Goal: Information Seeking & Learning: Learn about a topic

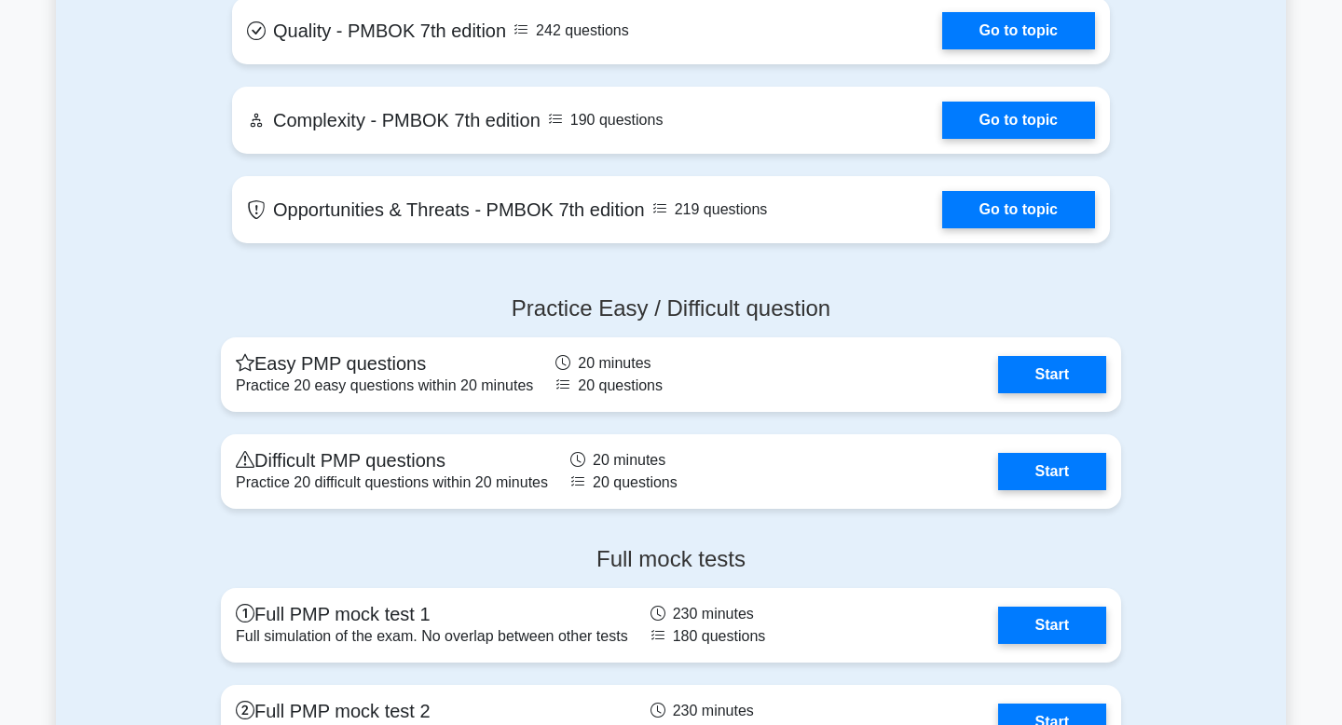
scroll to position [4398, 0]
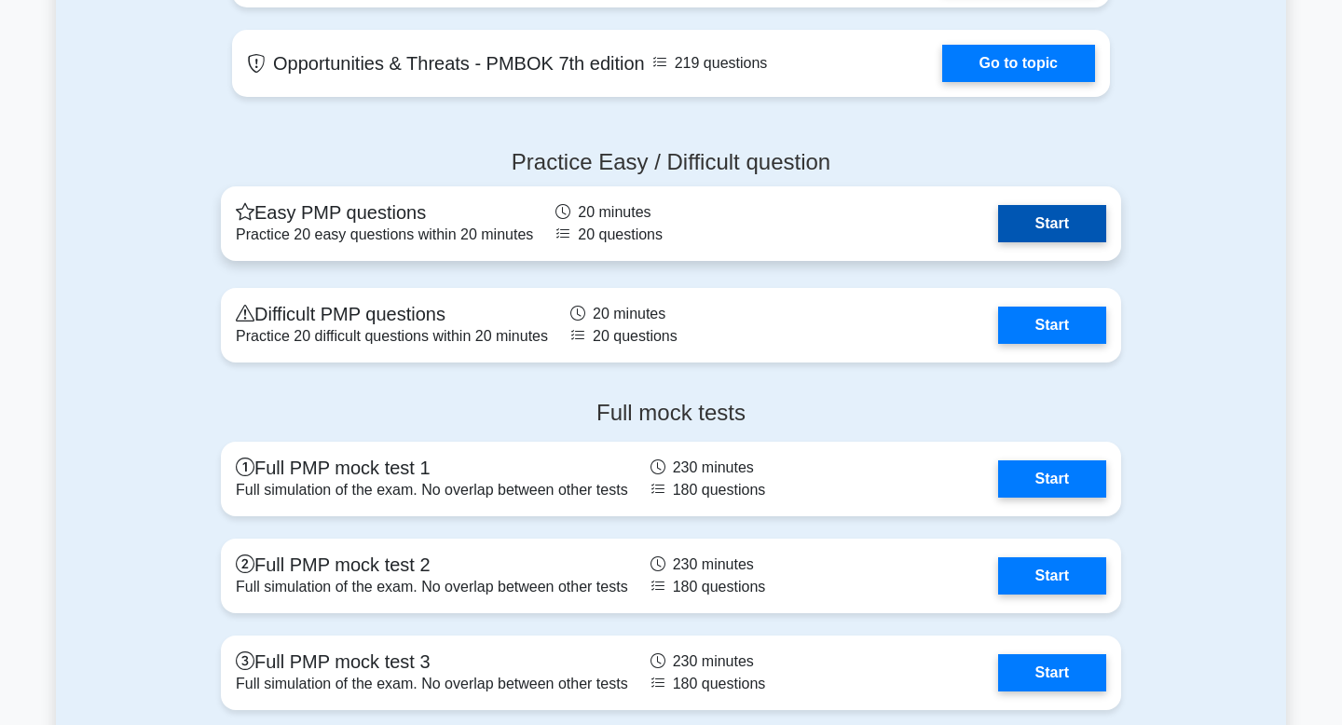
click at [1040, 227] on link "Start" at bounding box center [1052, 223] width 108 height 37
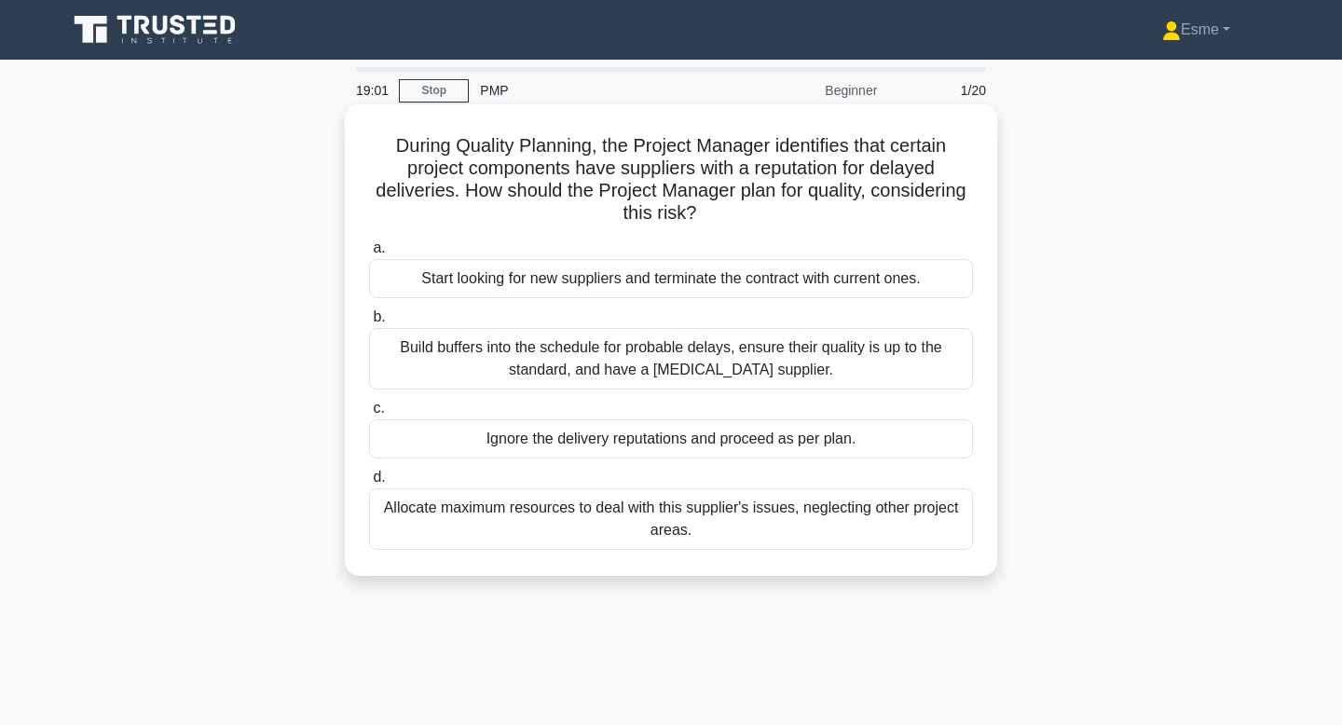
click at [491, 349] on div "Build buffers into the schedule for probable delays, ensure their quality is up…" at bounding box center [671, 359] width 604 height 62
click at [369, 323] on input "b. Build buffers into the schedule for probable delays, ensure their quality is…" at bounding box center [369, 317] width 0 height 12
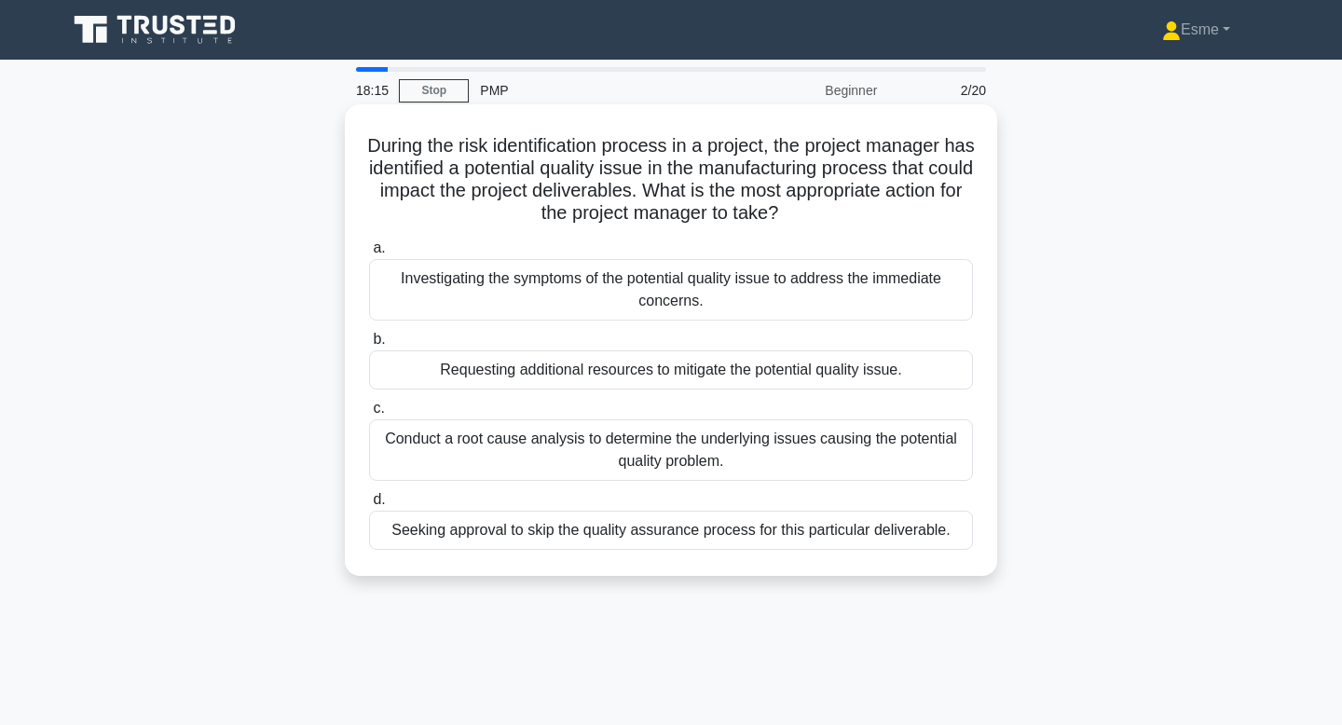
click at [774, 307] on div "Investigating the symptoms of the potential quality issue to address the immedi…" at bounding box center [671, 290] width 604 height 62
click at [369, 254] on input "a. Investigating the symptoms of the potential quality issue to address the imm…" at bounding box center [369, 248] width 0 height 12
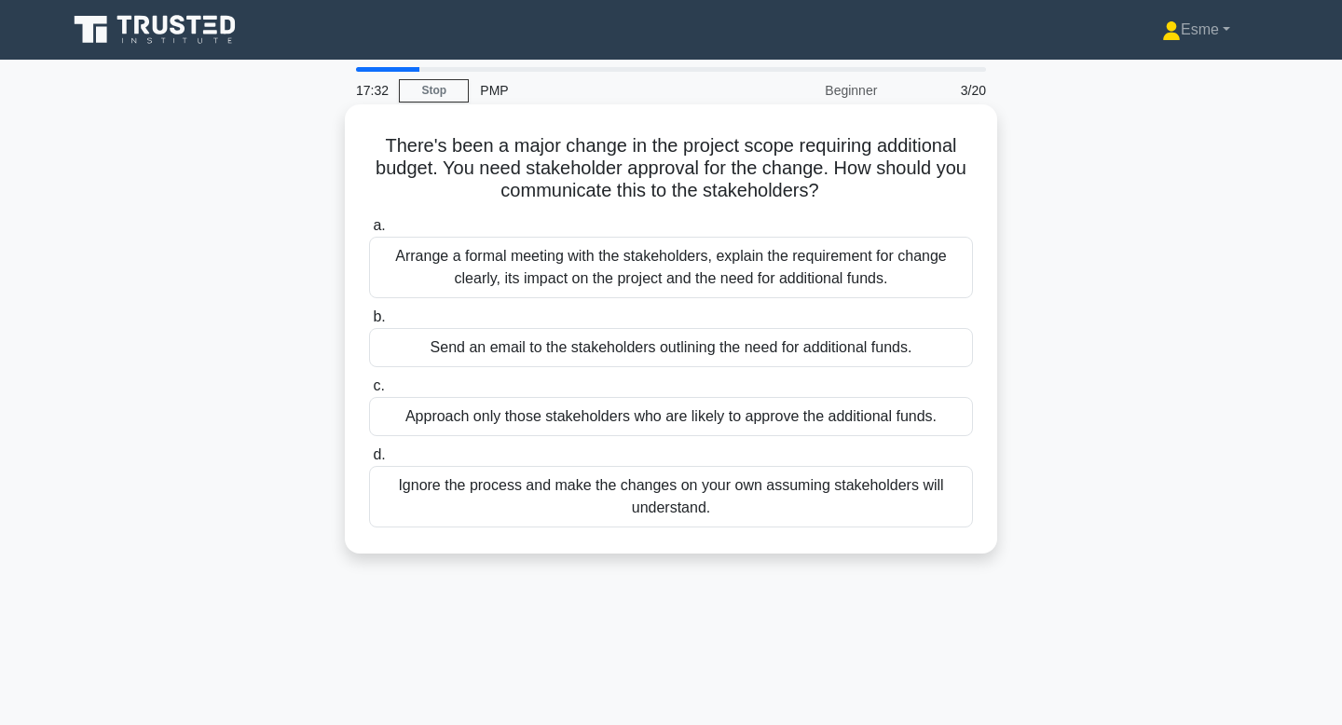
click at [752, 267] on div "Arrange a formal meeting with the stakeholders, explain the requirement for cha…" at bounding box center [671, 268] width 604 height 62
click at [369, 232] on input "a. Arrange a formal meeting with the stakeholders, explain the requirement for …" at bounding box center [369, 226] width 0 height 12
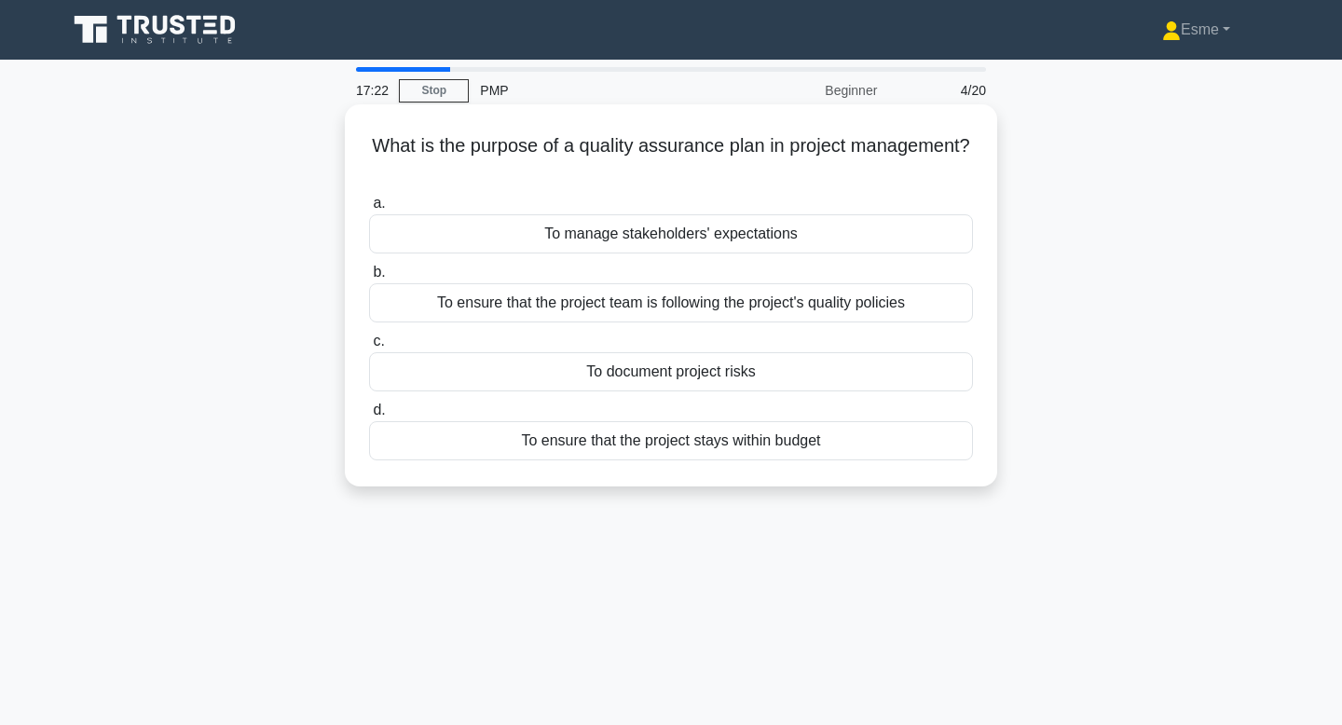
click at [745, 313] on div "To ensure that the project team is following the project's quality policies" at bounding box center [671, 302] width 604 height 39
click at [369, 279] on input "b. To ensure that the project team is following the project's quality policies" at bounding box center [369, 273] width 0 height 12
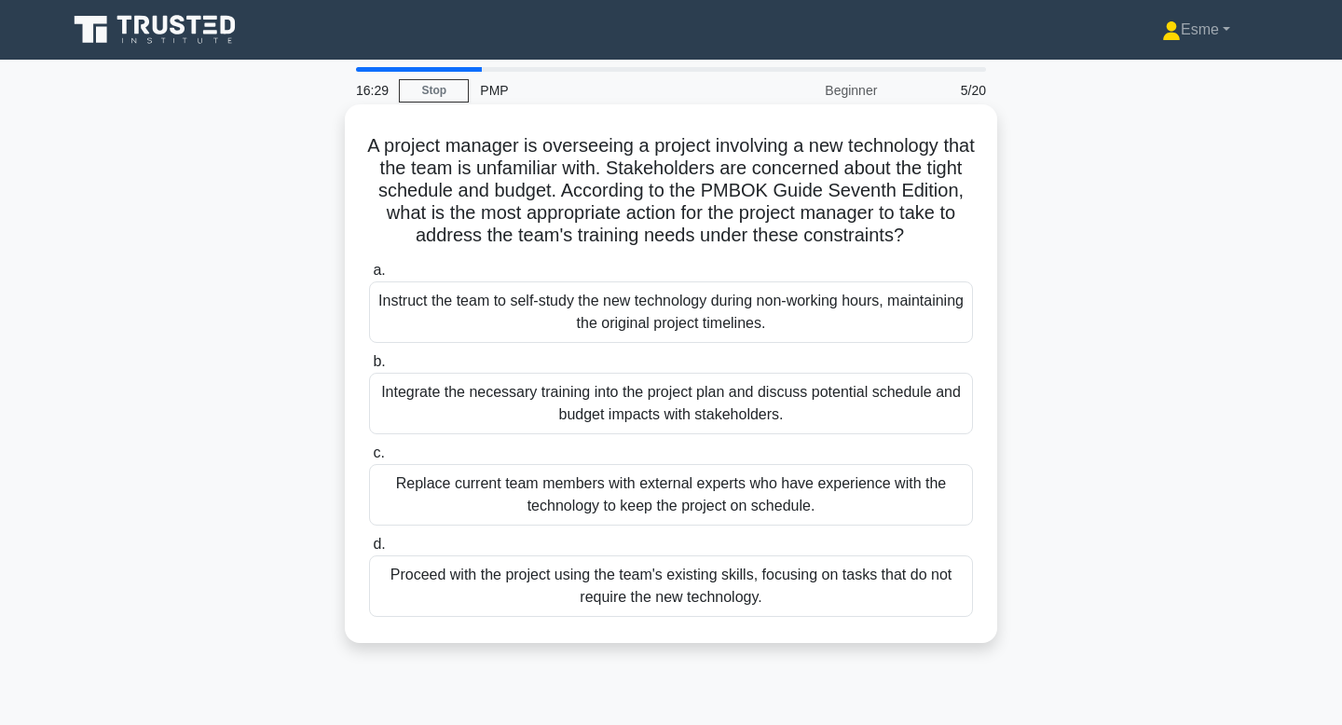
click at [640, 402] on div "Integrate the necessary training into the project plan and discuss potential sc…" at bounding box center [671, 404] width 604 height 62
click at [369, 368] on input "b. Integrate the necessary training into the project plan and discuss potential…" at bounding box center [369, 362] width 0 height 12
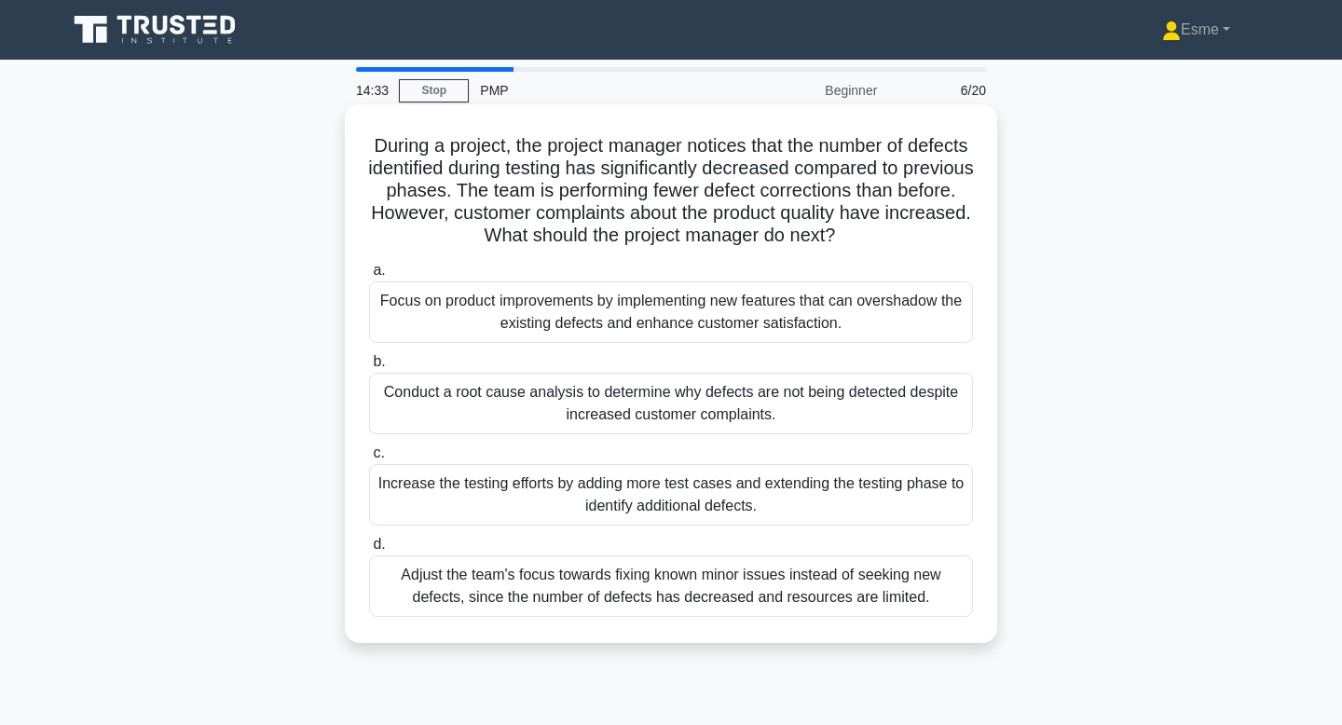
click at [515, 418] on div "Conduct a root cause analysis to determine why defects are not being detected d…" at bounding box center [671, 404] width 604 height 62
click at [369, 368] on input "b. Conduct a root cause analysis to determine why defects are not being detecte…" at bounding box center [369, 362] width 0 height 12
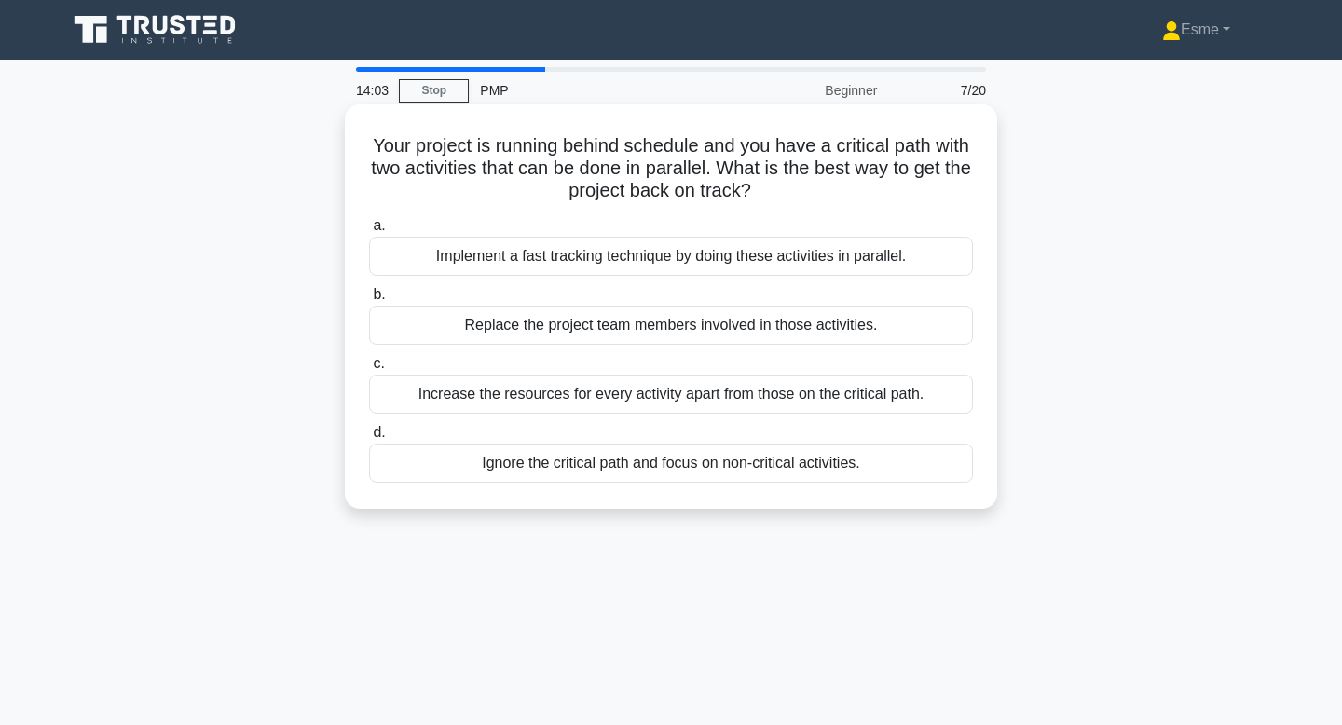
click at [625, 251] on div "Implement a fast tracking technique by doing these activities in parallel." at bounding box center [671, 256] width 604 height 39
click at [369, 232] on input "a. Implement a fast tracking technique by doing these activities in parallel." at bounding box center [369, 226] width 0 height 12
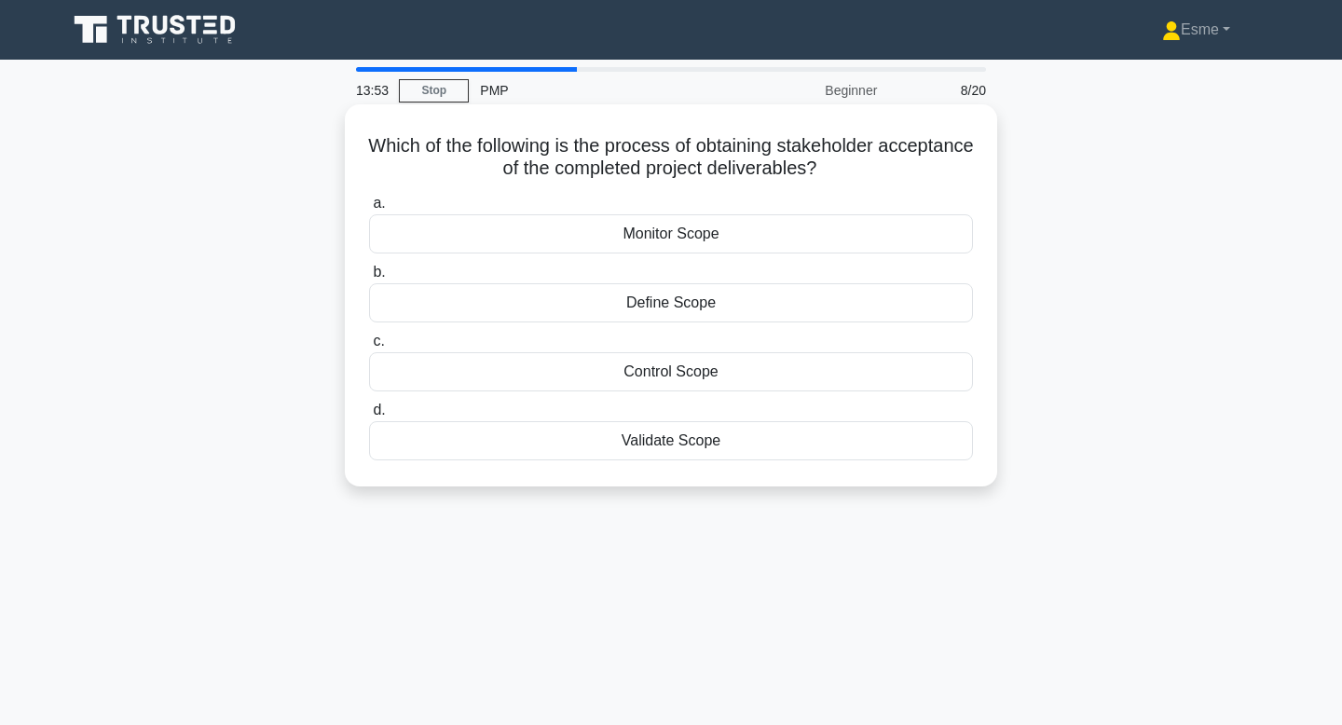
click at [770, 452] on div "Validate Scope" at bounding box center [671, 440] width 604 height 39
click at [369, 417] on input "d. Validate Scope" at bounding box center [369, 410] width 0 height 12
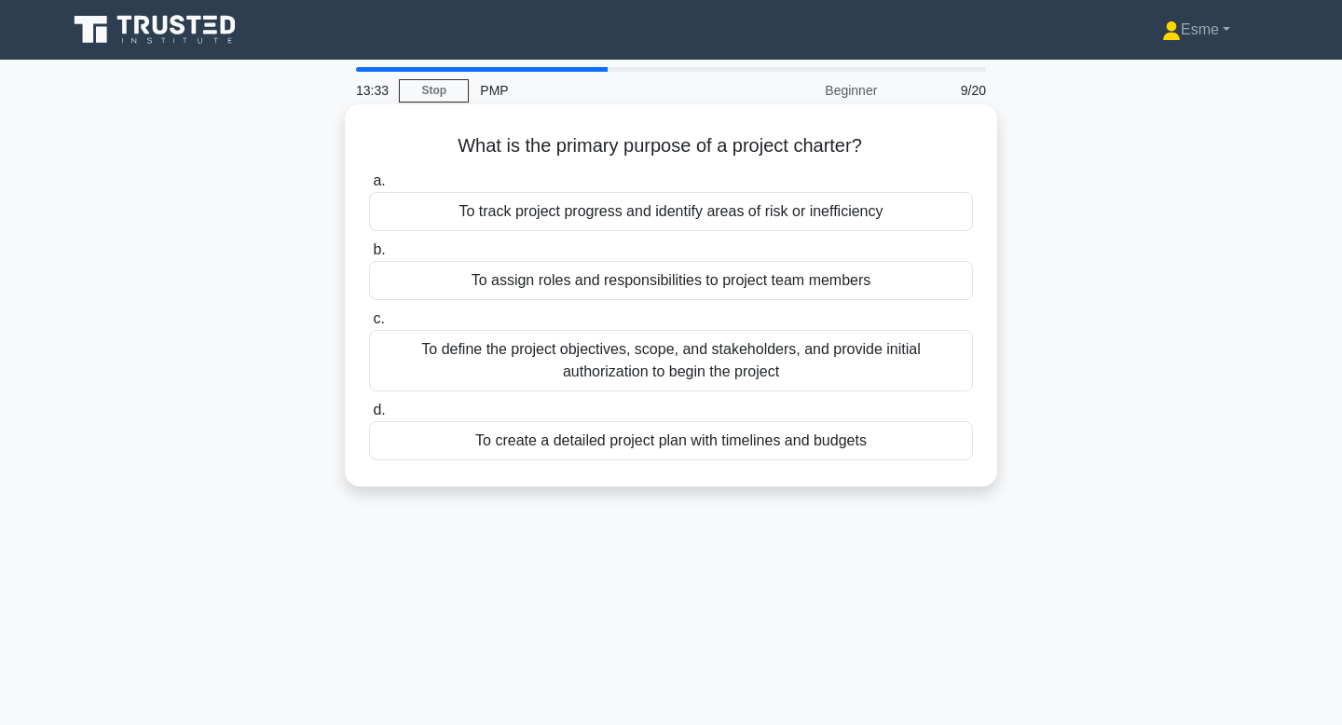
click at [666, 385] on div "To define the project objectives, scope, and stakeholders, and provide initial …" at bounding box center [671, 361] width 604 height 62
click at [369, 325] on input "c. To define the project objectives, scope, and stakeholders, and provide initi…" at bounding box center [369, 319] width 0 height 12
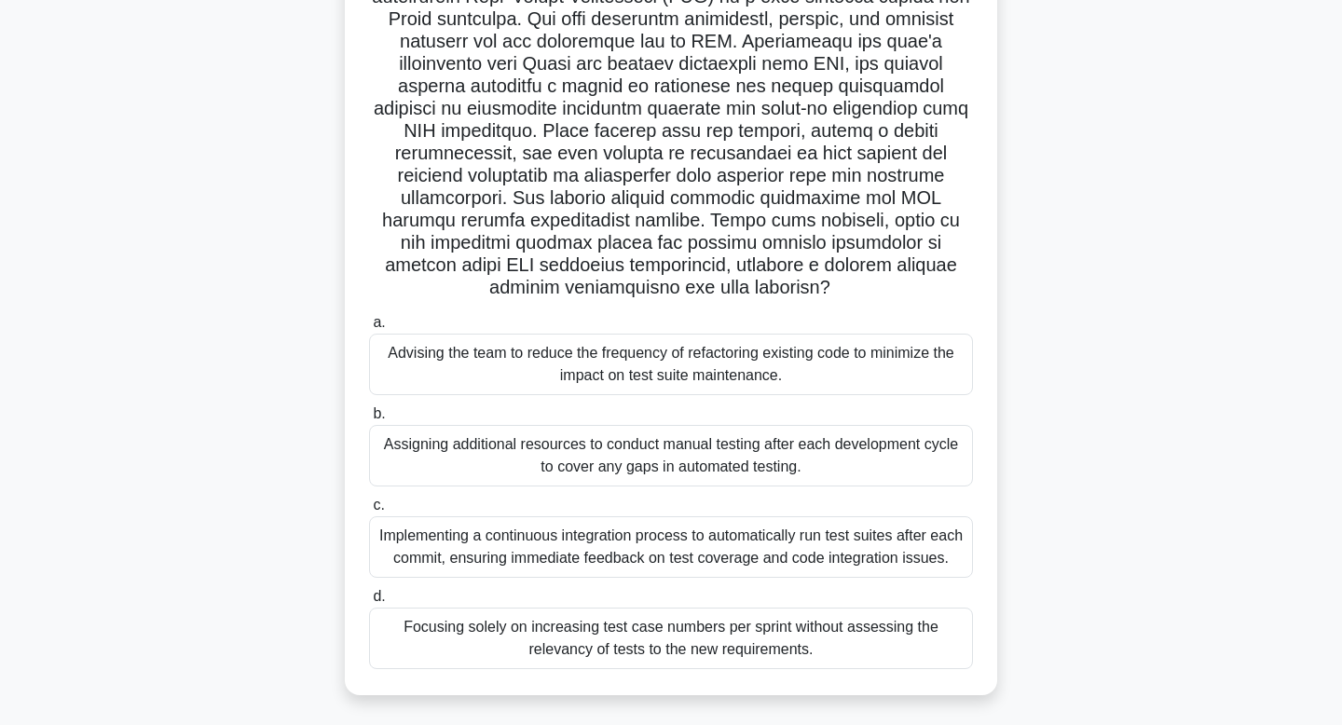
scroll to position [201, 0]
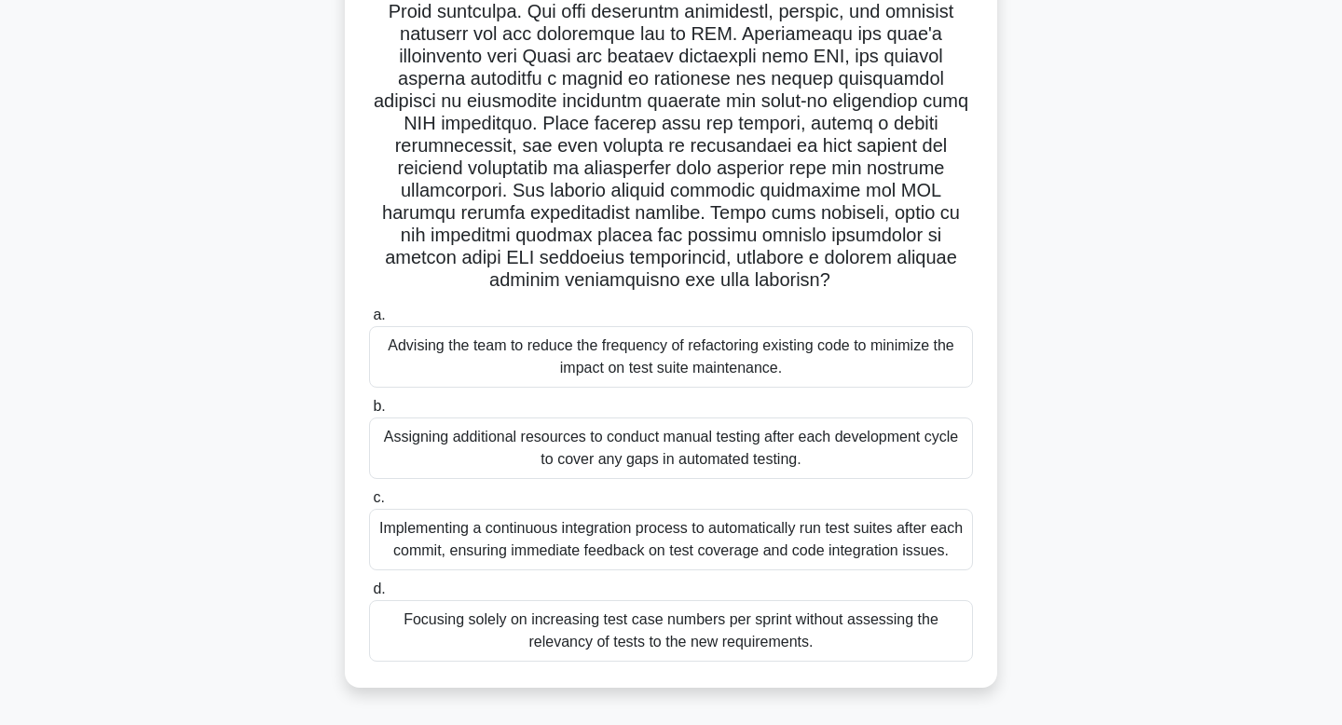
click at [447, 16] on h5 ".spinner_0XTQ{transform-origin:center;animation:spinner_y6GP .75s linear infini…" at bounding box center [671, 113] width 608 height 360
click at [448, 17] on h5 ".spinner_0XTQ{transform-origin:center;animation:spinner_y6GP .75s linear infini…" at bounding box center [671, 113] width 608 height 360
click at [589, 140] on h5 ".spinner_0XTQ{transform-origin:center;animation:spinner_y6GP .75s linear infini…" at bounding box center [671, 113] width 608 height 360
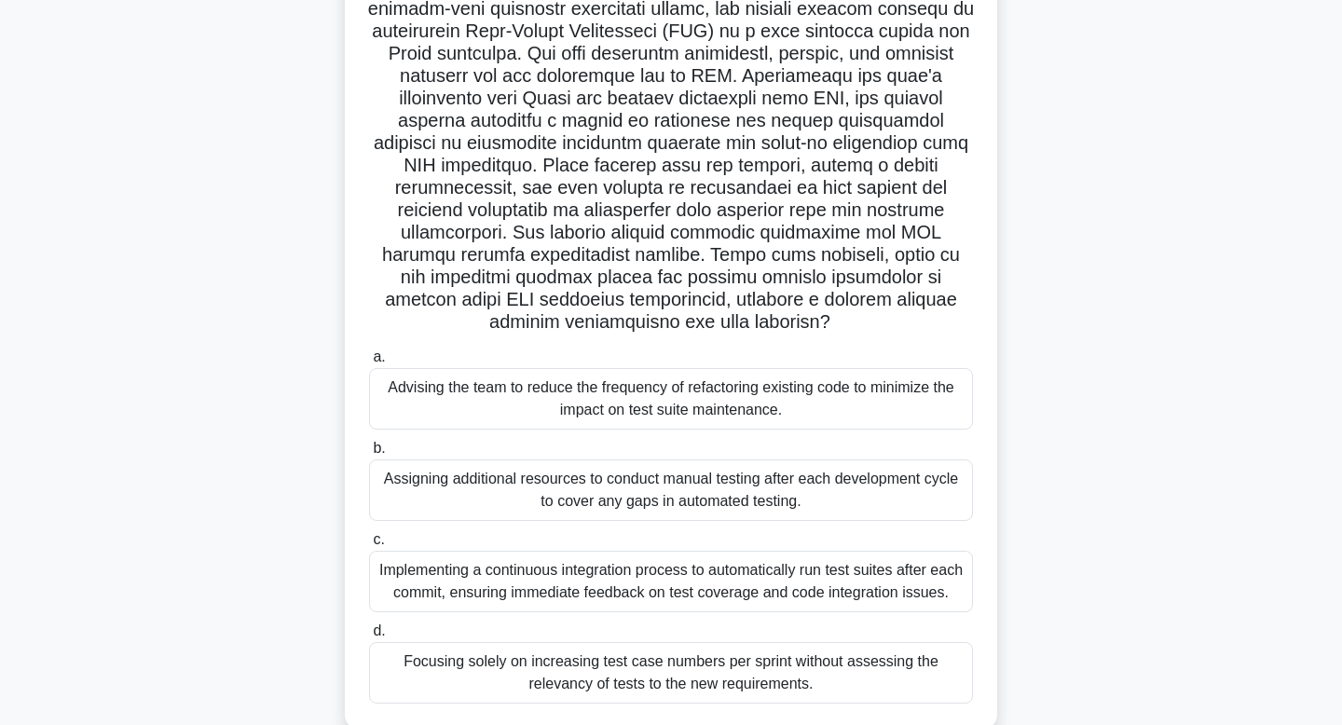
scroll to position [157, 0]
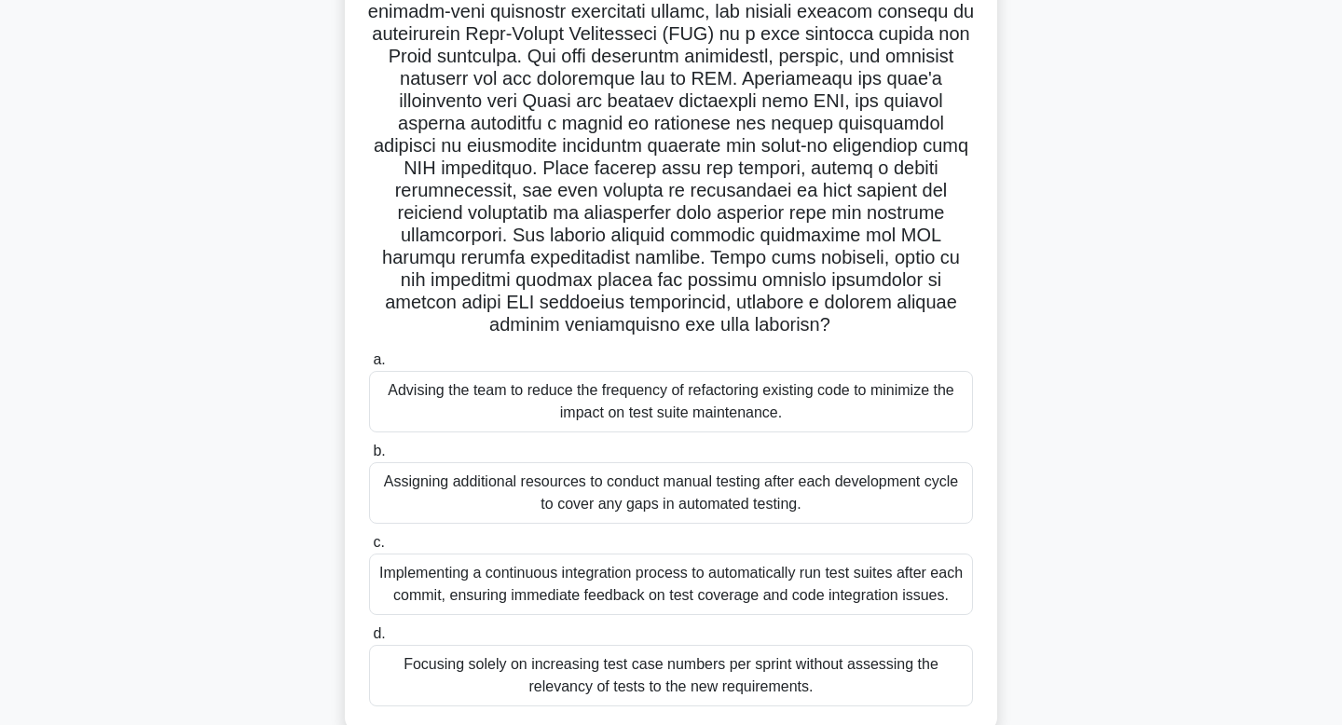
click at [497, 584] on div "Implementing a continuous integration process to automatically run test suites …" at bounding box center [671, 585] width 604 height 62
click at [369, 549] on input "c. Implementing a continuous integration process to automatically run test suit…" at bounding box center [369, 543] width 0 height 12
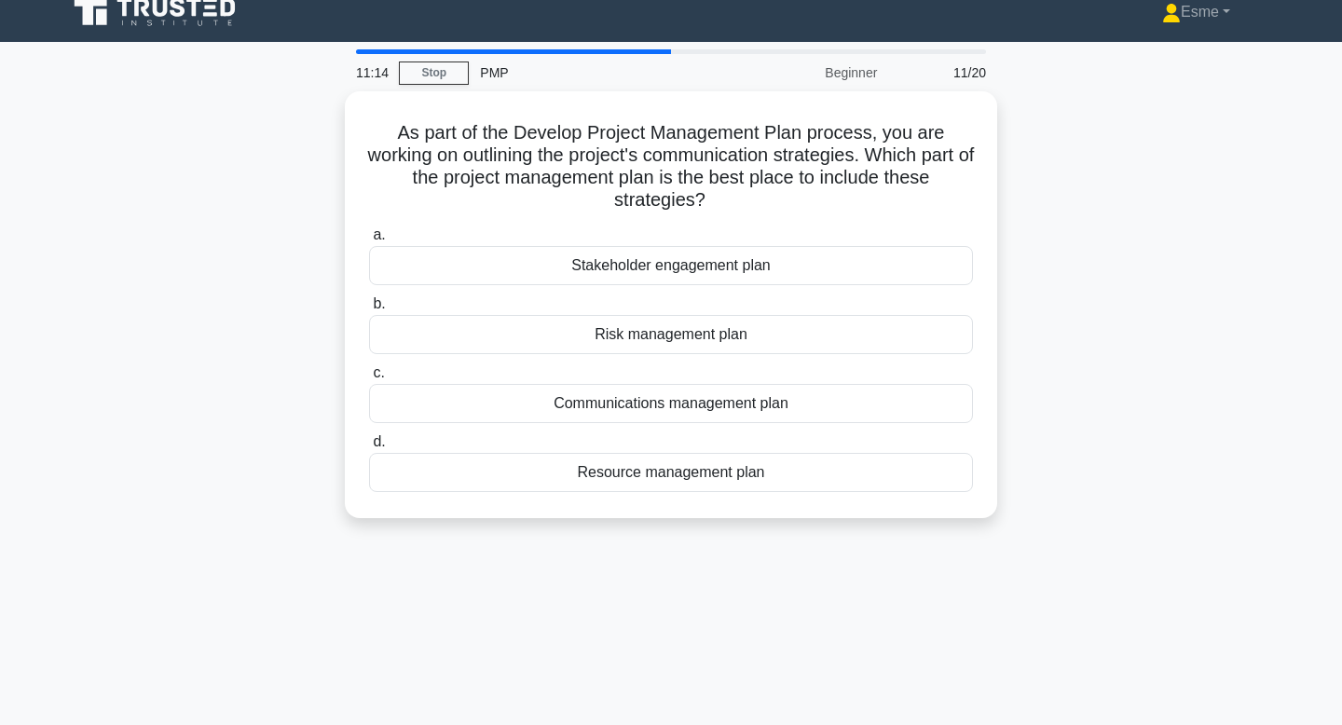
scroll to position [0, 0]
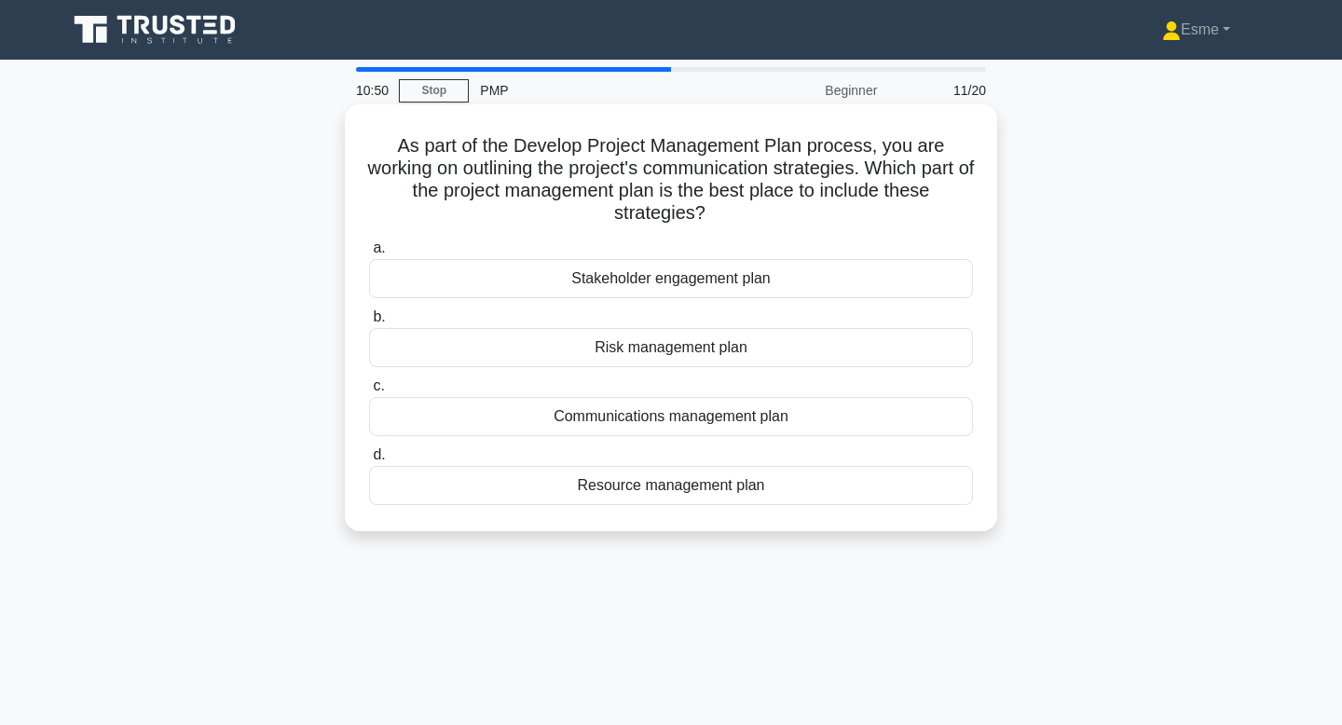
click at [621, 420] on div "Communications management plan" at bounding box center [671, 416] width 604 height 39
click at [369, 392] on input "c. Communications management plan" at bounding box center [369, 386] width 0 height 12
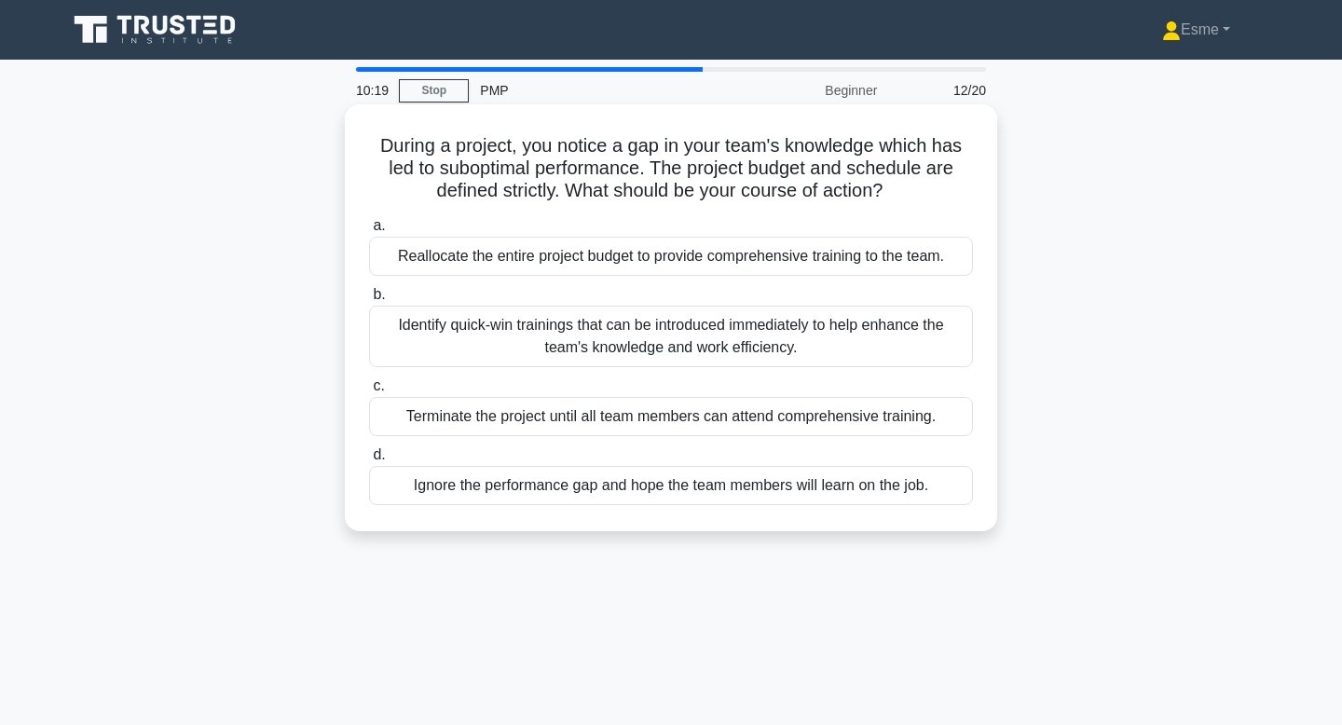
click at [432, 342] on div "Identify quick-win trainings that can be introduced immediately to help enhance…" at bounding box center [671, 337] width 604 height 62
click at [369, 301] on input "b. Identify quick-win trainings that can be introduced immediately to help enha…" at bounding box center [369, 295] width 0 height 12
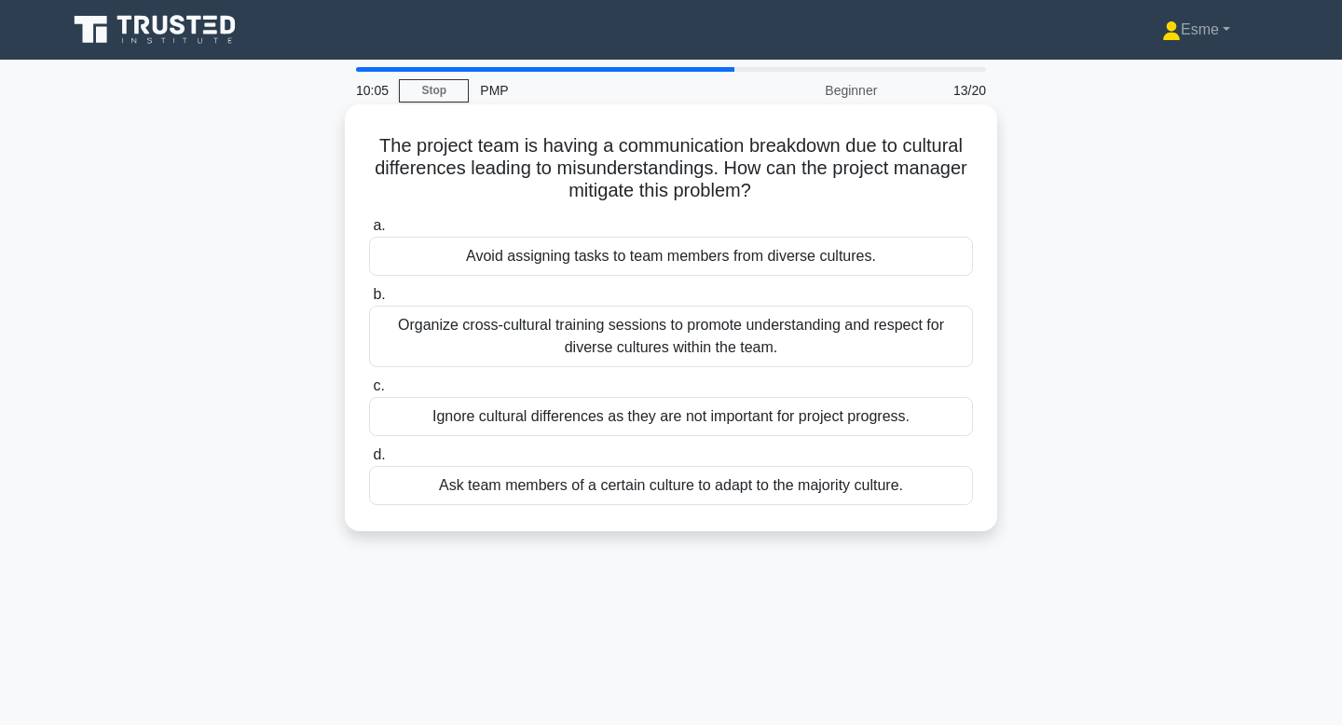
click at [422, 353] on div "Organize cross-cultural training sessions to promote understanding and respect …" at bounding box center [671, 337] width 604 height 62
click at [369, 301] on input "b. Organize cross-cultural training sessions to promote understanding and respe…" at bounding box center [369, 295] width 0 height 12
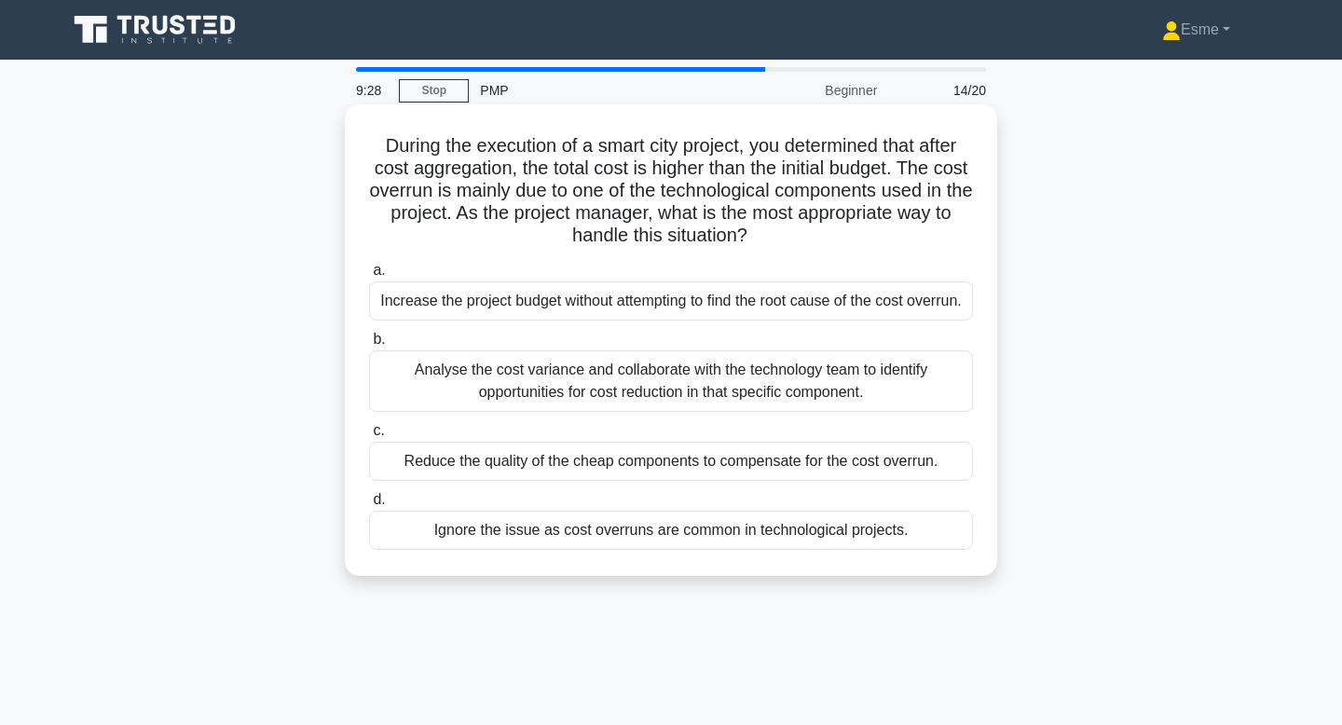
click at [503, 412] on div "Analyse the cost variance and collaborate with the technology team to identify …" at bounding box center [671, 381] width 604 height 62
click at [369, 346] on input "b. Analyse the cost variance and collaborate with the technology team to identi…" at bounding box center [369, 340] width 0 height 12
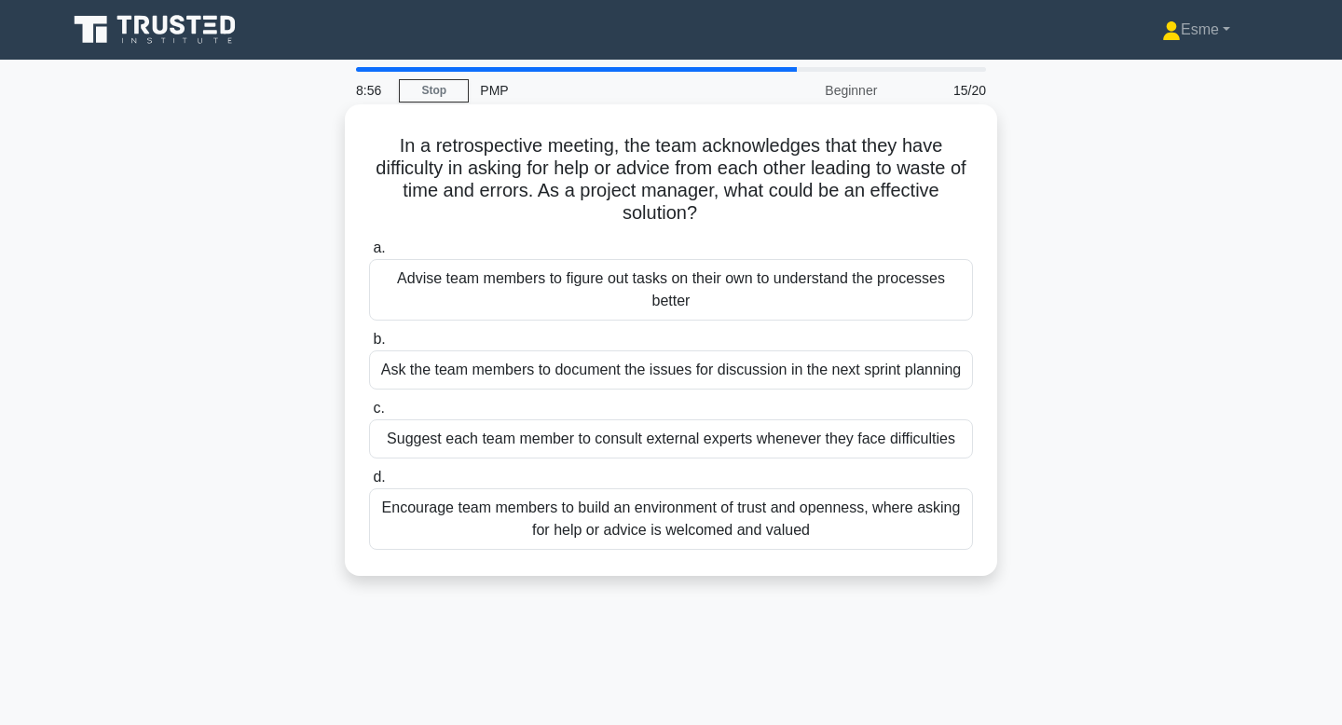
click at [528, 532] on div "Encourage team members to build an environment of trust and openness, where ask…" at bounding box center [671, 519] width 604 height 62
click at [369, 484] on input "d. Encourage team members to build an environment of trust and openness, where …" at bounding box center [369, 478] width 0 height 12
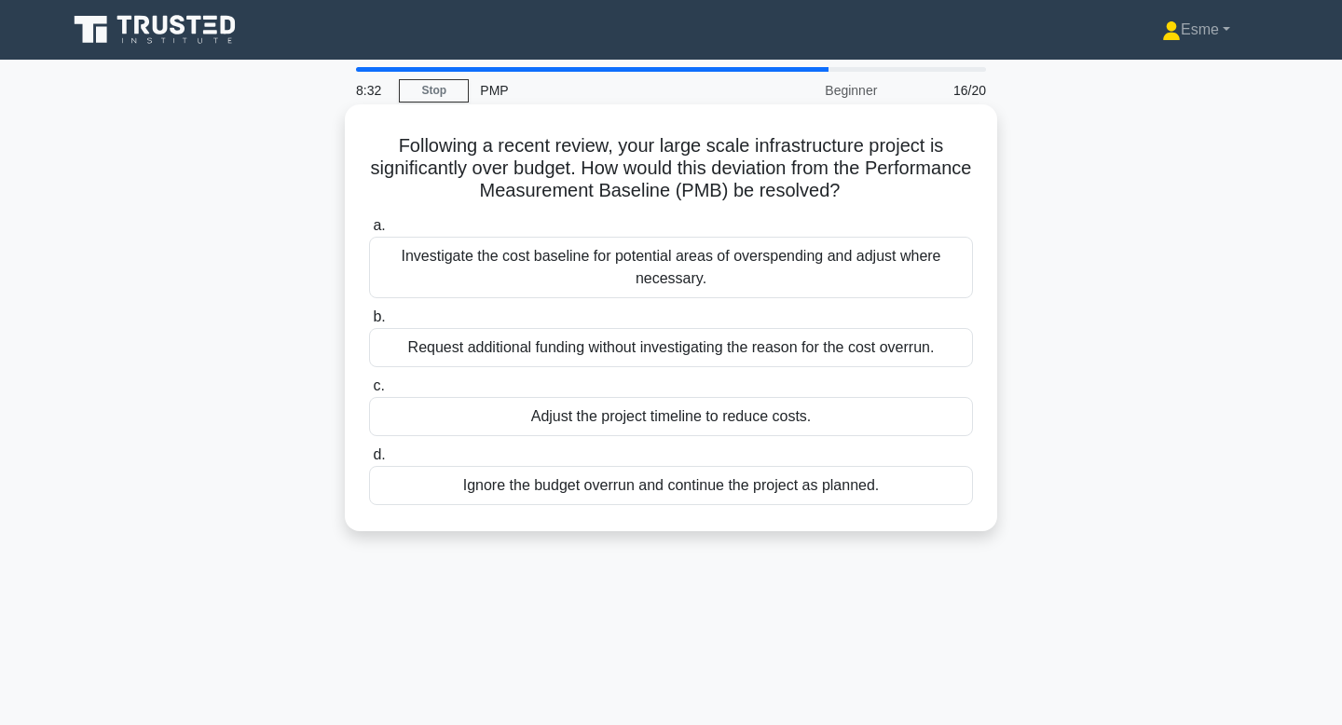
click at [679, 258] on div "Investigate the cost baseline for potential areas of overspending and adjust wh…" at bounding box center [671, 268] width 604 height 62
click at [369, 232] on input "a. Investigate the cost baseline for potential areas of overspending and adjust…" at bounding box center [369, 226] width 0 height 12
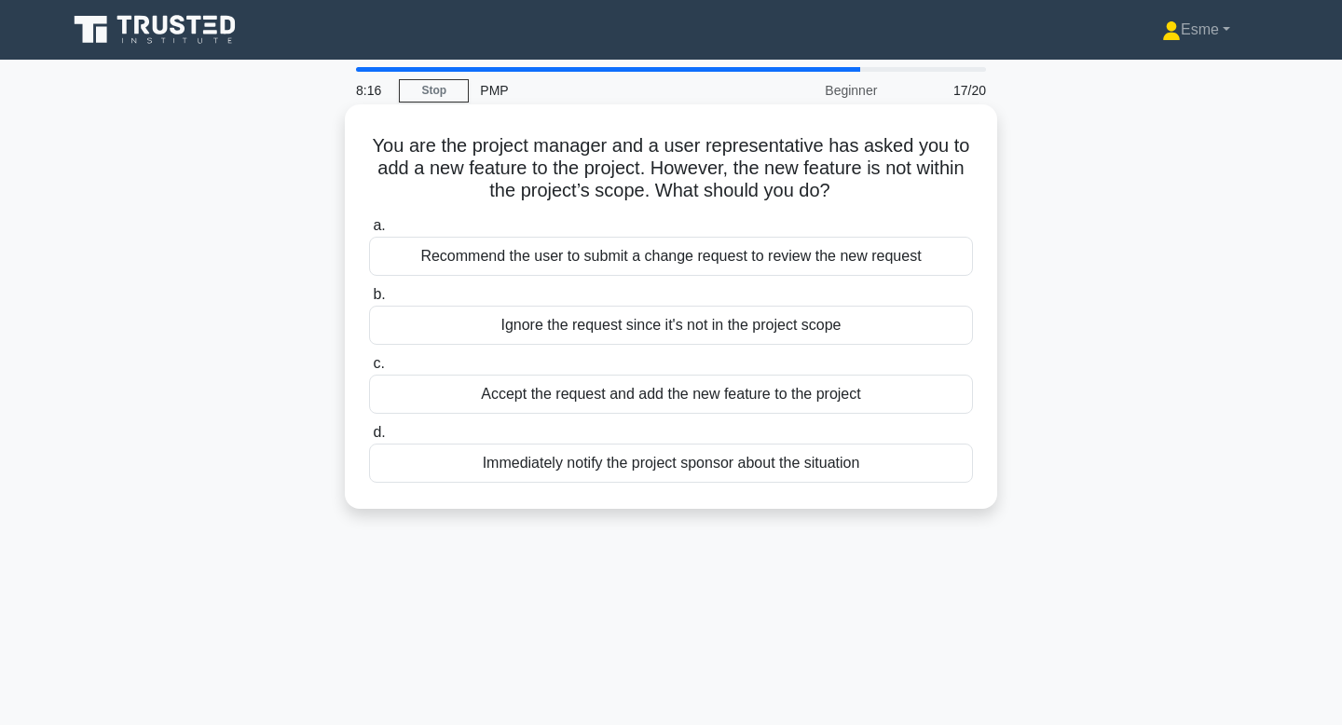
click at [447, 268] on div "Recommend the user to submit a change request to review the new request" at bounding box center [671, 256] width 604 height 39
click at [369, 232] on input "a. Recommend the user to submit a change request to review the new request" at bounding box center [369, 226] width 0 height 12
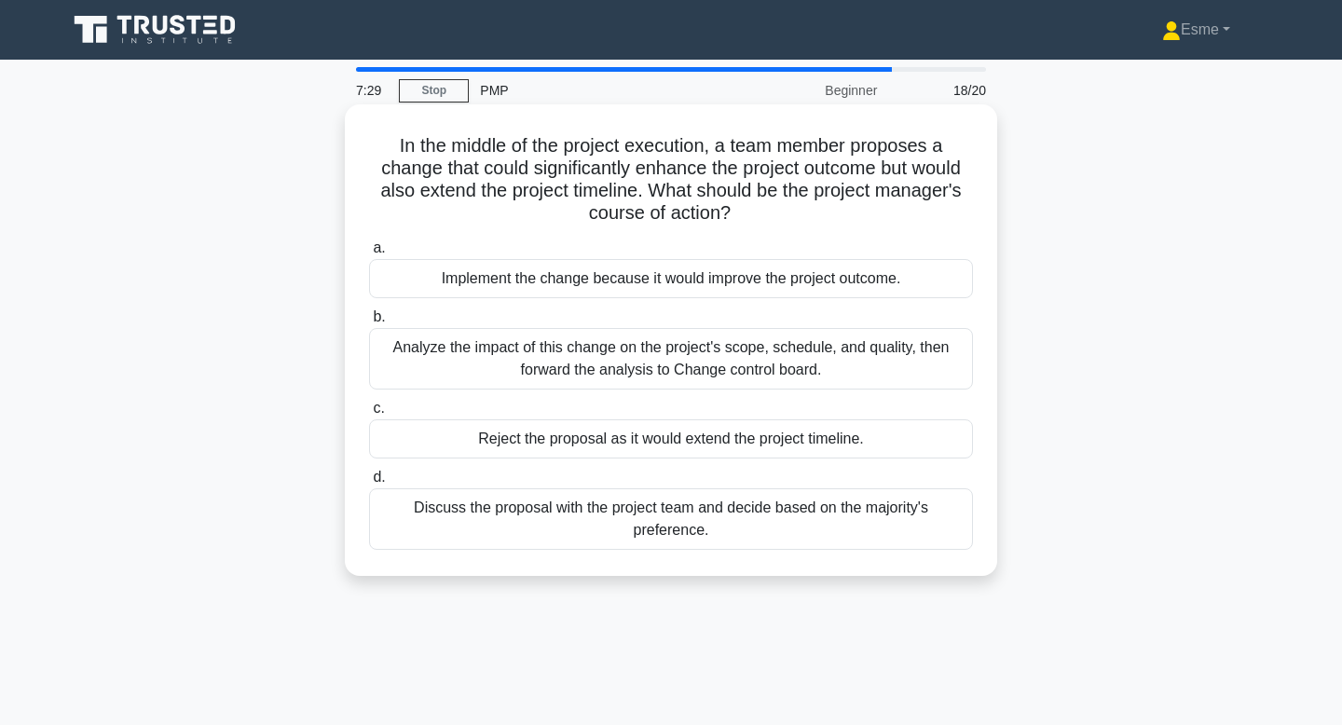
click at [568, 368] on div "Analyze the impact of this change on the project's scope, schedule, and quality…" at bounding box center [671, 359] width 604 height 62
click at [369, 323] on input "b. Analyze the impact of this change on the project's scope, schedule, and qual…" at bounding box center [369, 317] width 0 height 12
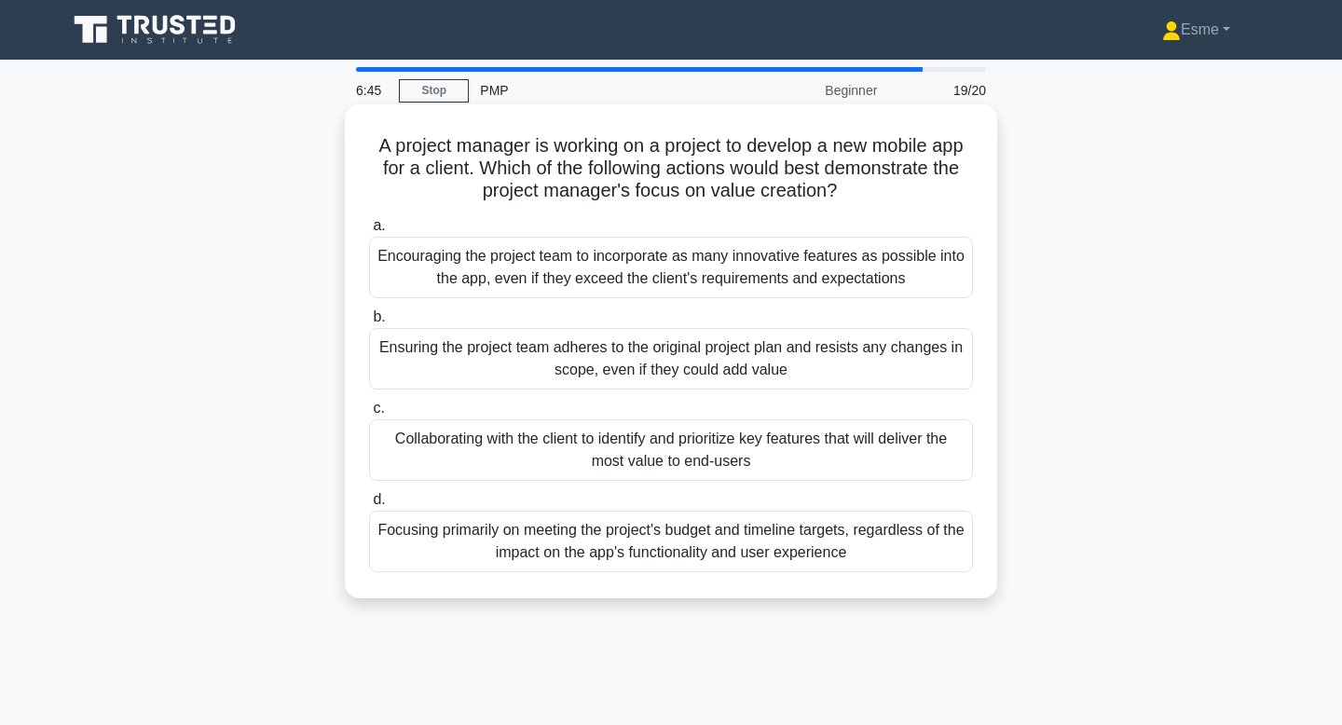
click at [505, 477] on div "Collaborating with the client to identify and prioritize key features that will…" at bounding box center [671, 450] width 604 height 62
click at [369, 415] on input "c. Collaborating with the client to identify and prioritize key features that w…" at bounding box center [369, 409] width 0 height 12
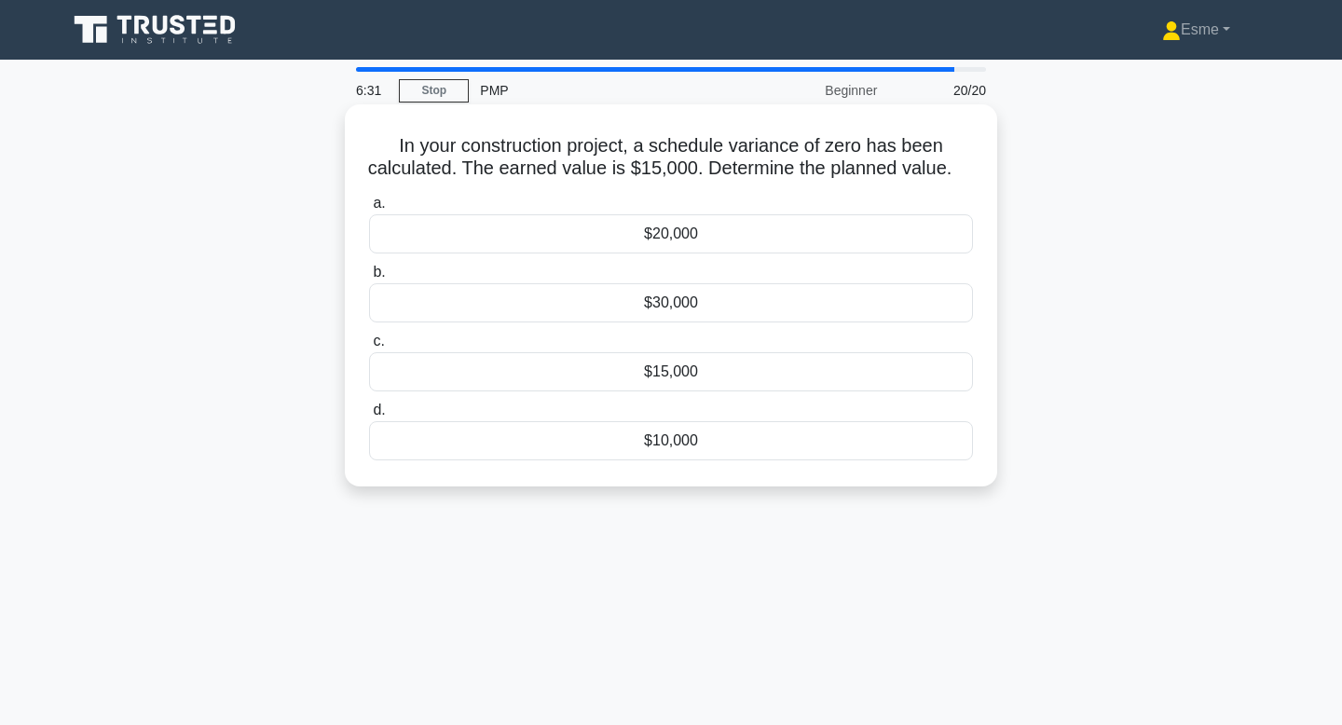
click at [525, 391] on div "$15,000" at bounding box center [671, 371] width 604 height 39
click at [369, 348] on input "c. $15,000" at bounding box center [369, 342] width 0 height 12
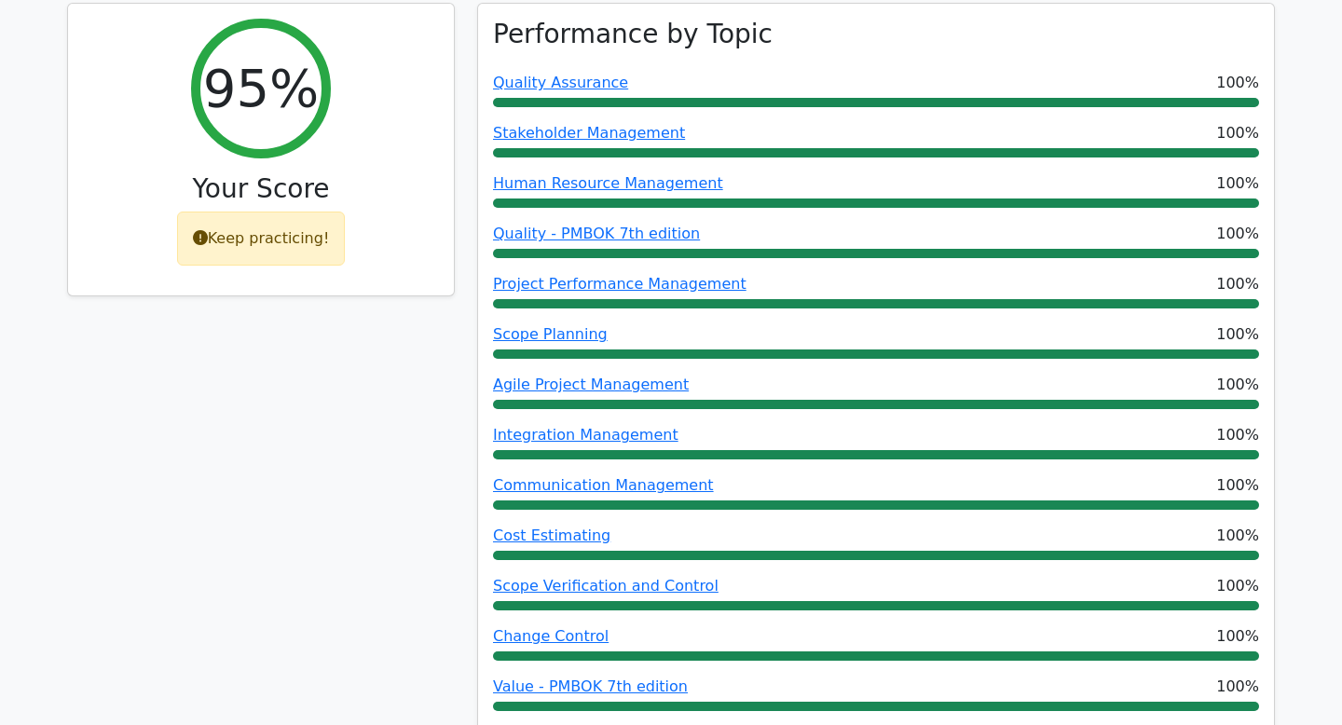
scroll to position [166, 0]
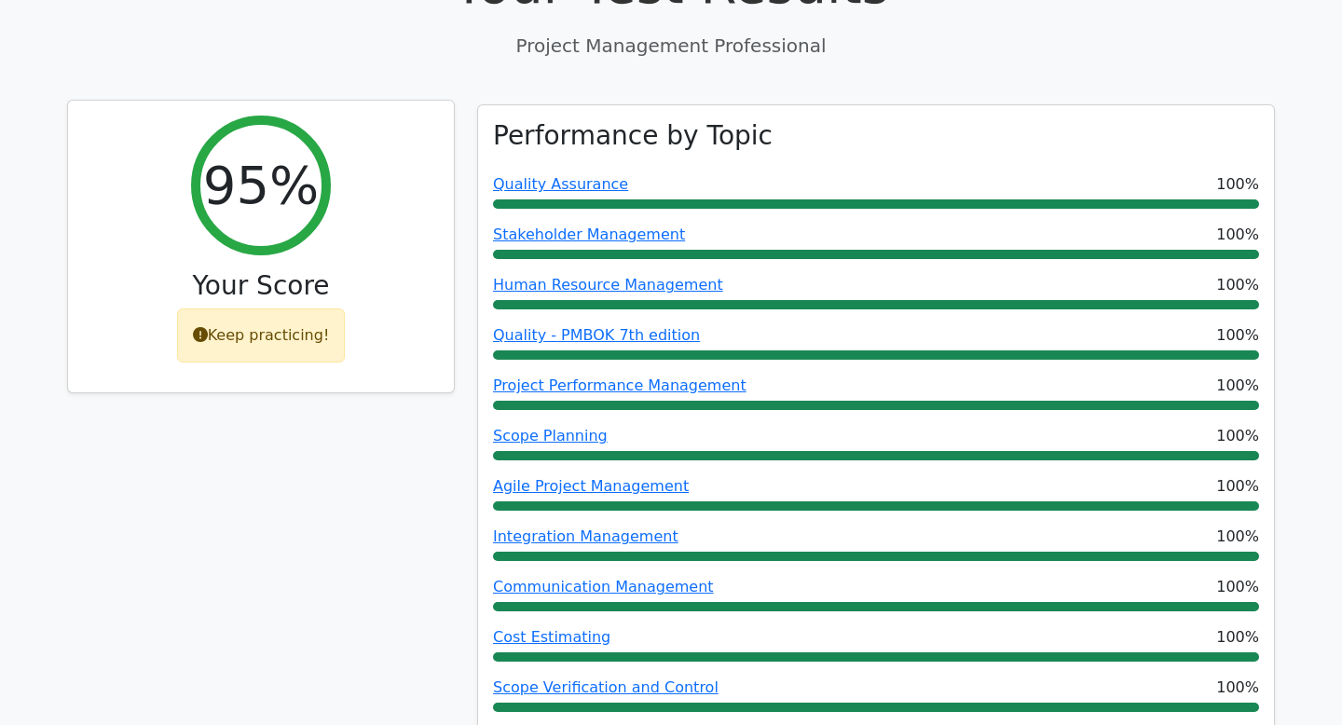
click at [247, 338] on div "Keep practicing!" at bounding box center [261, 335] width 169 height 54
click at [200, 334] on icon at bounding box center [200, 334] width 15 height 15
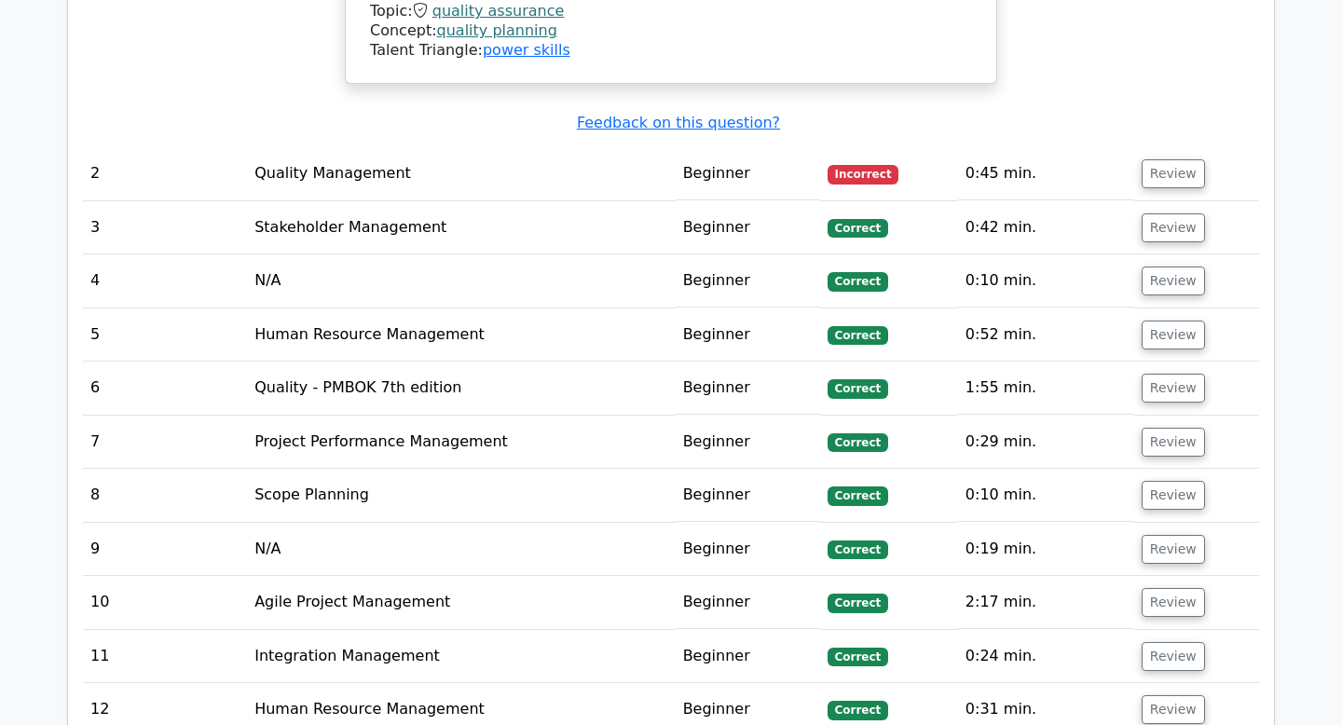
scroll to position [2227, 0]
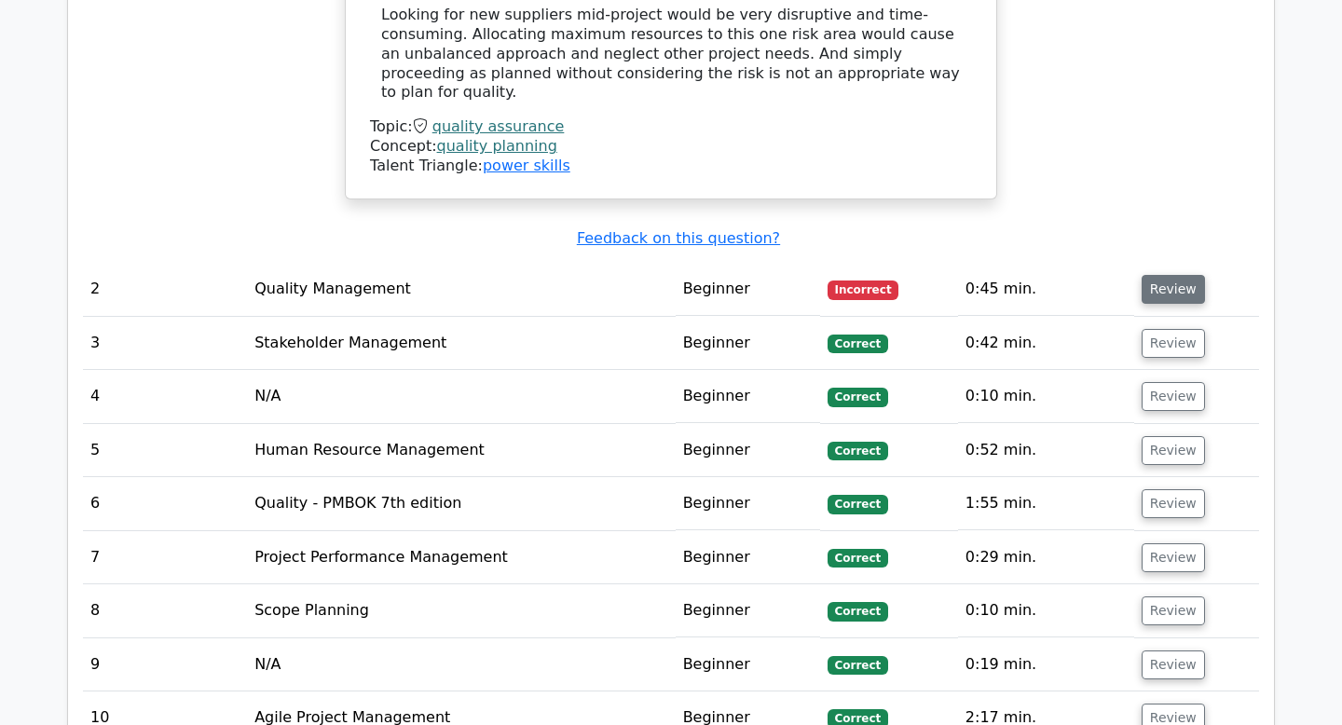
click at [1166, 275] on button "Review" at bounding box center [1173, 289] width 63 height 29
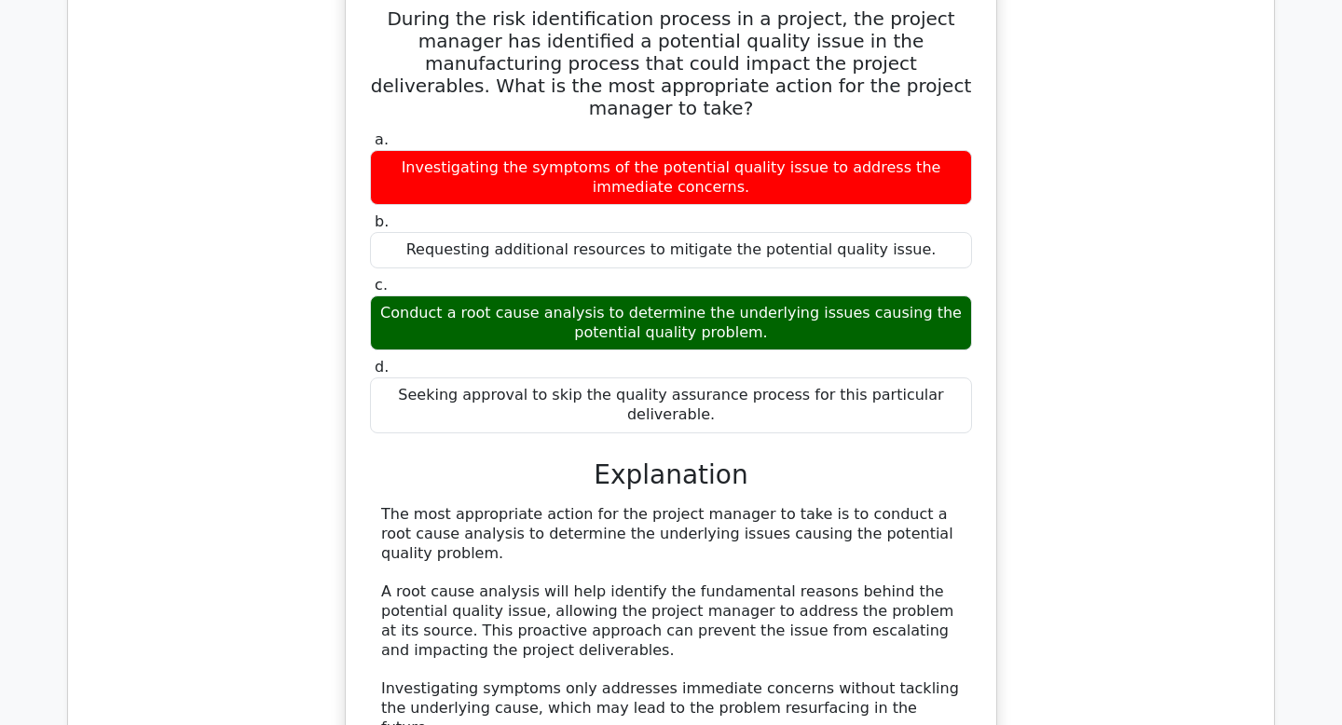
scroll to position [2003, 0]
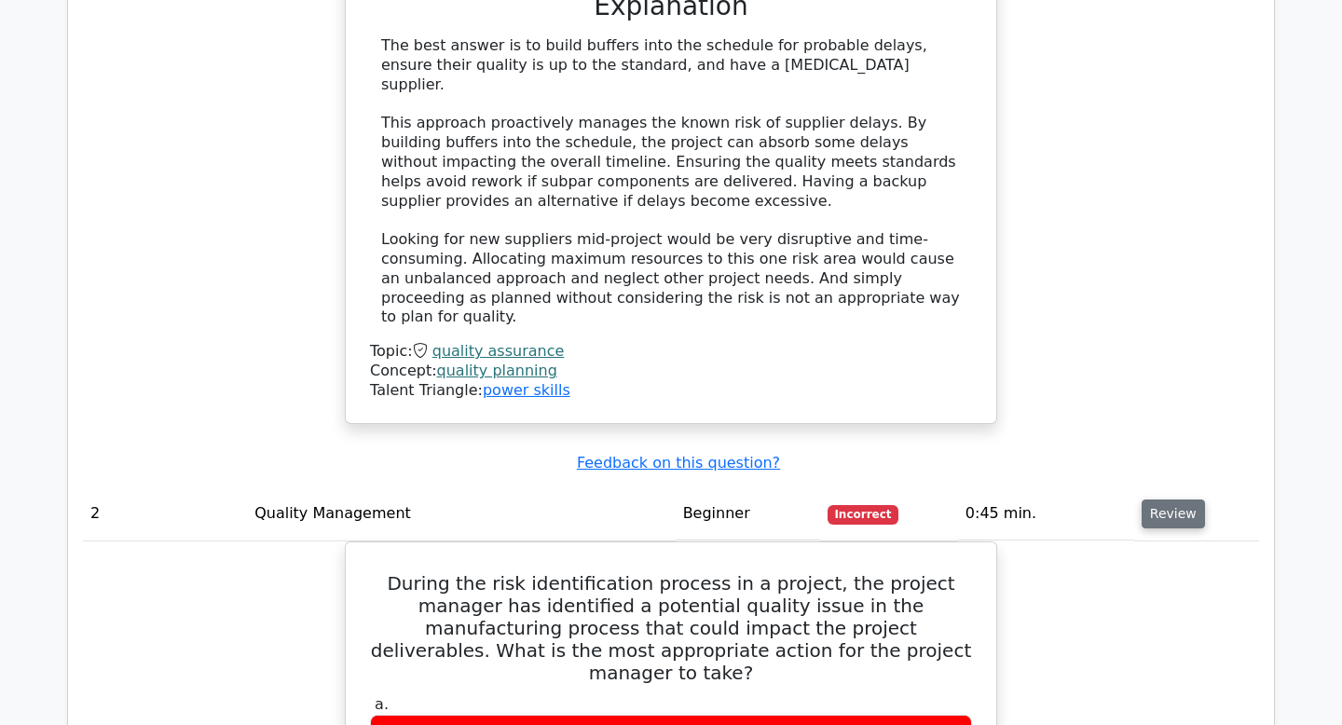
click at [1163, 500] on button "Review" at bounding box center [1173, 514] width 63 height 29
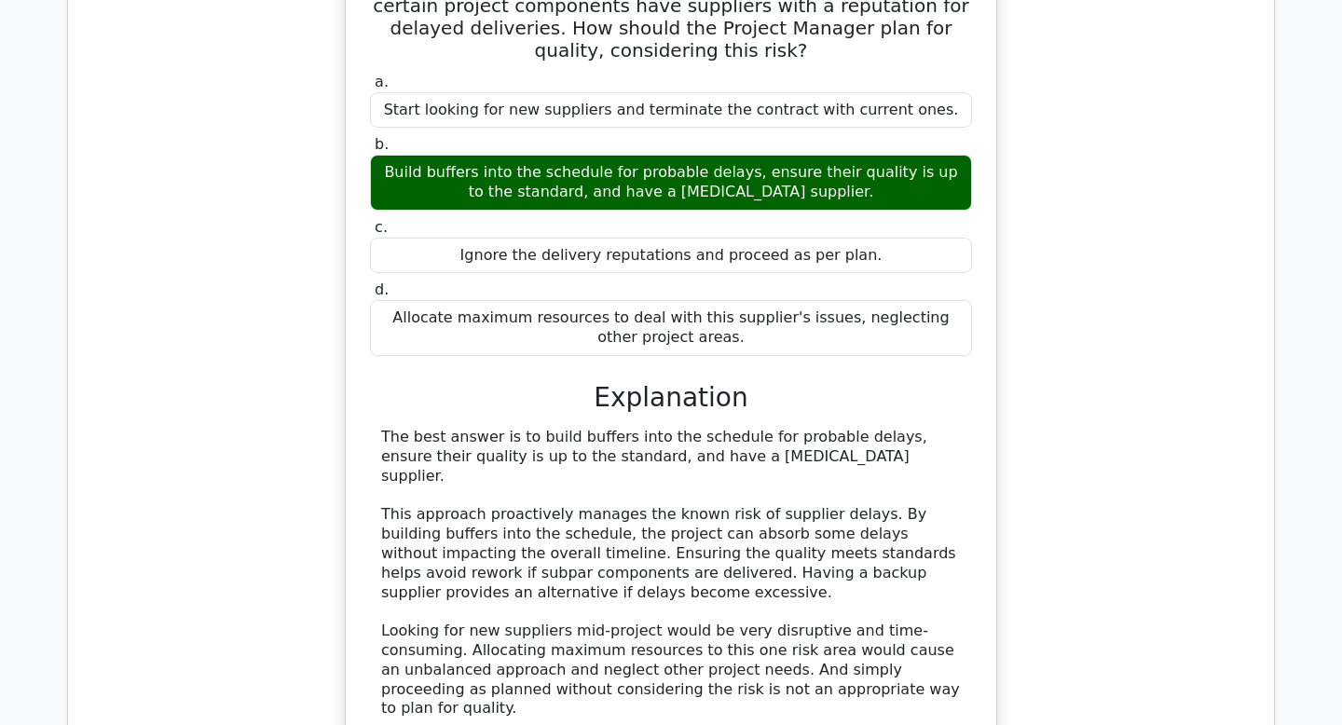
scroll to position [1444, 0]
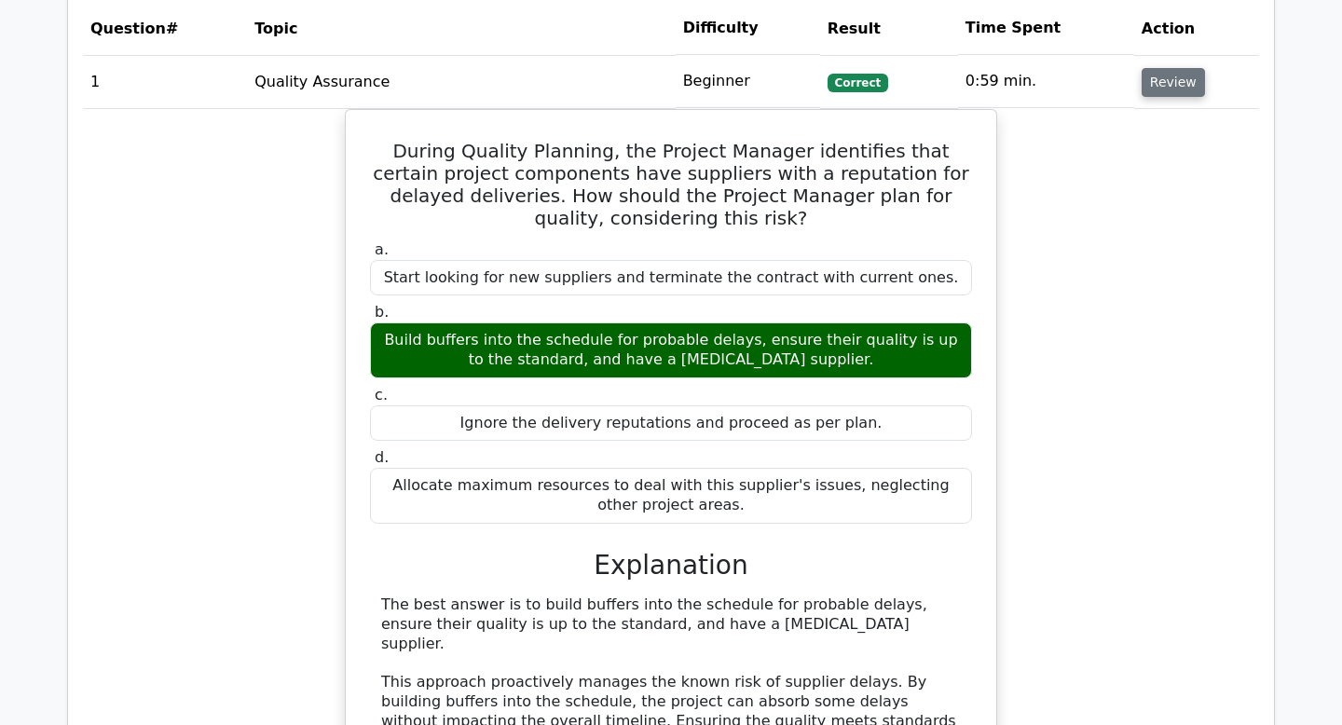
click at [1152, 82] on button "Review" at bounding box center [1173, 82] width 63 height 29
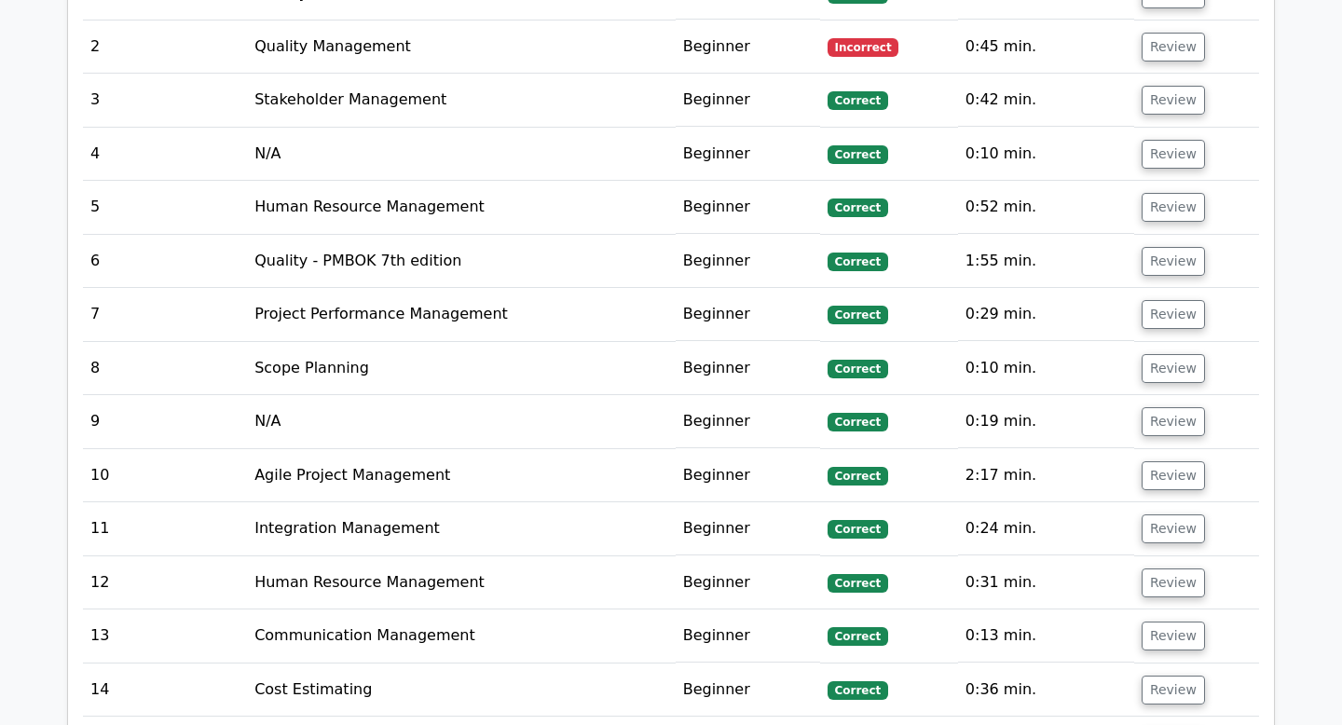
scroll to position [1537, 0]
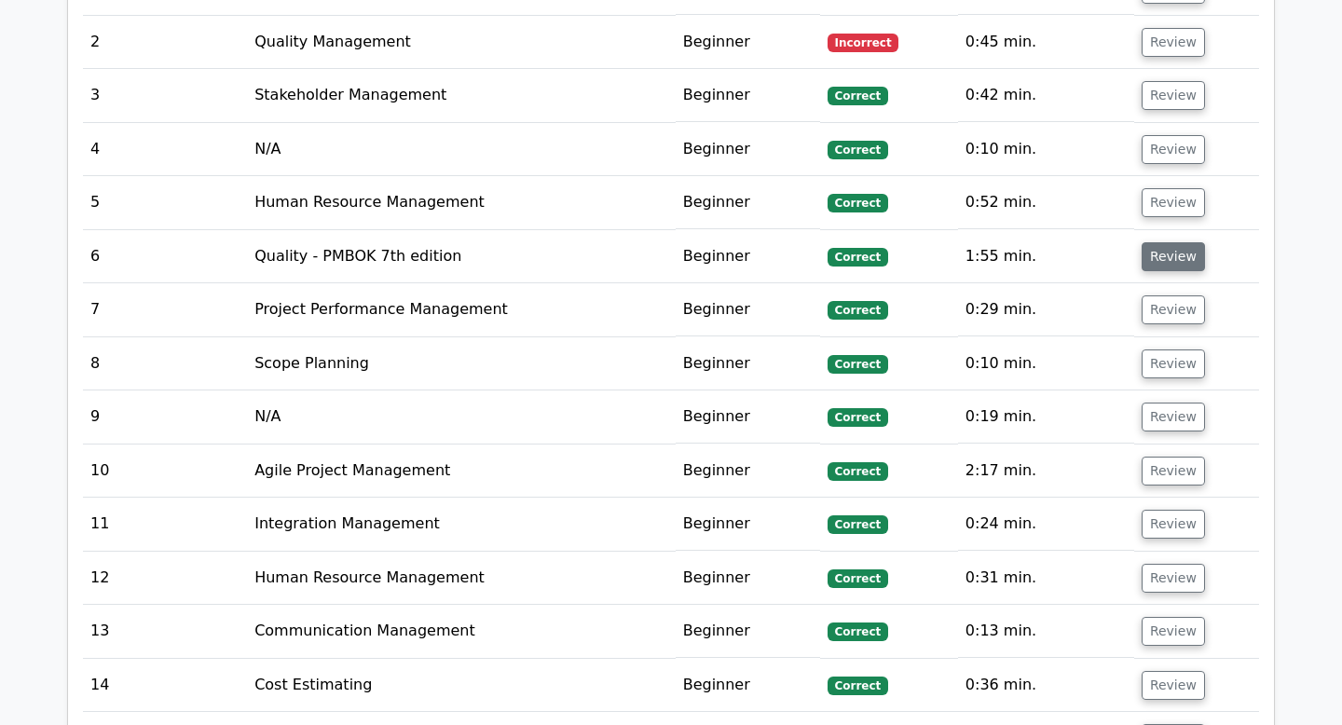
click at [1147, 258] on button "Review" at bounding box center [1173, 256] width 63 height 29
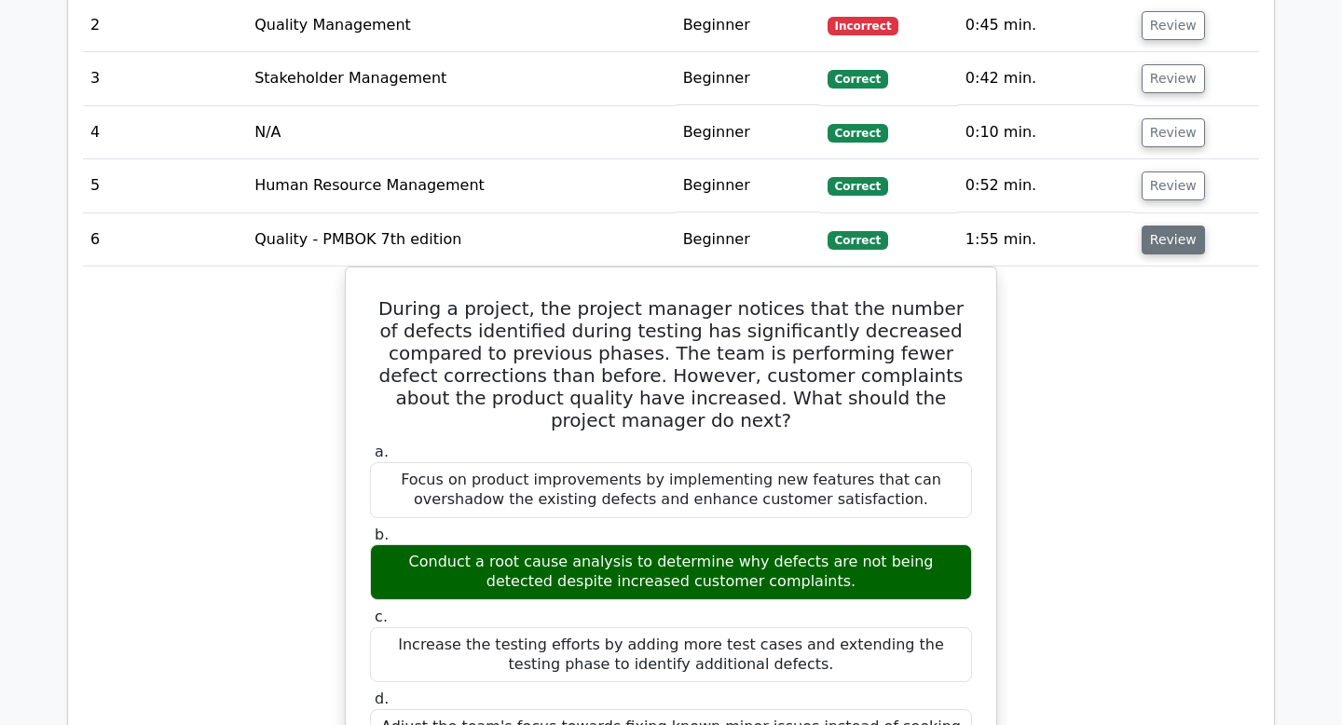
scroll to position [1549, 0]
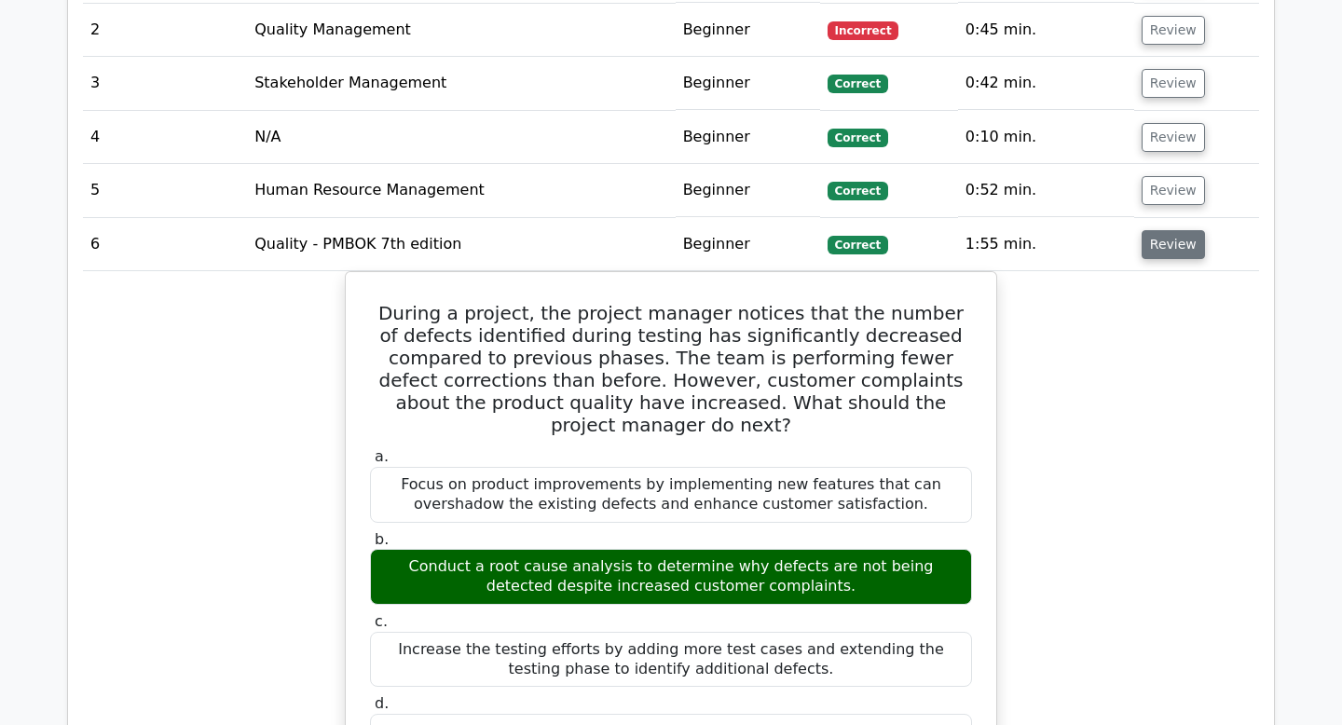
click at [1154, 253] on button "Review" at bounding box center [1173, 244] width 63 height 29
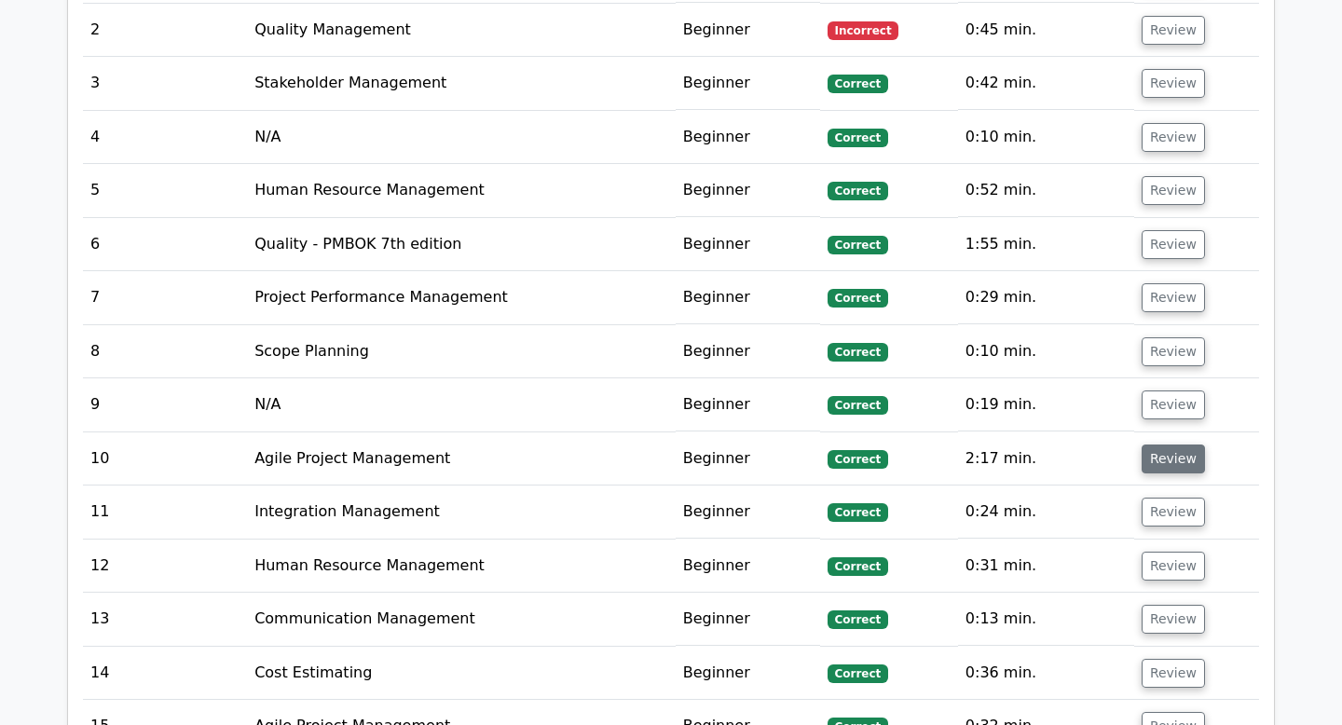
click at [1165, 459] on button "Review" at bounding box center [1173, 459] width 63 height 29
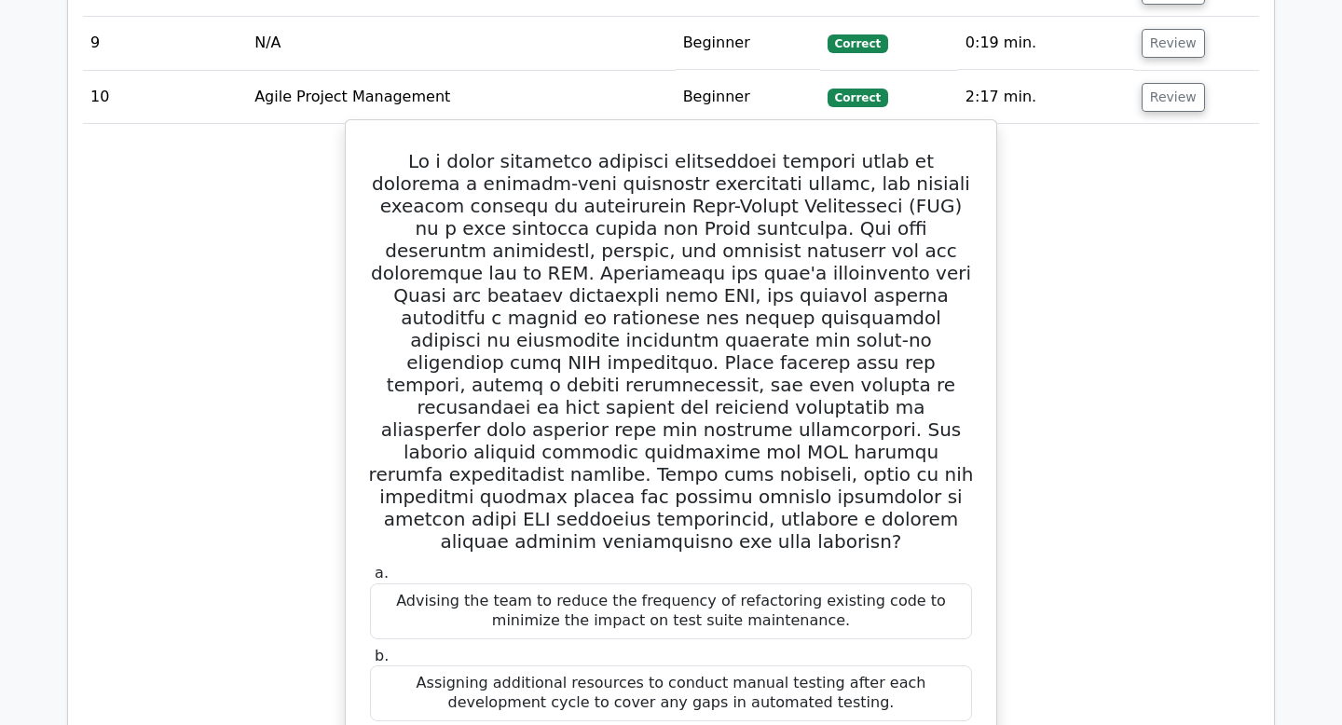
scroll to position [1921, 0]
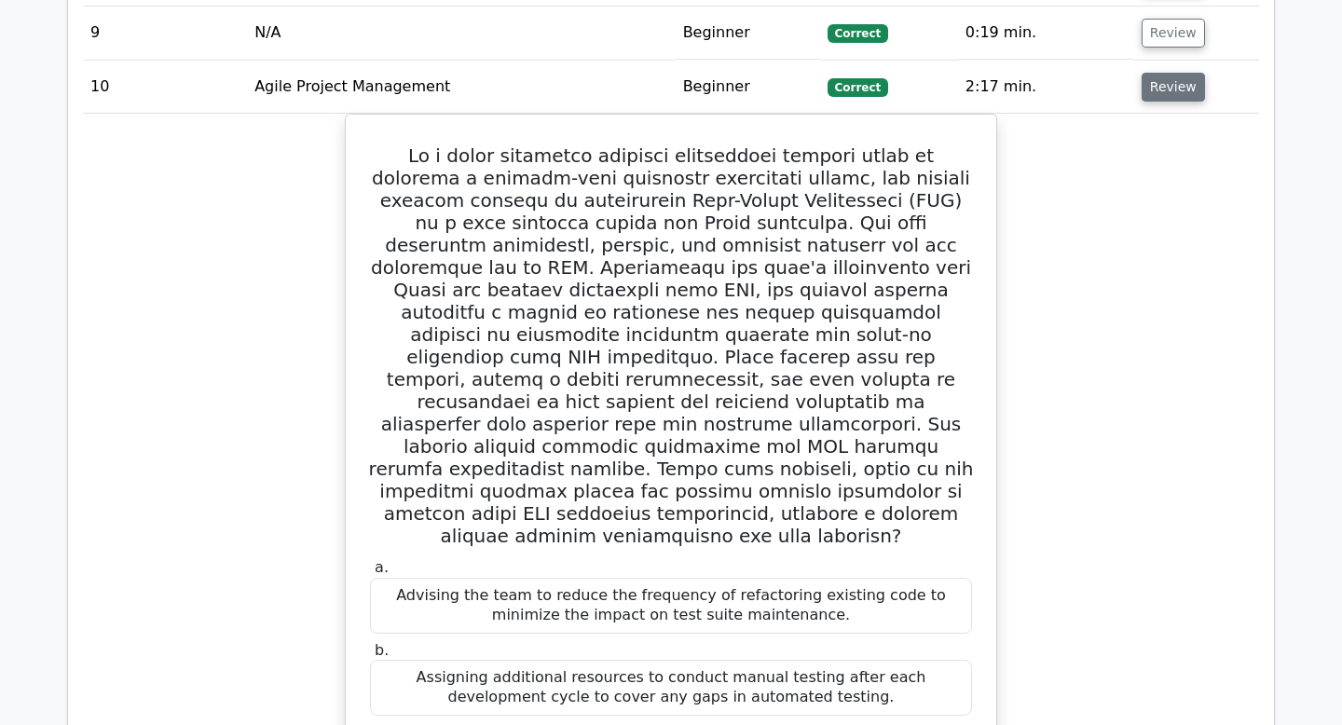
click at [1160, 86] on button "Review" at bounding box center [1173, 87] width 63 height 29
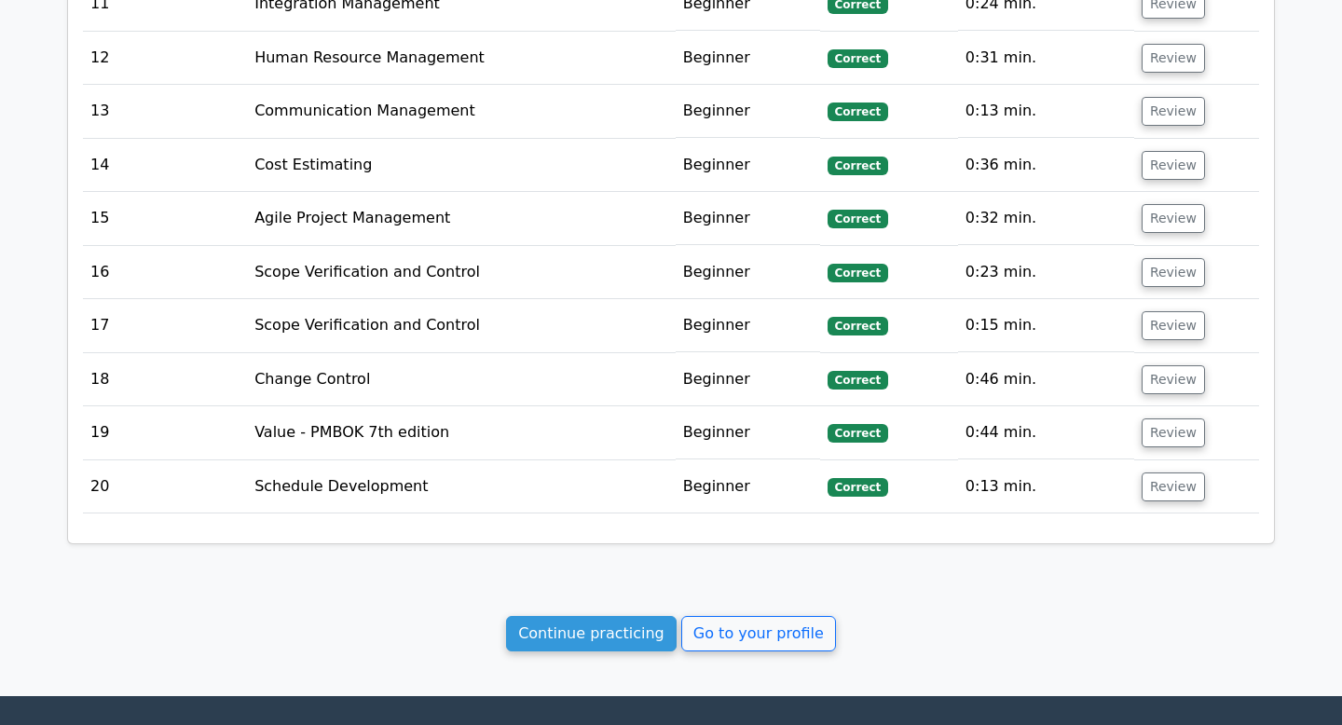
scroll to position [2249, 0]
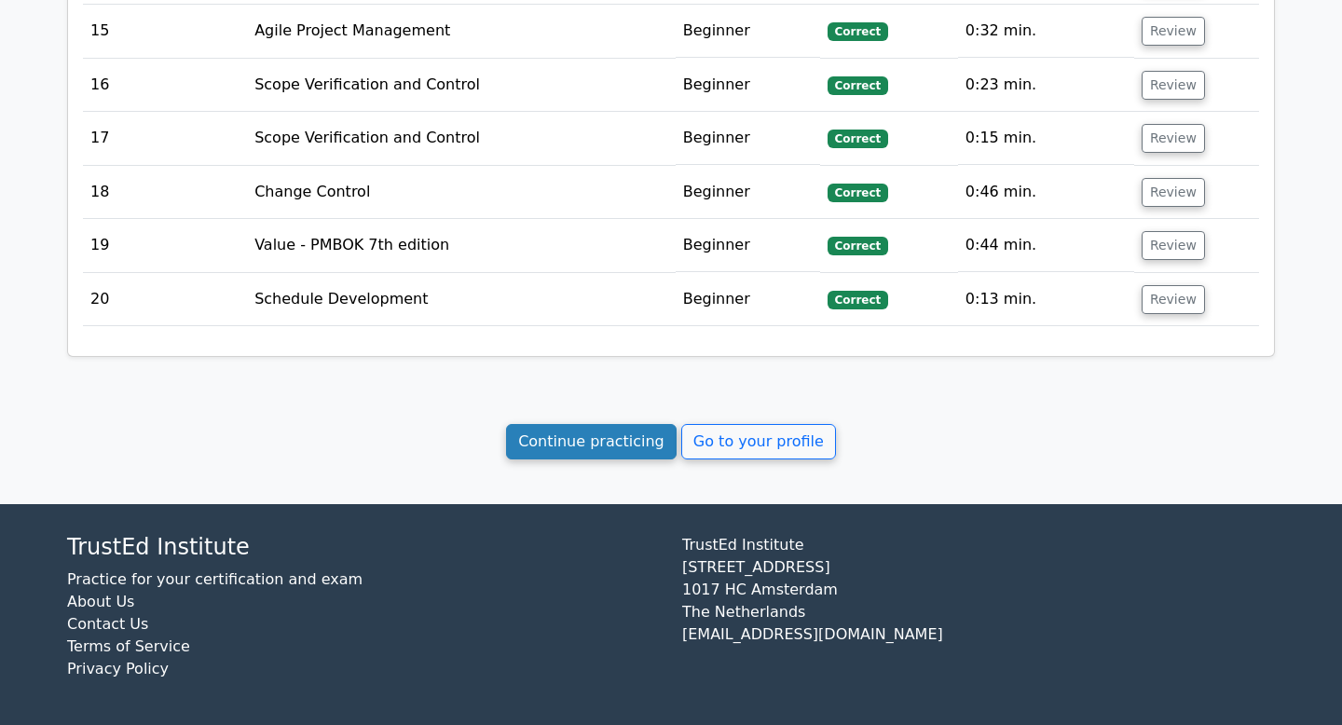
click at [550, 434] on link "Continue practicing" at bounding box center [591, 441] width 171 height 35
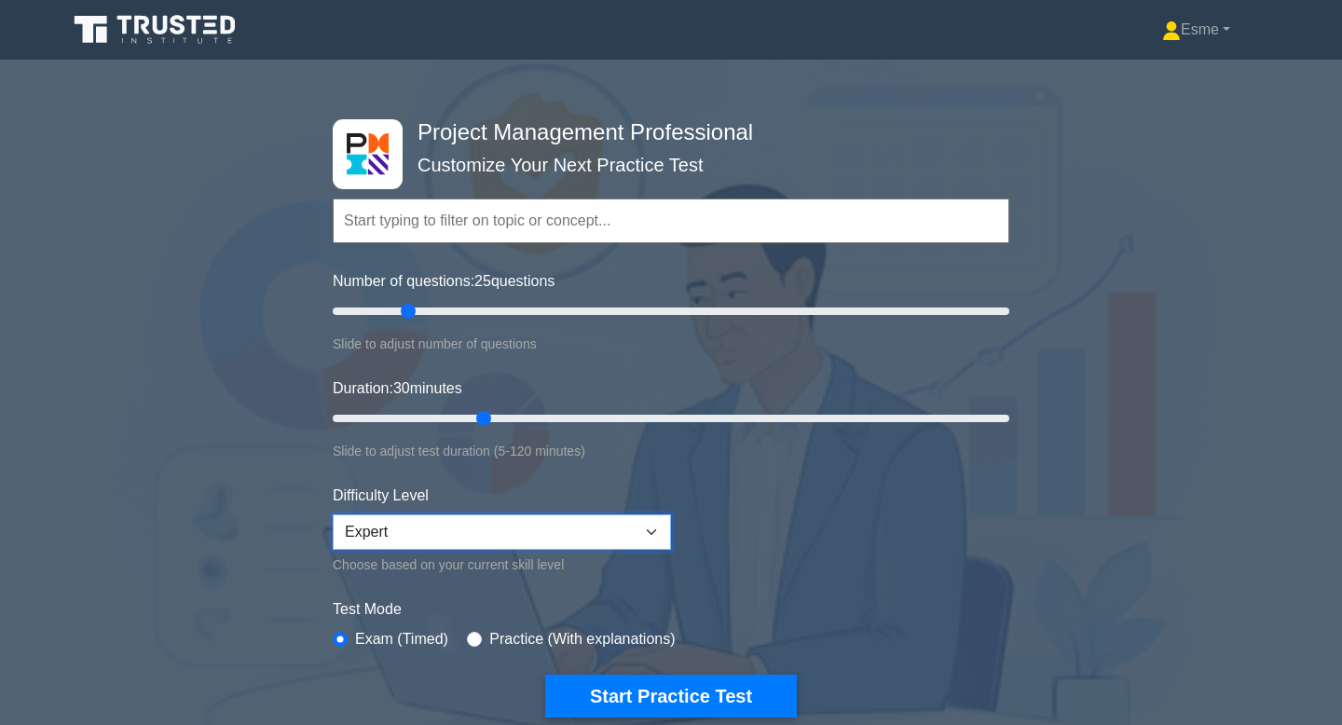
click at [598, 531] on select "Beginner Intermediate Expert" at bounding box center [502, 531] width 338 height 35
select select "intermediate"
click at [333, 514] on select "Beginner Intermediate Expert" at bounding box center [502, 531] width 338 height 35
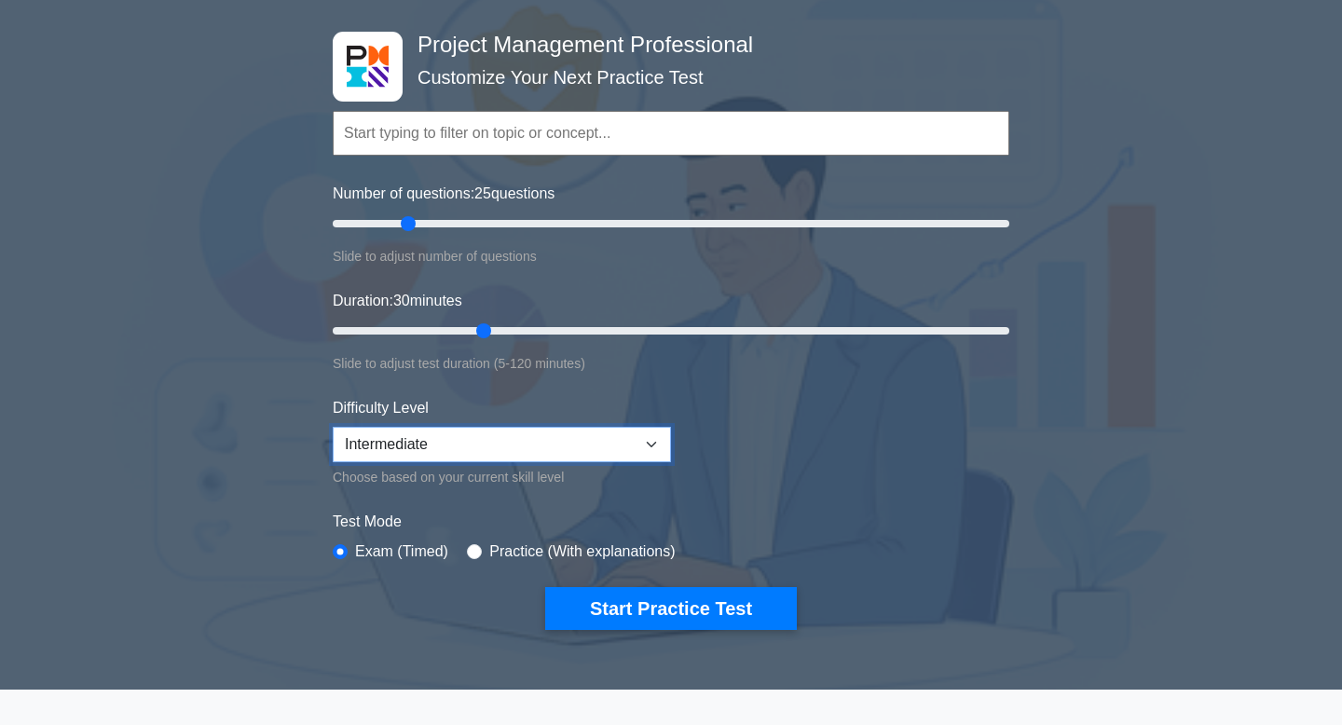
scroll to position [94, 0]
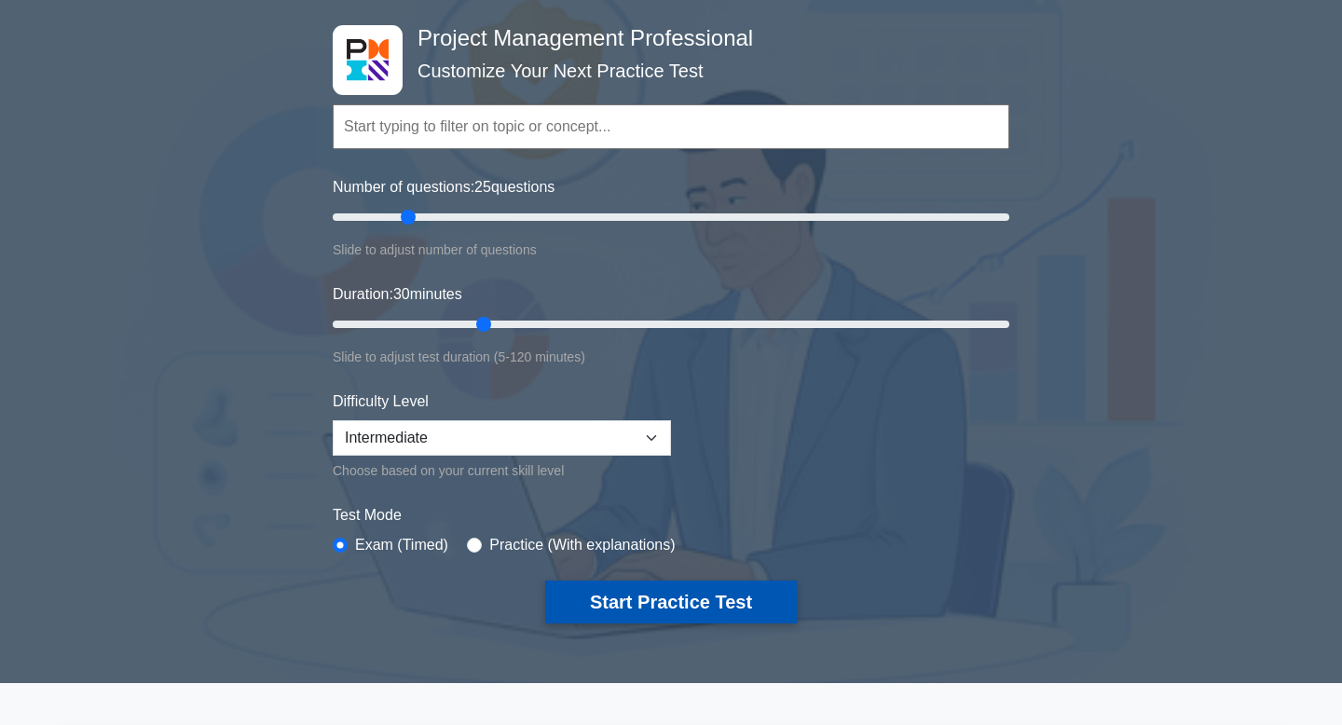
click at [659, 613] on button "Start Practice Test" at bounding box center [671, 602] width 252 height 43
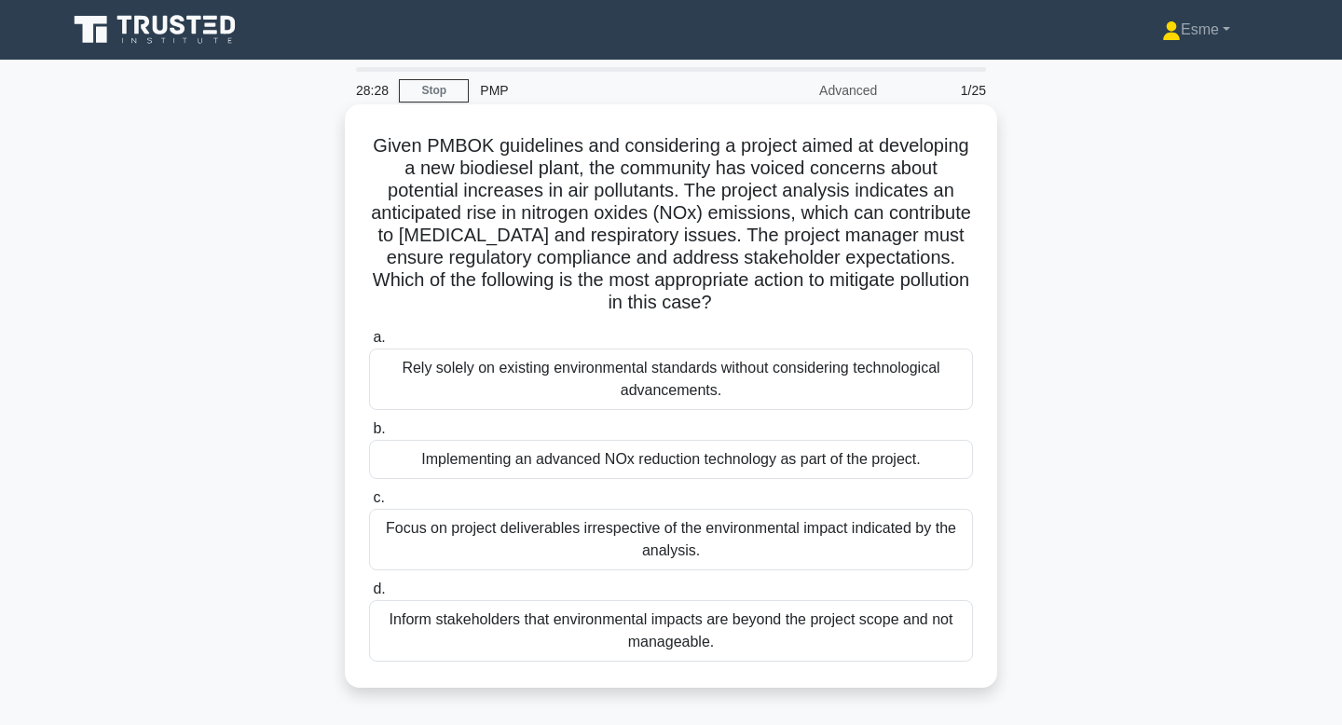
click at [479, 440] on div "Implementing an advanced NOx reduction technology as part of the project." at bounding box center [671, 459] width 604 height 39
click at [369, 435] on input "b. Implementing an advanced NOx reduction technology as part of the project." at bounding box center [369, 429] width 0 height 12
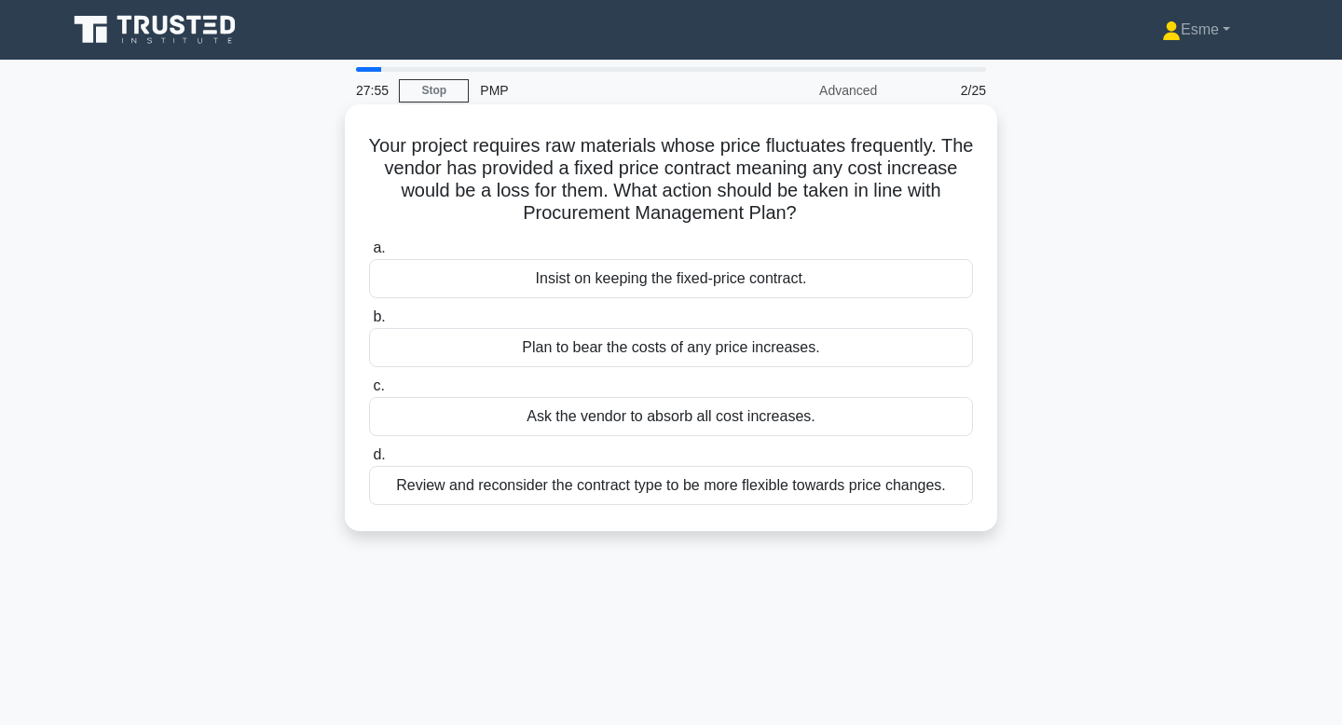
click at [432, 491] on div "Review and reconsider the contract type to be more flexible towards price chang…" at bounding box center [671, 485] width 604 height 39
click at [369, 461] on input "d. Review and reconsider the contract type to be more flexible towards price ch…" at bounding box center [369, 455] width 0 height 12
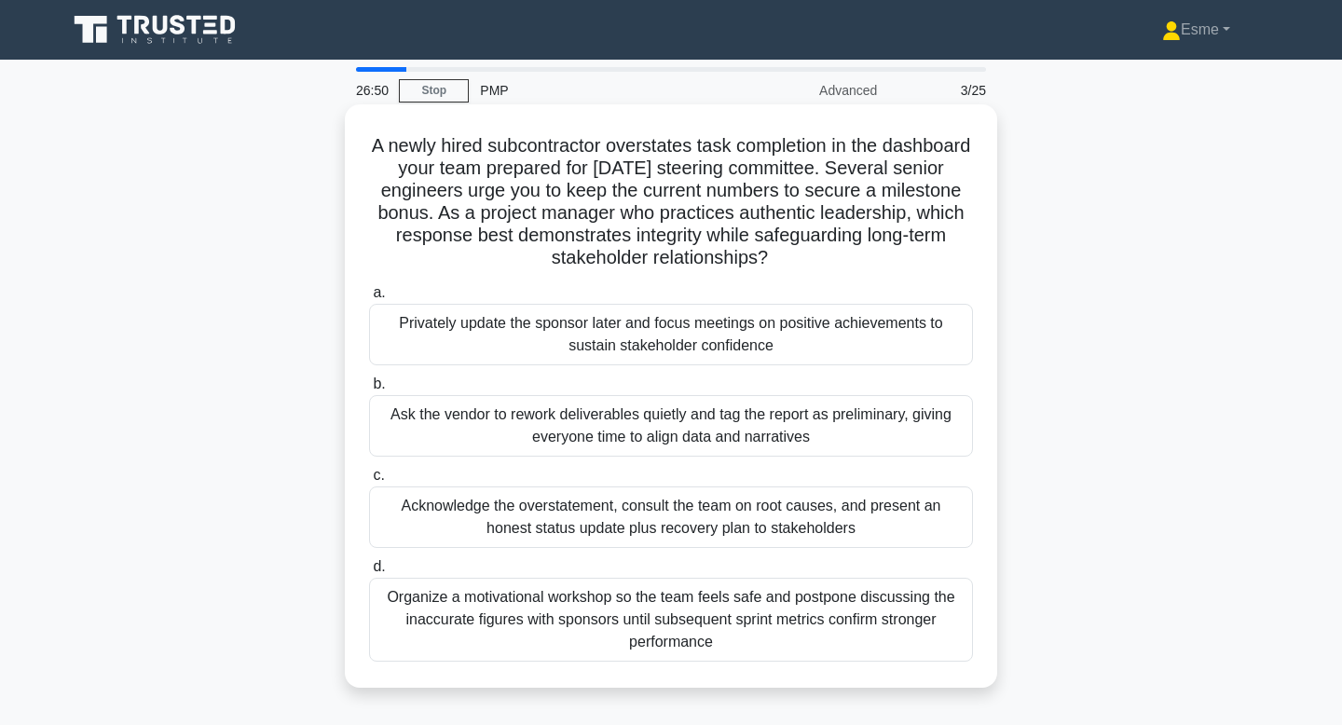
click at [447, 521] on div "Acknowledge the overstatement, consult the team on root causes, and present an …" at bounding box center [671, 518] width 604 height 62
click at [369, 482] on input "c. Acknowledge the overstatement, consult the team on root causes, and present …" at bounding box center [369, 476] width 0 height 12
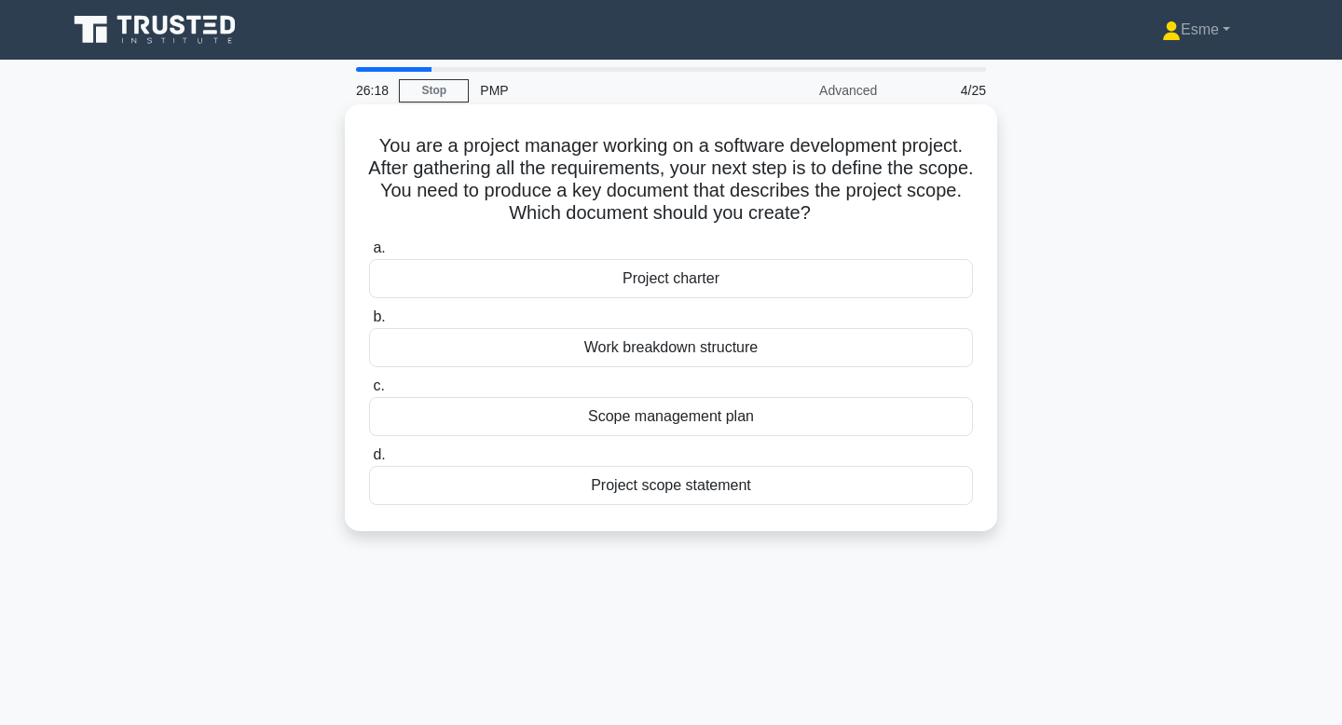
click at [553, 484] on div "Project scope statement" at bounding box center [671, 485] width 604 height 39
click at [369, 461] on input "d. Project scope statement" at bounding box center [369, 455] width 0 height 12
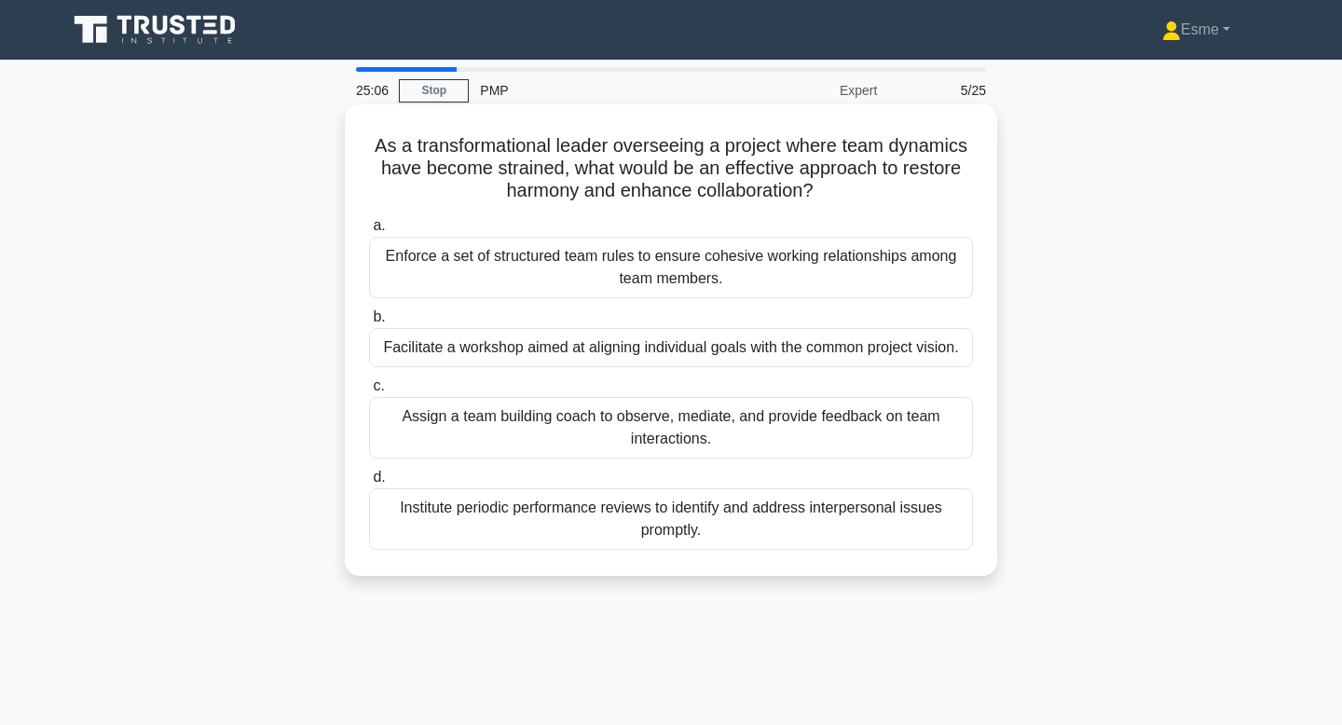
click at [513, 271] on div "Enforce a set of structured team rules to ensure cohesive working relationships…" at bounding box center [671, 268] width 604 height 62
click at [369, 232] on input "a. Enforce a set of structured team rules to ensure cohesive working relationsh…" at bounding box center [369, 226] width 0 height 12
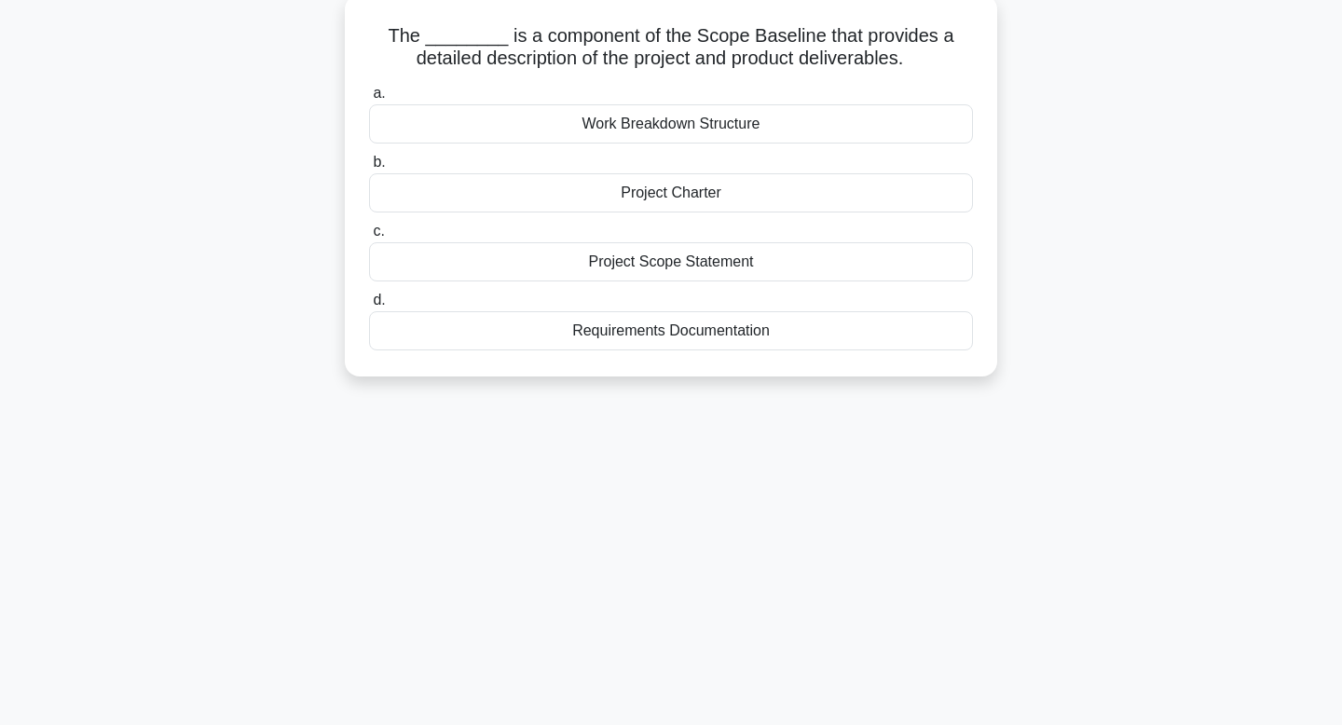
scroll to position [114, 0]
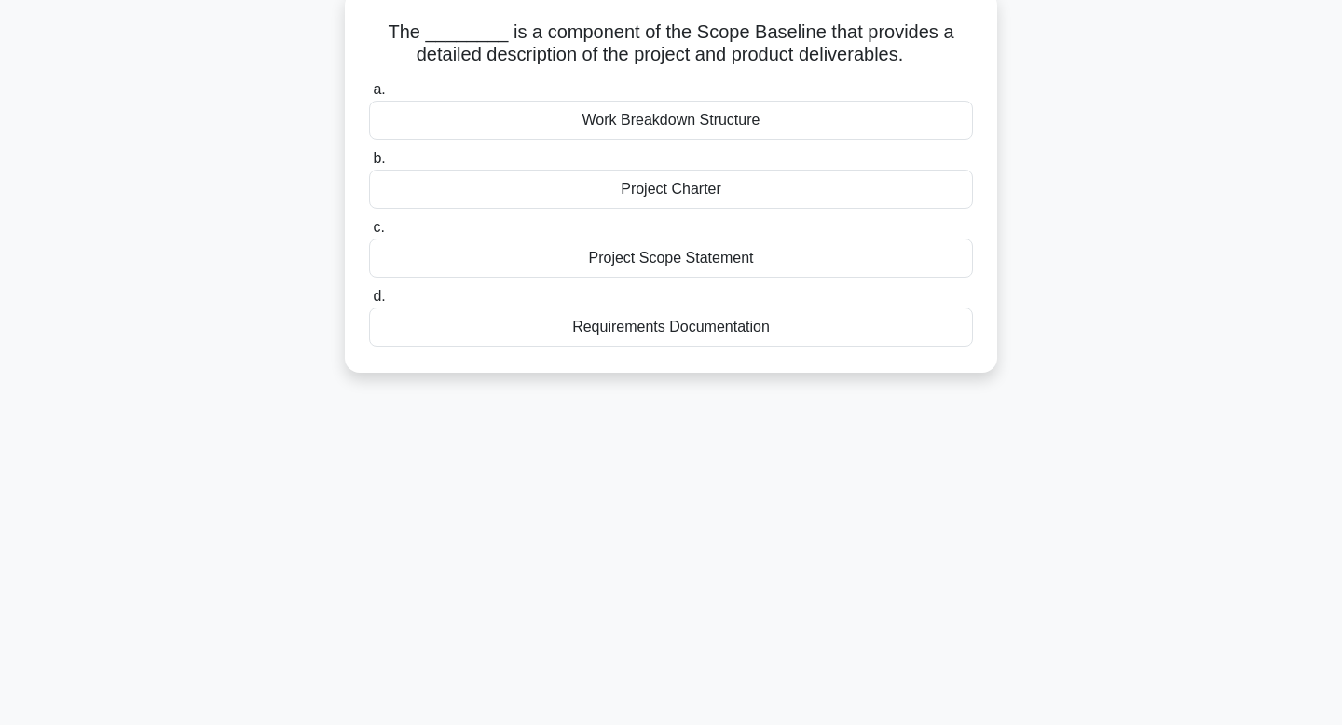
click at [657, 128] on div "Work Breakdown Structure" at bounding box center [671, 120] width 604 height 39
click at [369, 96] on input "a. Work Breakdown Structure" at bounding box center [369, 90] width 0 height 12
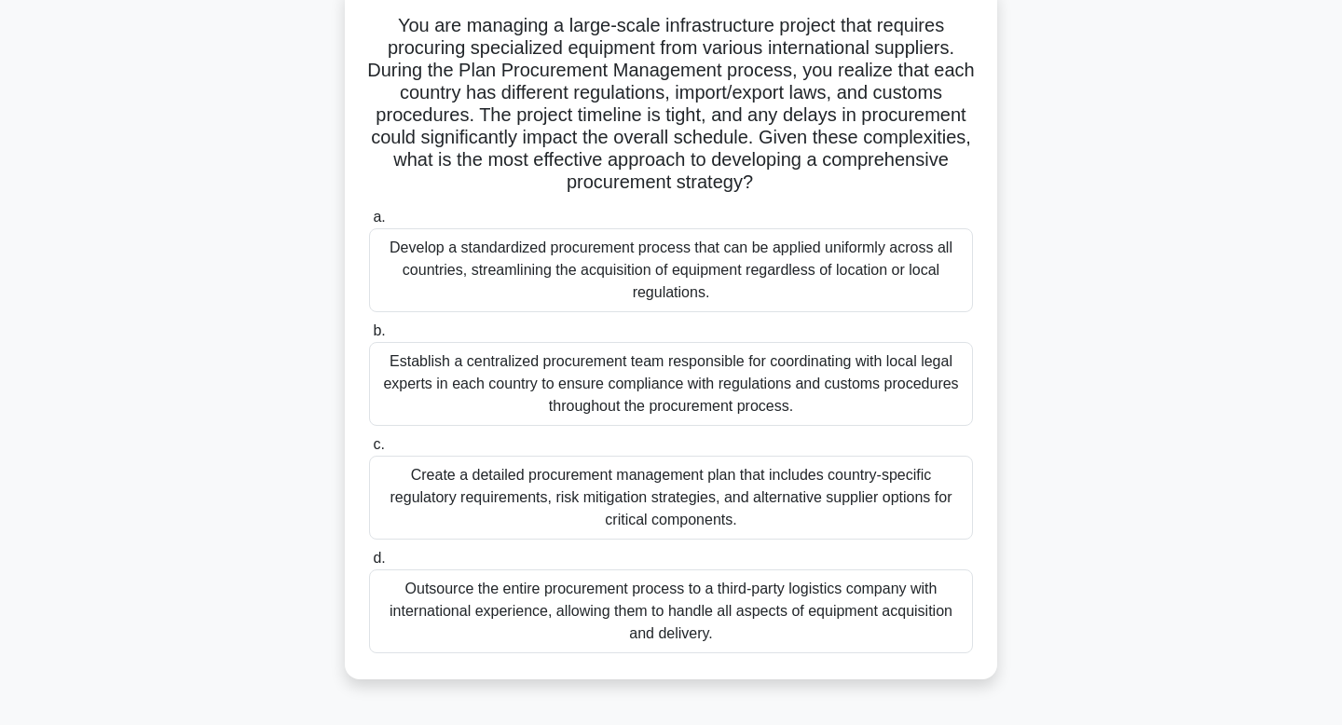
scroll to position [129, 0]
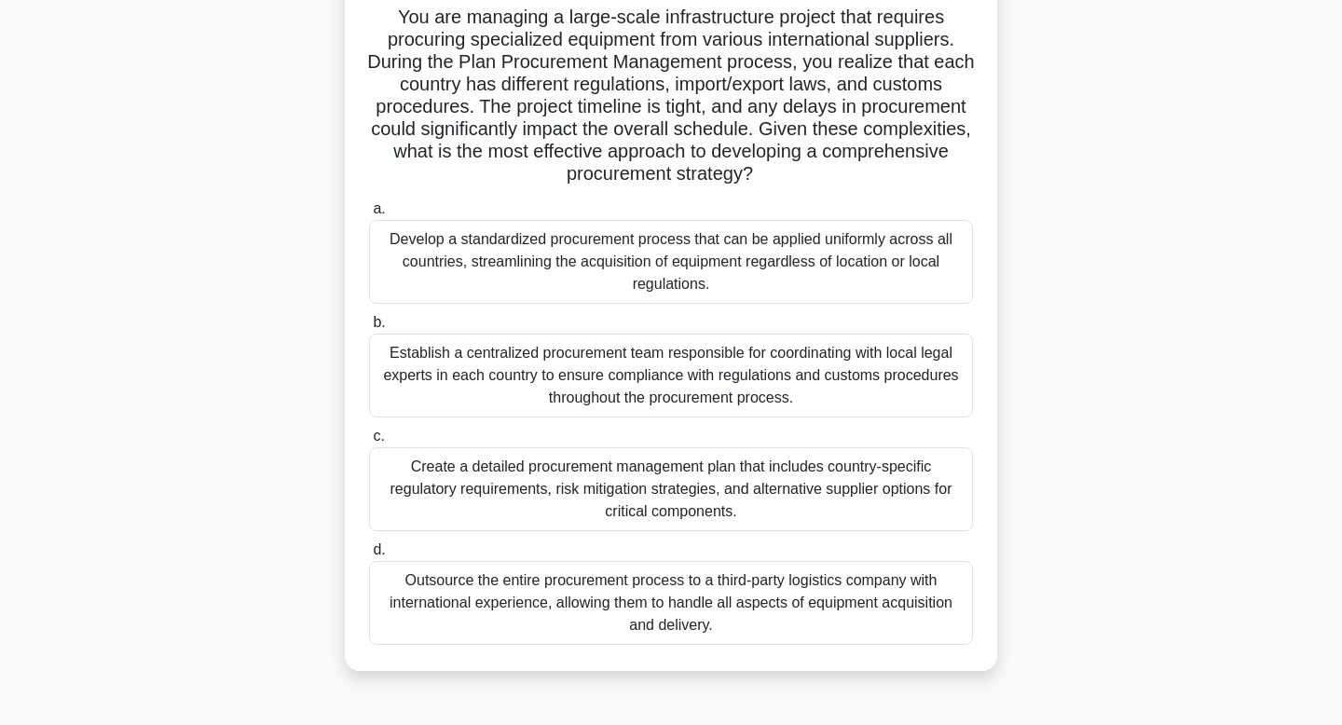
click at [615, 498] on div "Create a detailed procurement management plan that includes country-specific re…" at bounding box center [671, 489] width 604 height 84
click at [369, 443] on input "c. Create a detailed procurement management plan that includes country-specific…" at bounding box center [369, 437] width 0 height 12
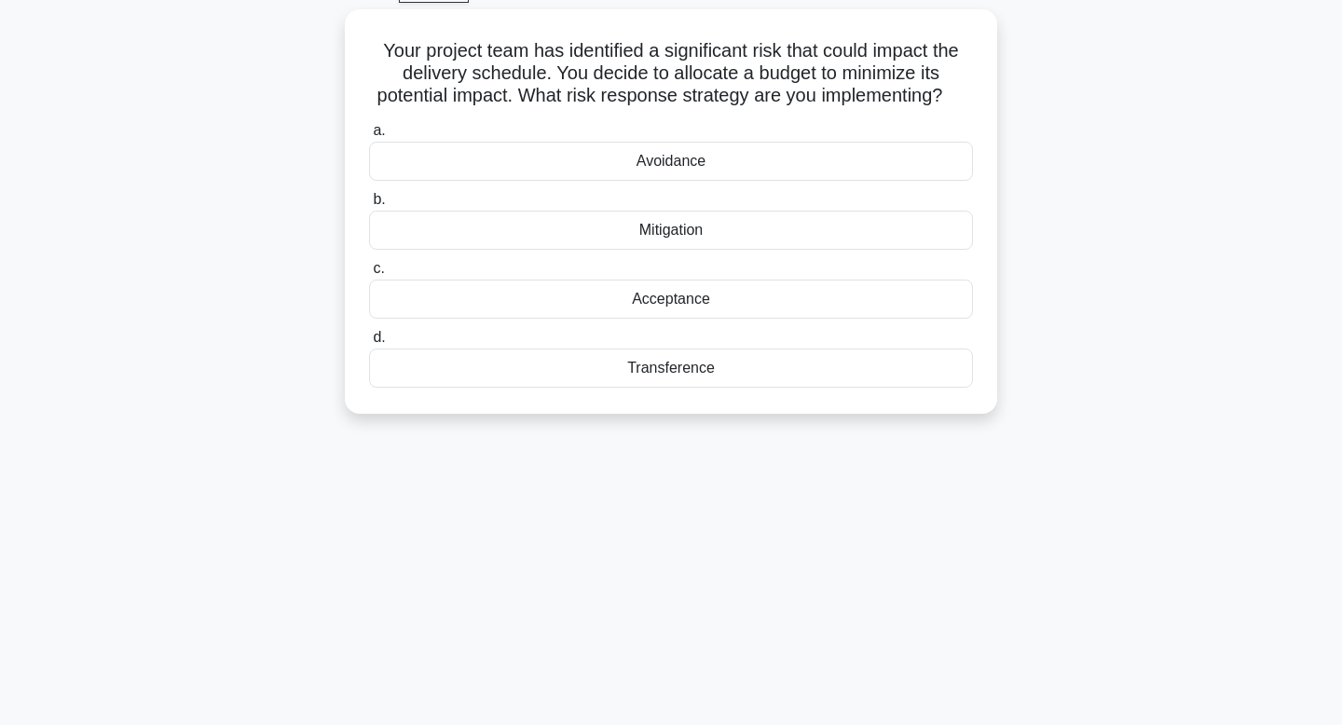
scroll to position [106, 0]
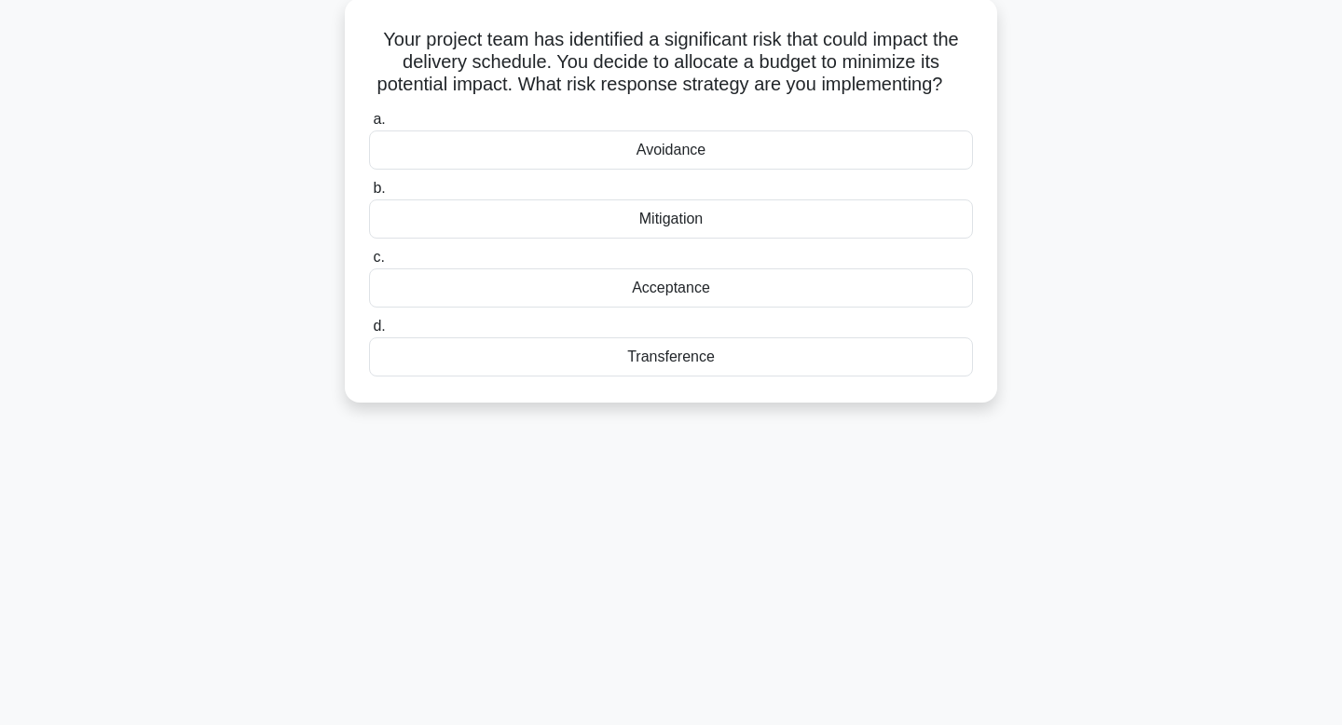
click at [679, 219] on div "Mitigation" at bounding box center [671, 218] width 604 height 39
click at [369, 195] on input "b. Mitigation" at bounding box center [369, 189] width 0 height 12
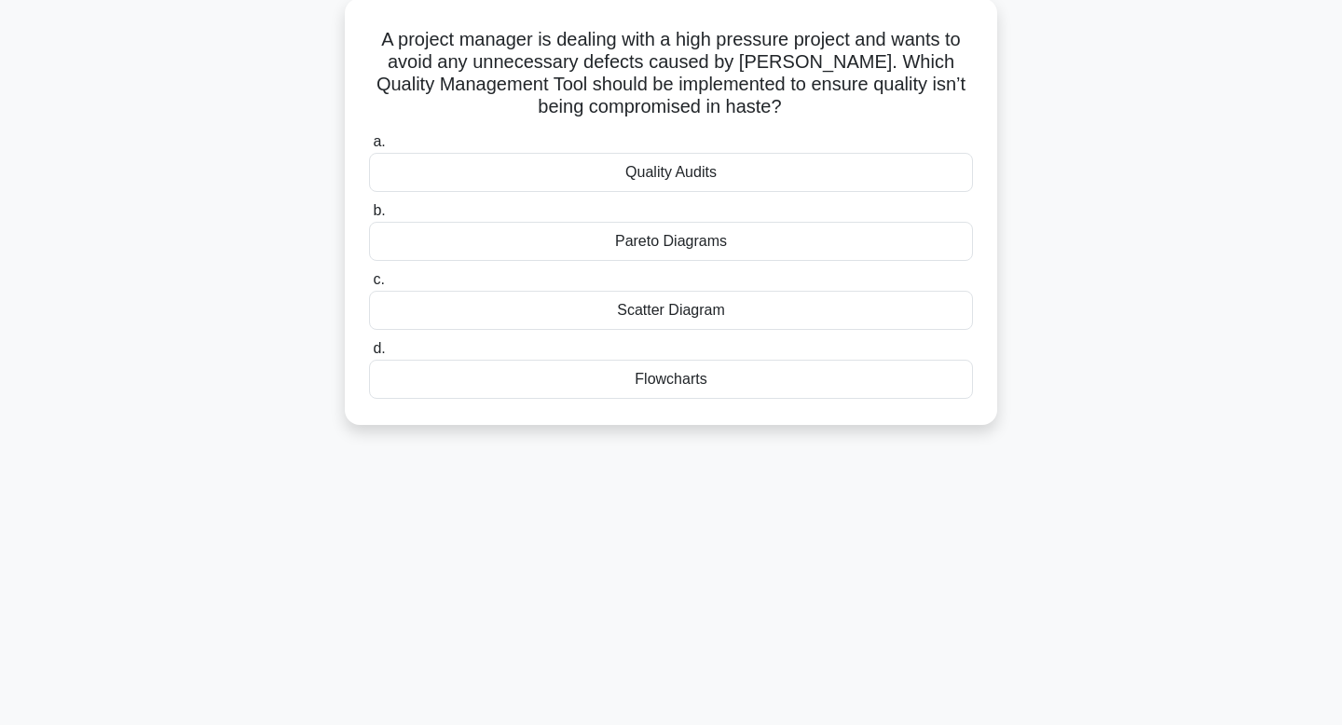
click at [846, 167] on div "Quality Audits" at bounding box center [671, 172] width 604 height 39
click at [369, 148] on input "a. Quality Audits" at bounding box center [369, 142] width 0 height 12
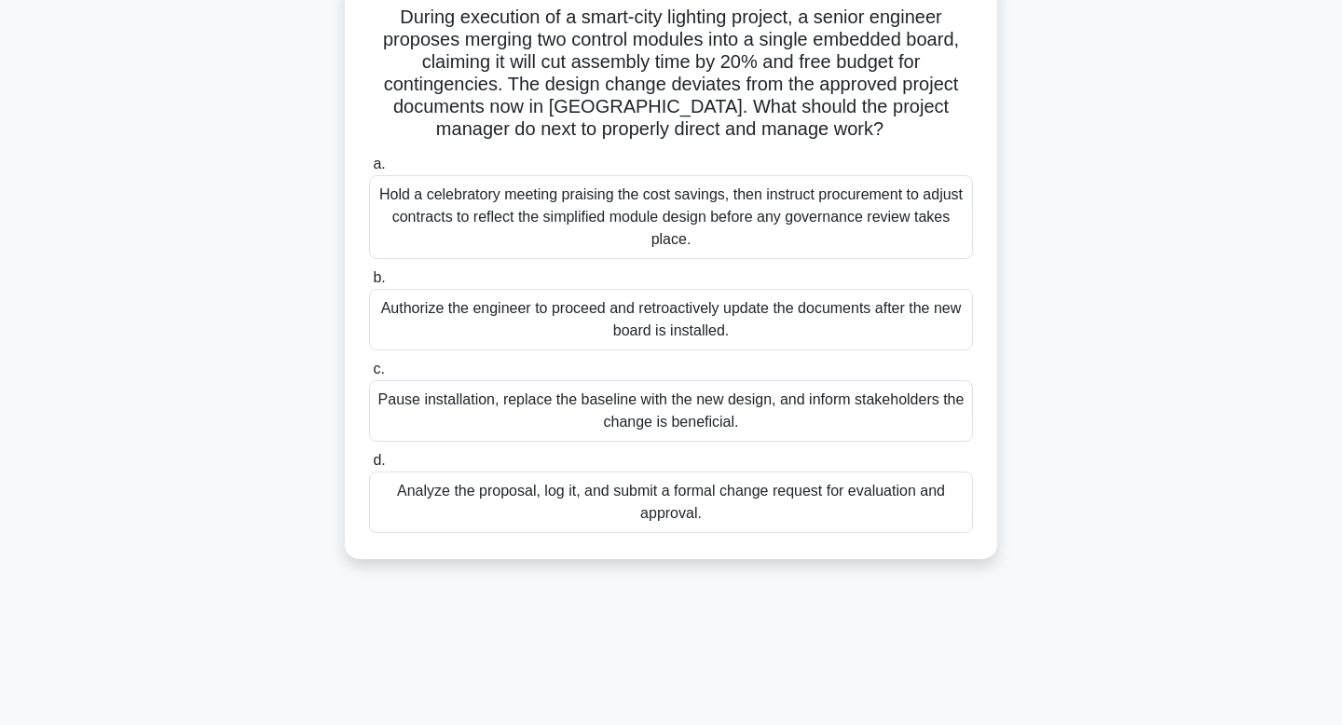
scroll to position [137, 0]
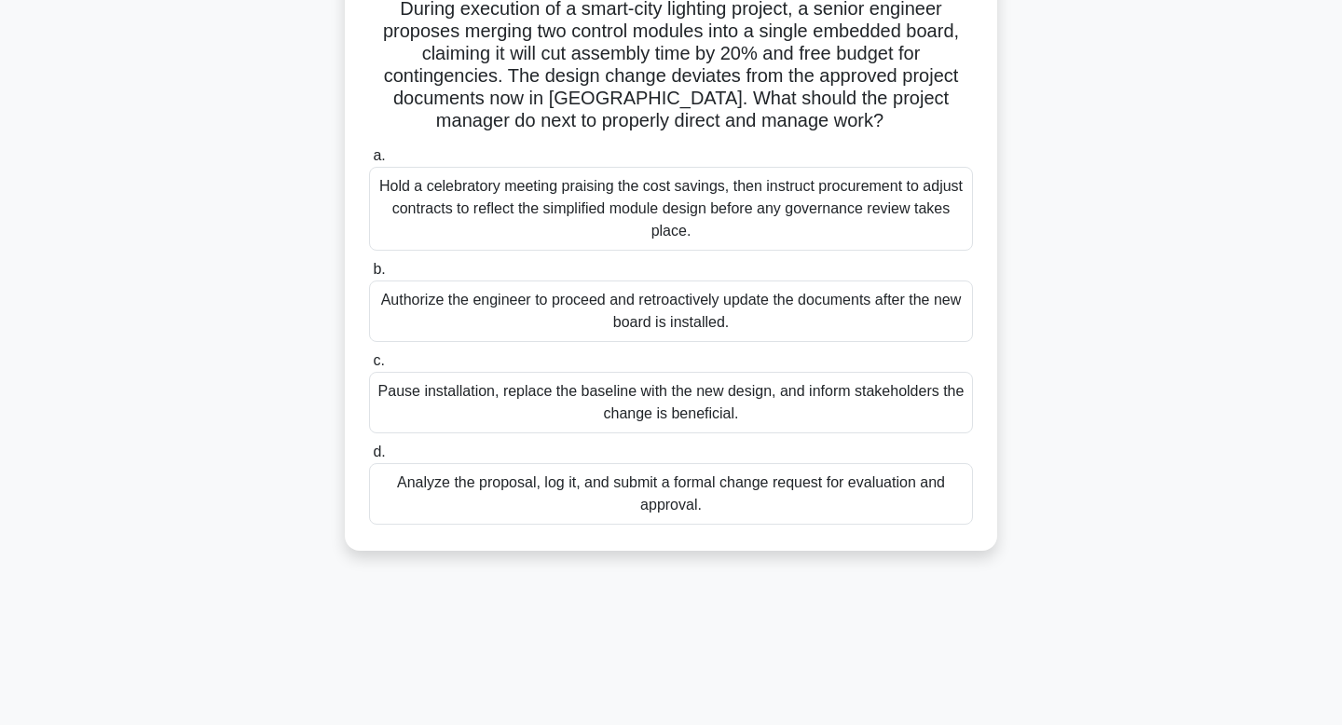
click at [640, 495] on div "Analyze the proposal, log it, and submit a formal change request for evaluation…" at bounding box center [671, 494] width 604 height 62
click at [369, 459] on input "d. Analyze the proposal, log it, and submit a formal change request for evaluat…" at bounding box center [369, 452] width 0 height 12
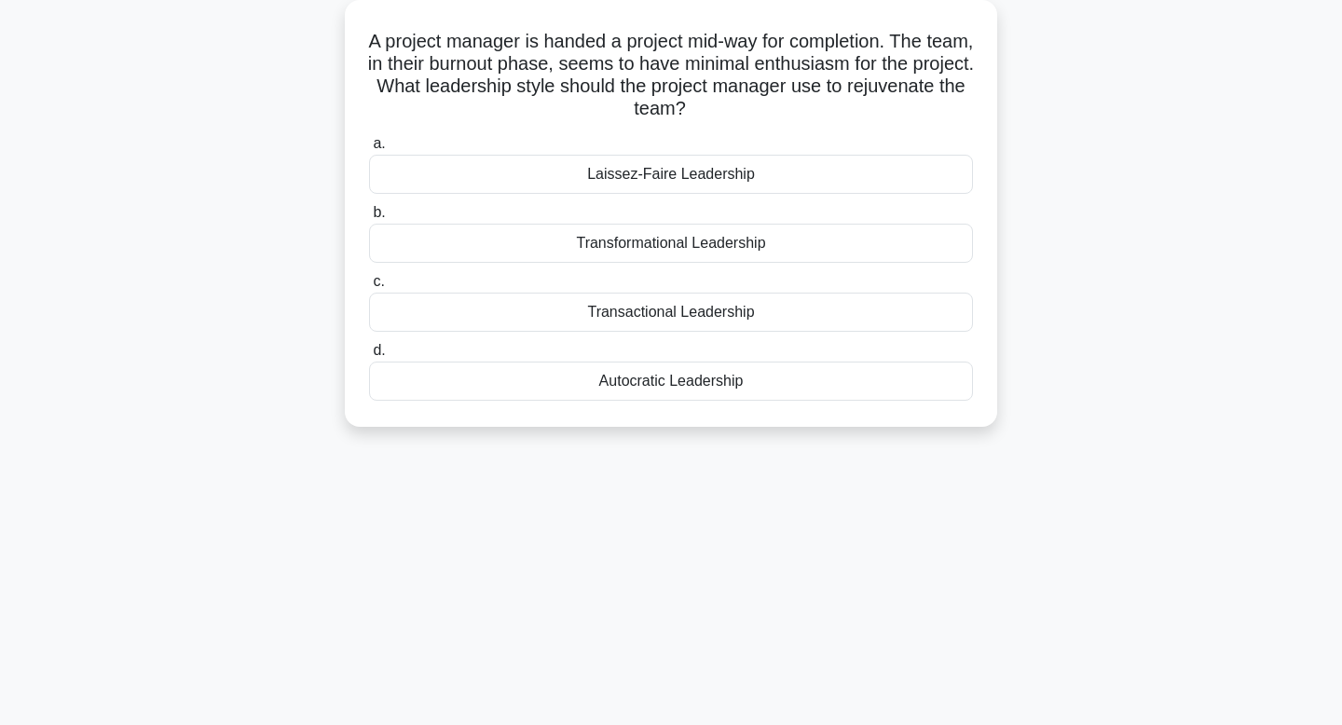
scroll to position [114, 0]
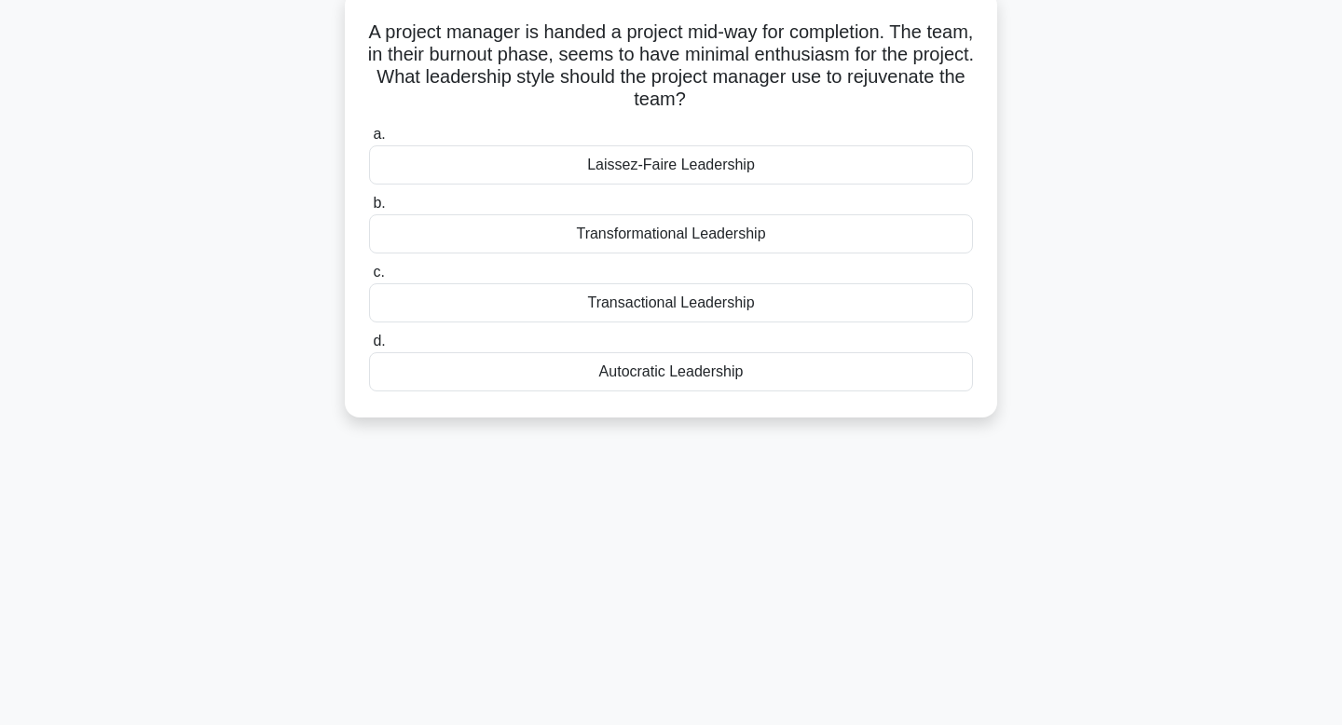
click at [683, 233] on div "Transformational Leadership" at bounding box center [671, 233] width 604 height 39
click at [369, 210] on input "b. Transformational Leadership" at bounding box center [369, 204] width 0 height 12
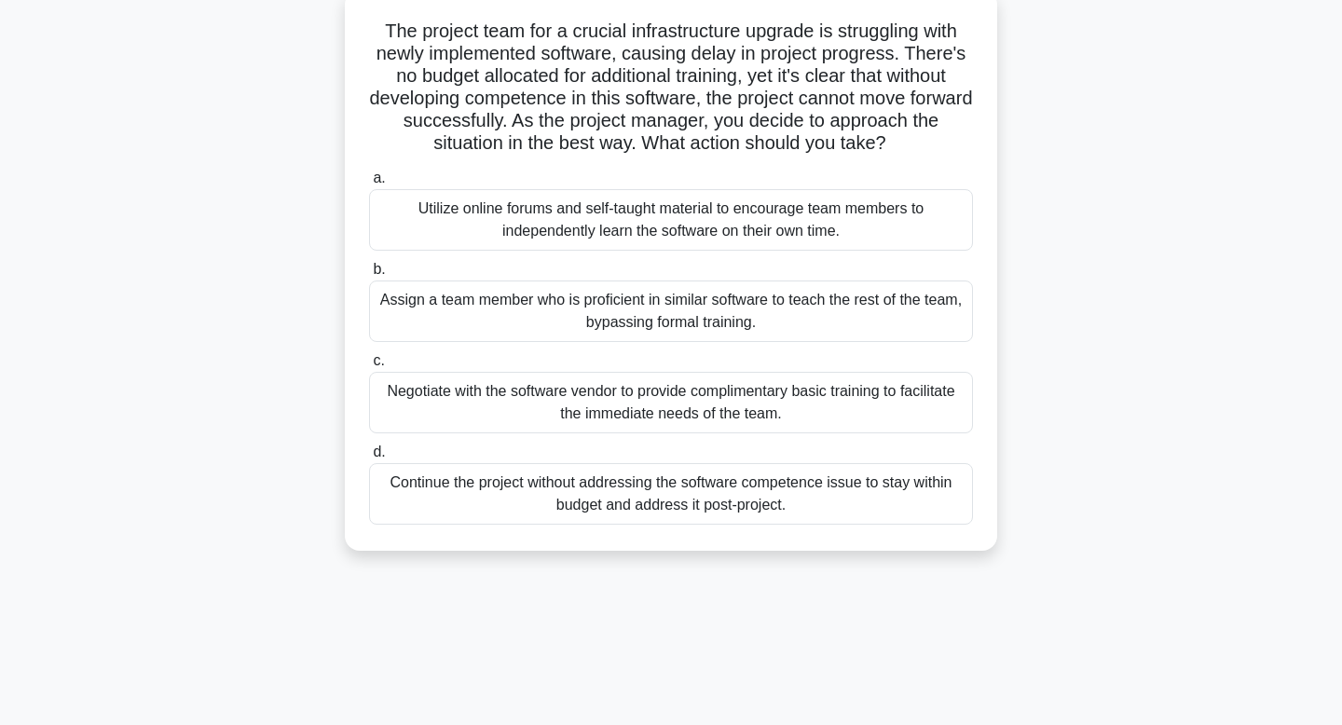
scroll to position [118, 0]
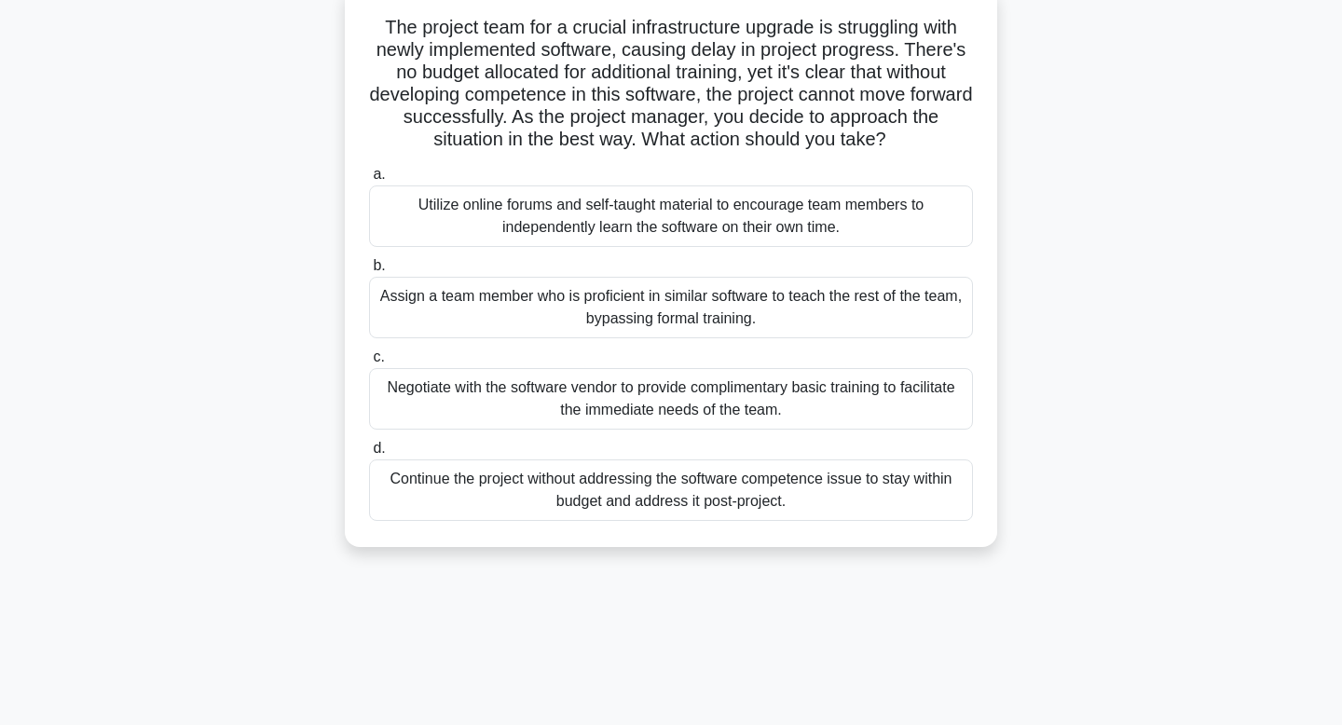
click at [582, 398] on div "Negotiate with the software vendor to provide complimentary basic training to f…" at bounding box center [671, 399] width 604 height 62
click at [369, 363] on input "c. Negotiate with the software vendor to provide complimentary basic training t…" at bounding box center [369, 357] width 0 height 12
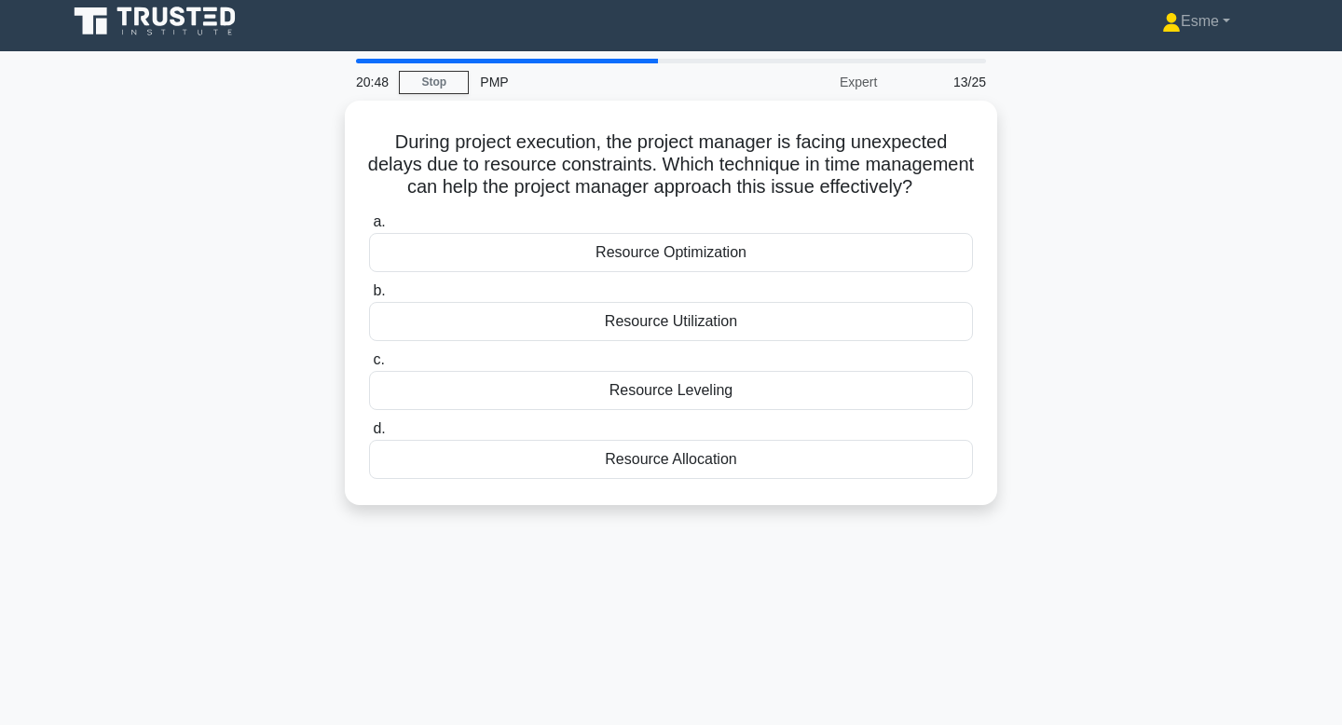
scroll to position [0, 0]
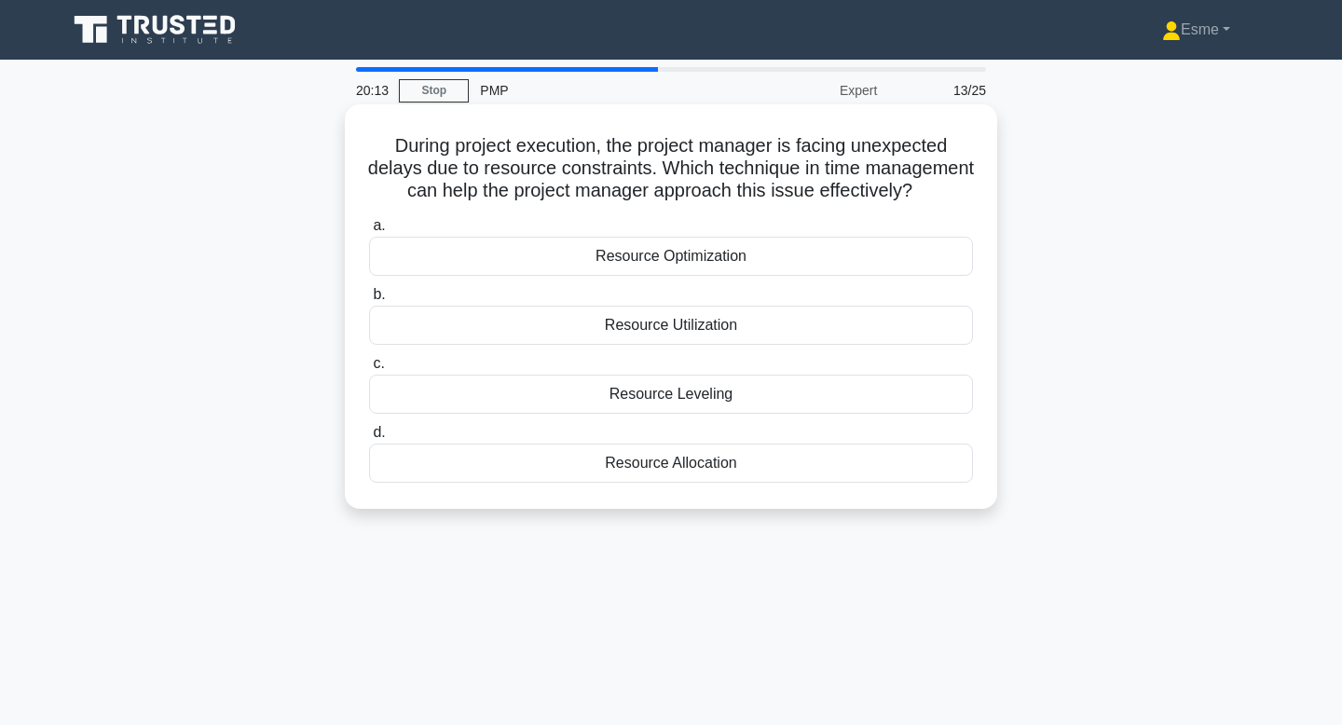
click at [873, 264] on div "Resource Optimization" at bounding box center [671, 256] width 604 height 39
click at [369, 232] on input "a. Resource Optimization" at bounding box center [369, 226] width 0 height 12
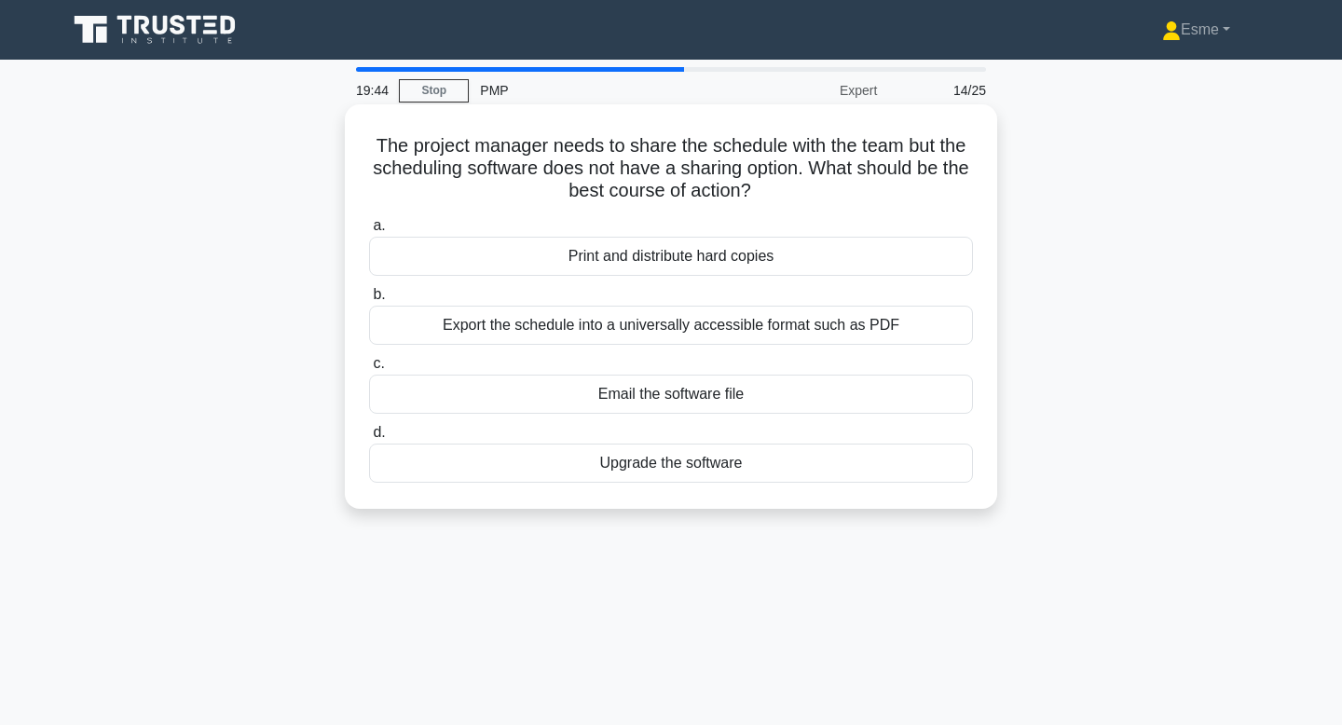
click at [897, 318] on div "Export the schedule into a universally accessible format such as PDF" at bounding box center [671, 325] width 604 height 39
click at [369, 301] on input "b. Export the schedule into a universally accessible format such as PDF" at bounding box center [369, 295] width 0 height 12
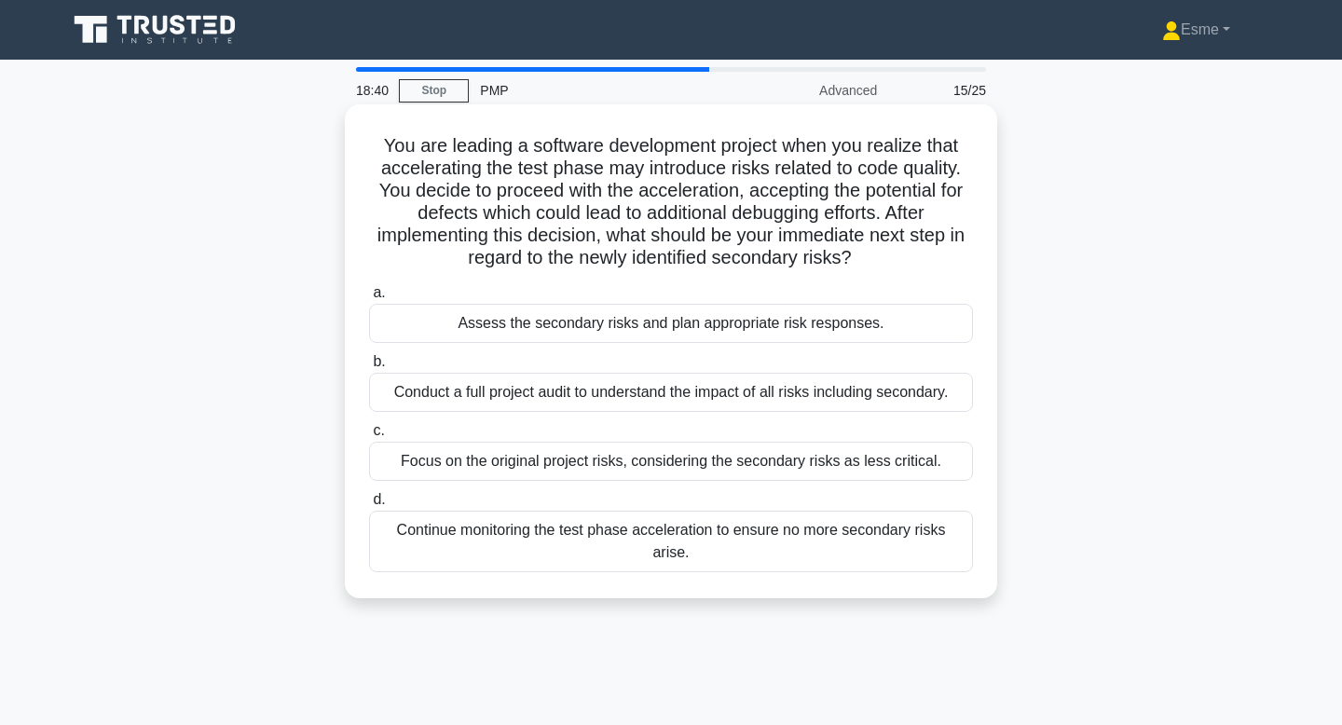
click at [914, 326] on div "Assess the secondary risks and plan appropriate risk responses." at bounding box center [671, 323] width 604 height 39
click at [369, 299] on input "a. Assess the secondary risks and plan appropriate risk responses." at bounding box center [369, 293] width 0 height 12
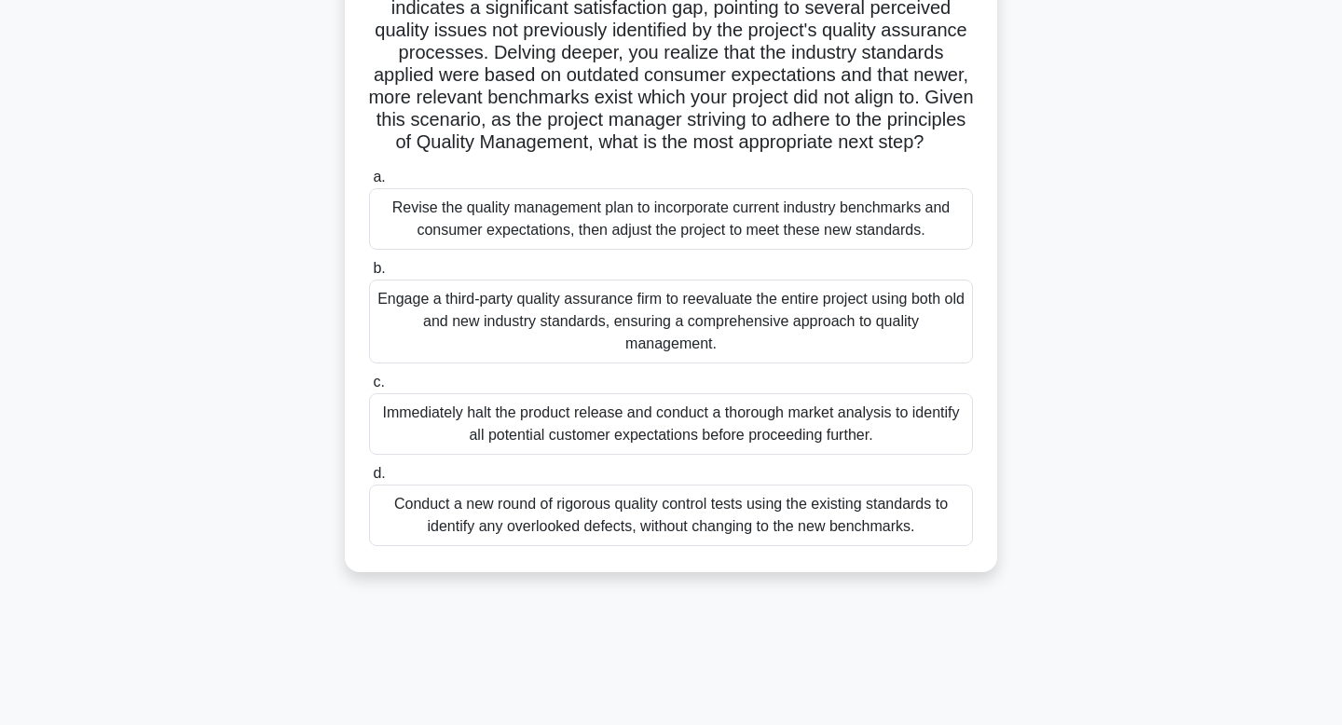
scroll to position [229, 0]
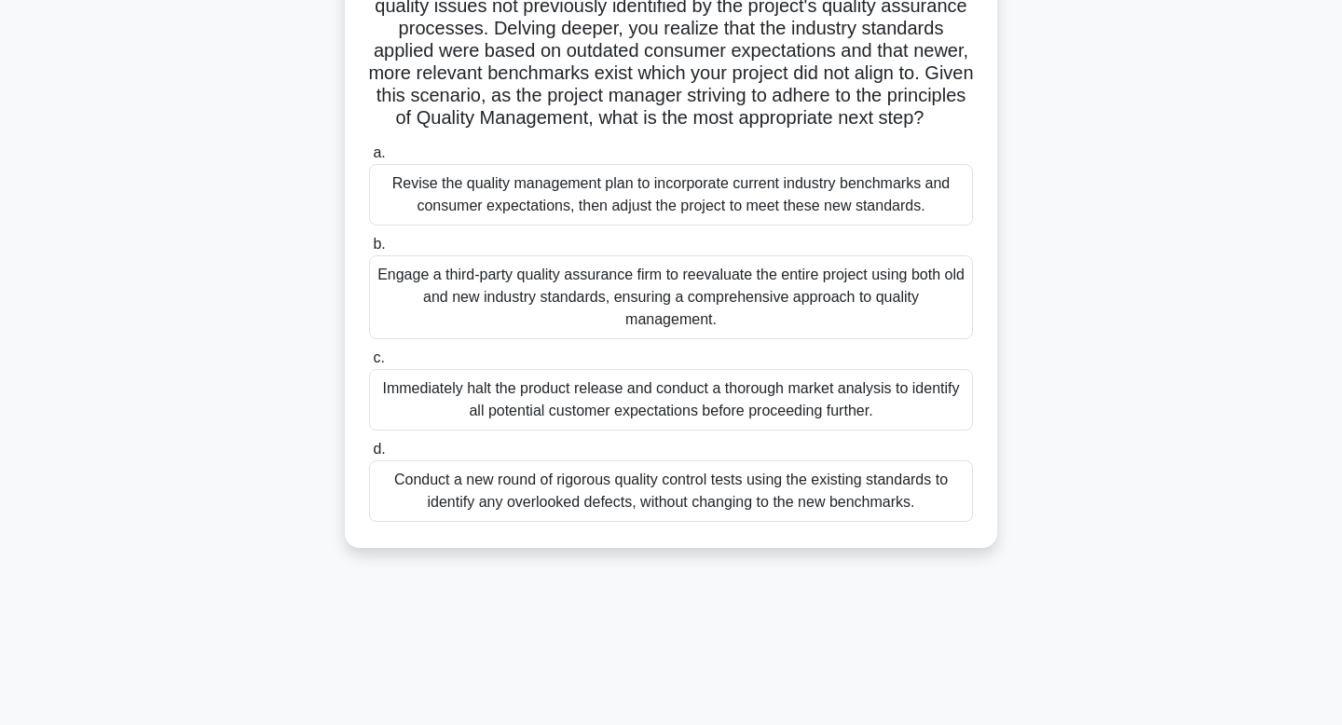
click at [736, 205] on div "Revise the quality management plan to incorporate current industry benchmarks a…" at bounding box center [671, 195] width 604 height 62
click at [369, 159] on input "a. Revise the quality management plan to incorporate current industry benchmark…" at bounding box center [369, 153] width 0 height 12
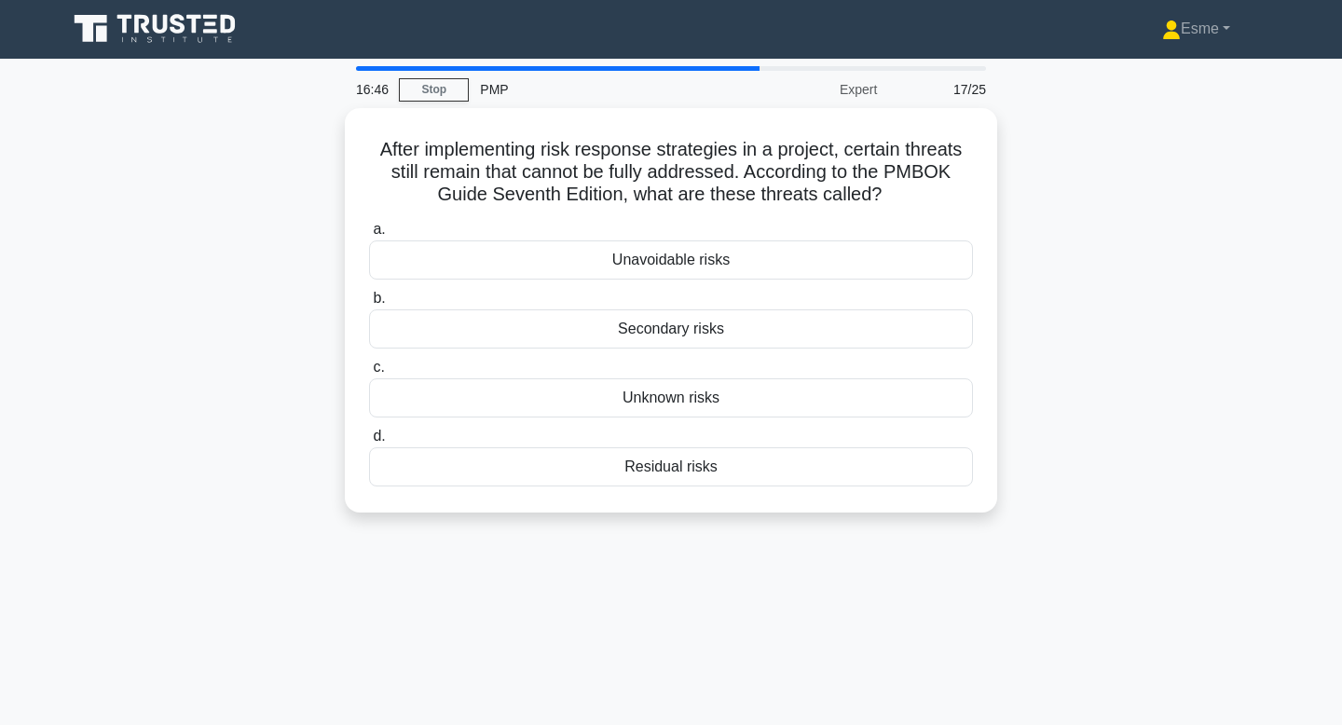
scroll to position [0, 0]
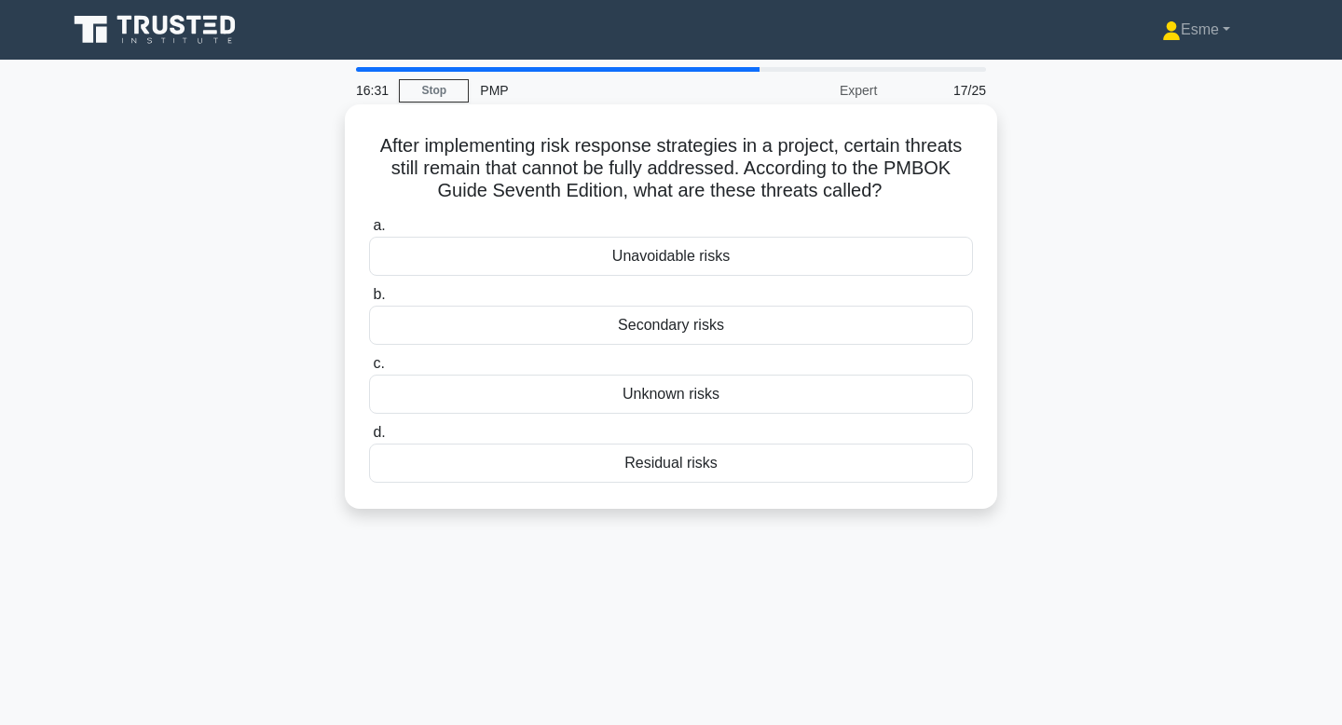
click at [570, 266] on div "Unavoidable risks" at bounding box center [671, 256] width 604 height 39
click at [369, 232] on input "a. Unavoidable risks" at bounding box center [369, 226] width 0 height 12
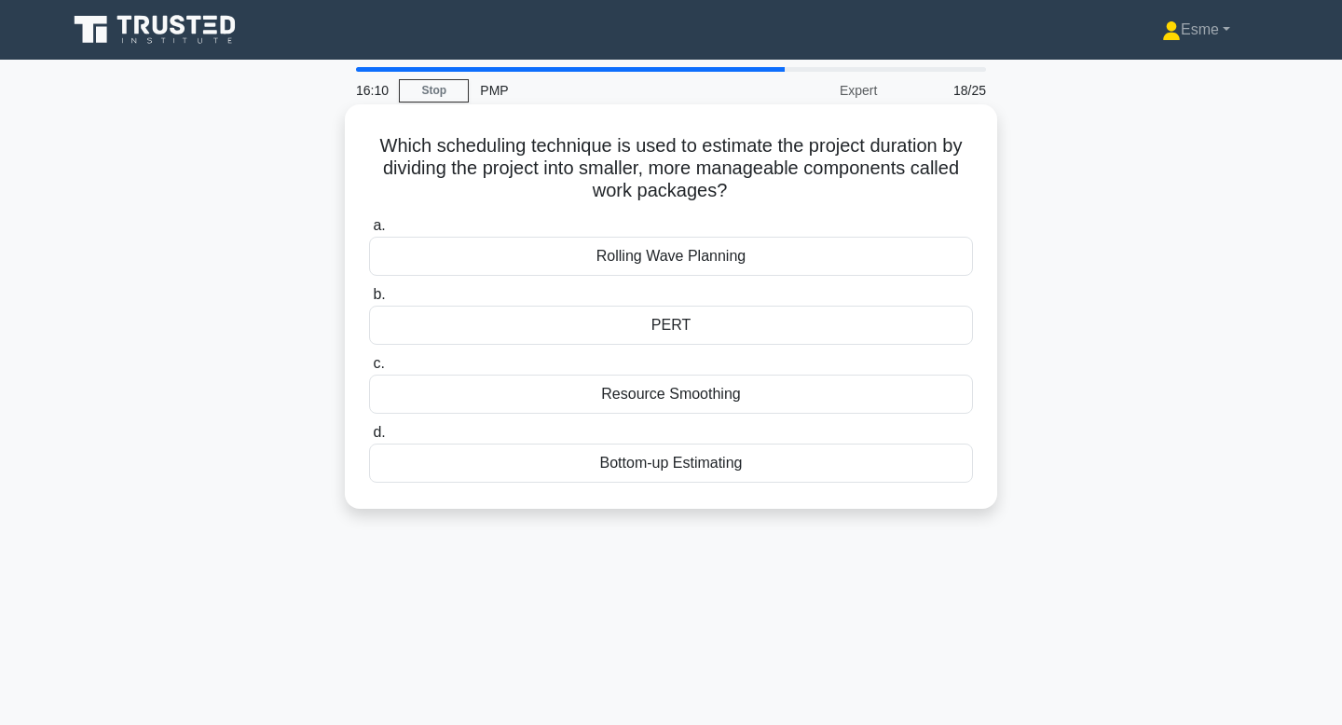
click at [706, 254] on div "Rolling Wave Planning" at bounding box center [671, 256] width 604 height 39
click at [369, 232] on input "a. Rolling Wave Planning" at bounding box center [369, 226] width 0 height 12
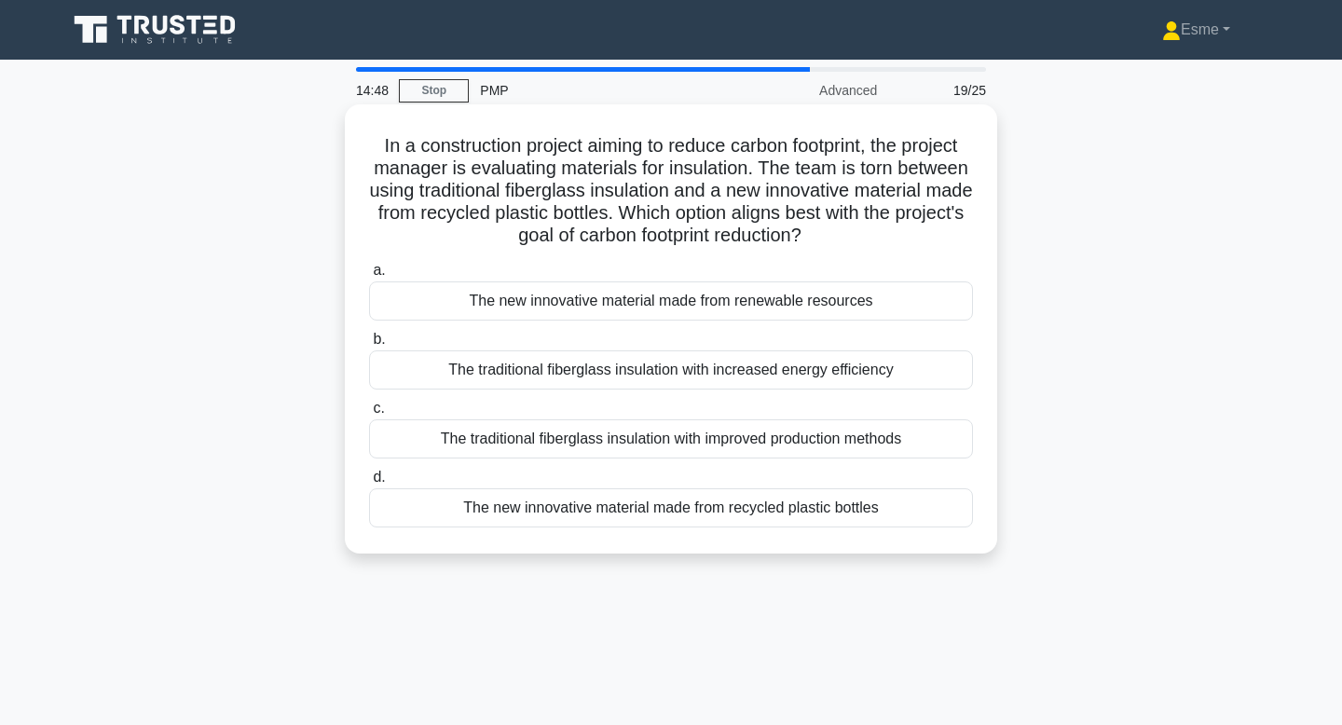
click at [706, 295] on div "The new innovative material made from renewable resources" at bounding box center [671, 300] width 604 height 39
click at [369, 277] on input "a. The new innovative material made from renewable resources" at bounding box center [369, 271] width 0 height 12
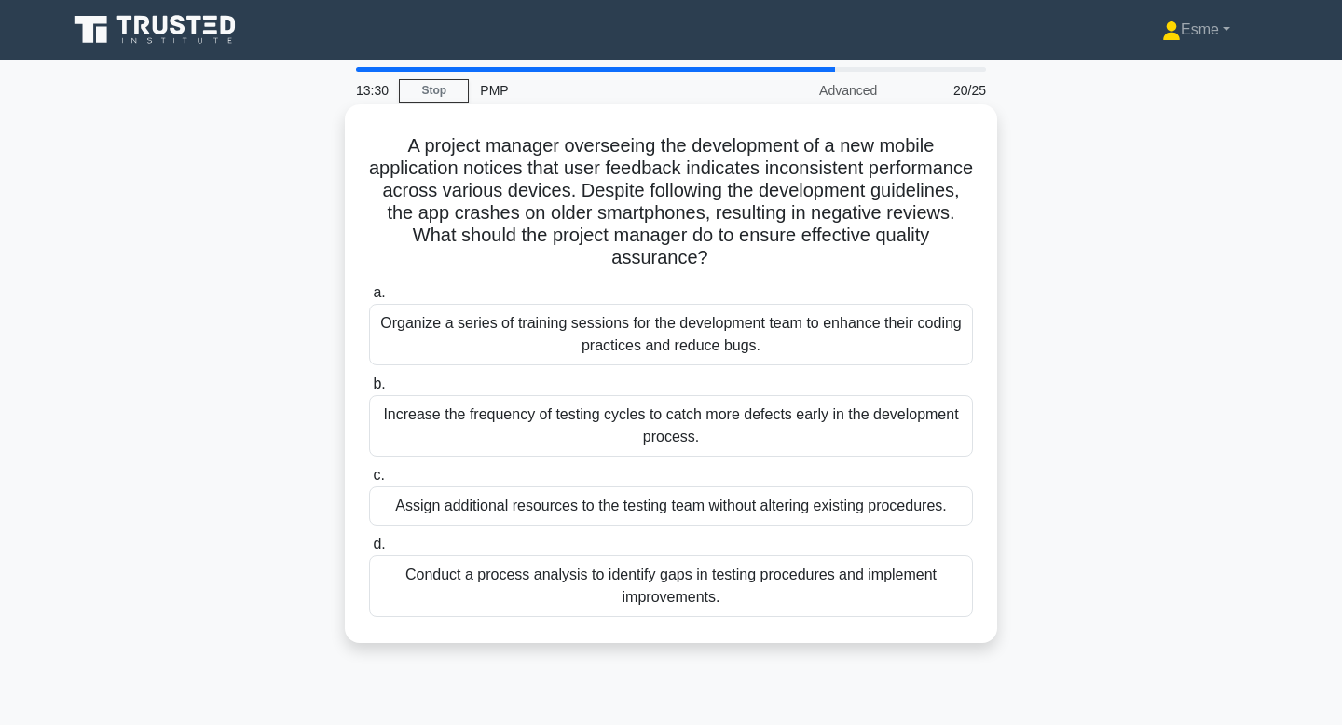
click at [830, 555] on div "Conduct a process analysis to identify gaps in testing procedures and implement…" at bounding box center [671, 586] width 604 height 62
click at [369, 551] on input "d. Conduct a process analysis to identify gaps in testing procedures and implem…" at bounding box center [369, 545] width 0 height 12
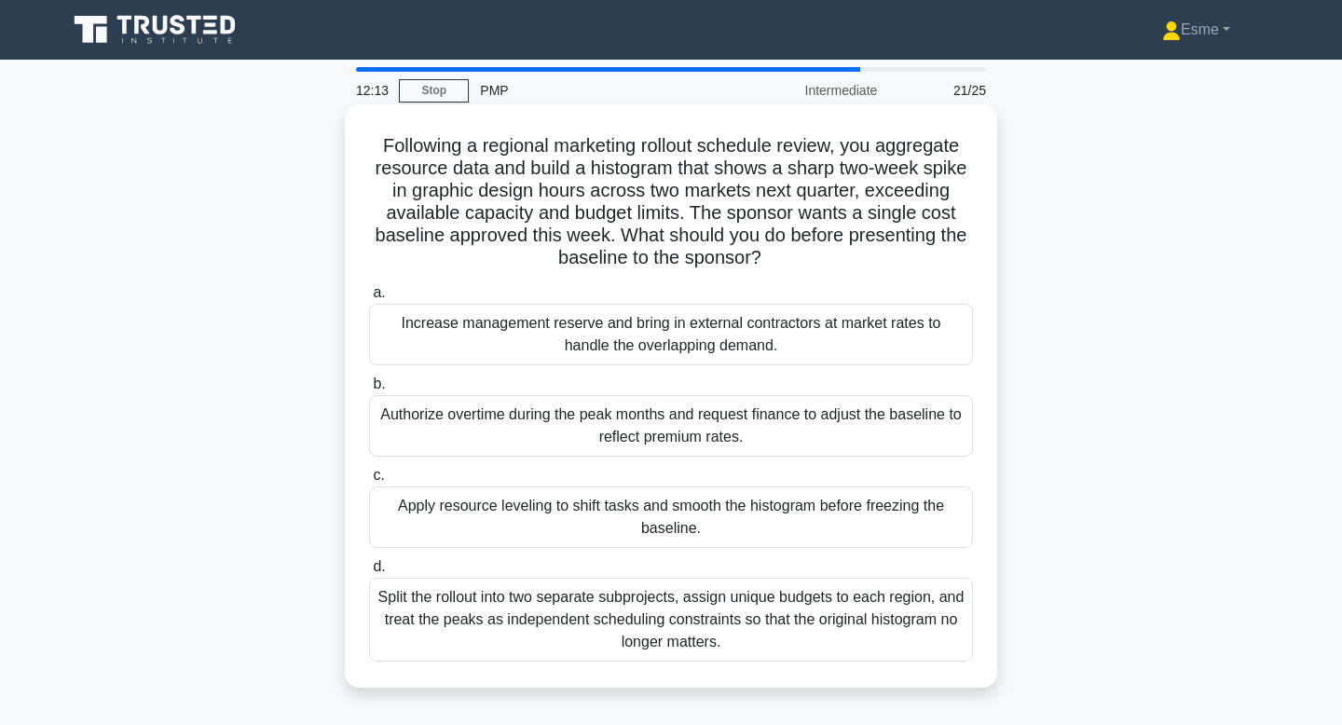
click at [633, 514] on div "Apply resource leveling to shift tasks and smooth the histogram before freezing…" at bounding box center [671, 518] width 604 height 62
click at [369, 482] on input "c. Apply resource leveling to shift tasks and smooth the histogram before freez…" at bounding box center [369, 476] width 0 height 12
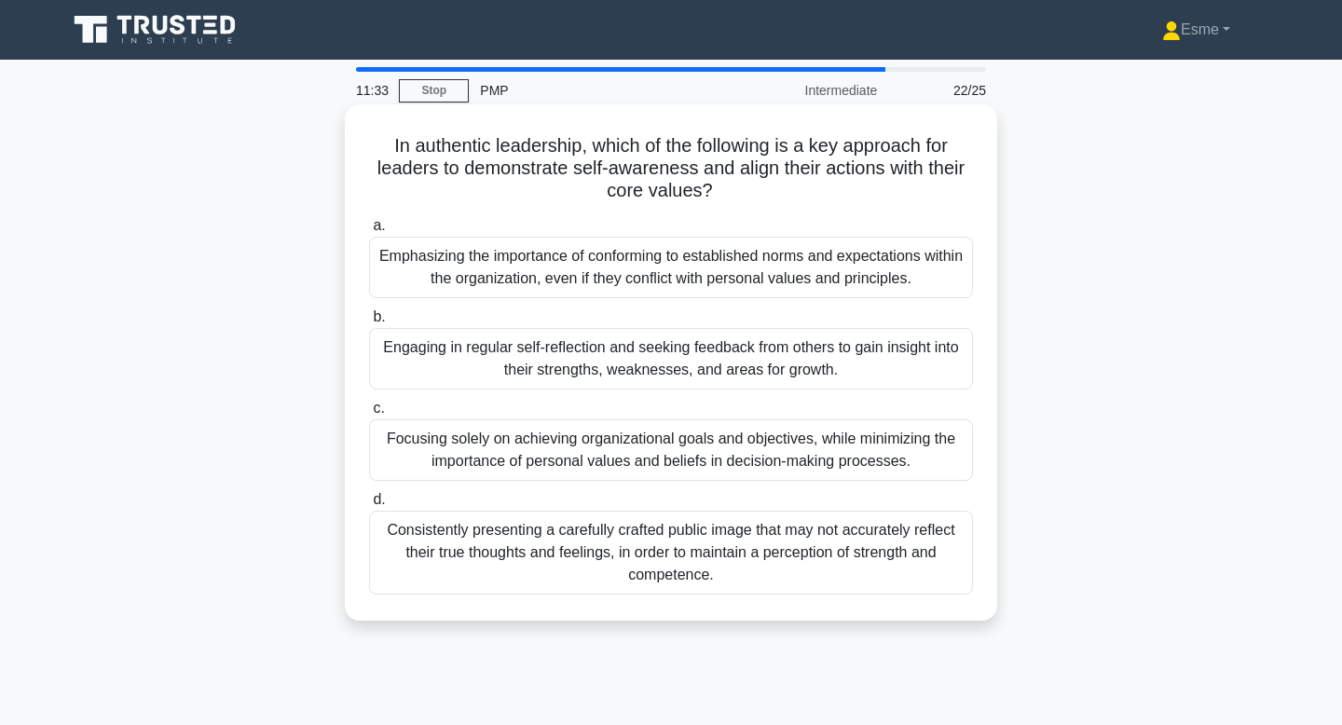
click at [699, 355] on div "Engaging in regular self-reflection and seeking feedback from others to gain in…" at bounding box center [671, 359] width 604 height 62
click at [369, 323] on input "b. Engaging in regular self-reflection and seeking feedback from others to gain…" at bounding box center [369, 317] width 0 height 12
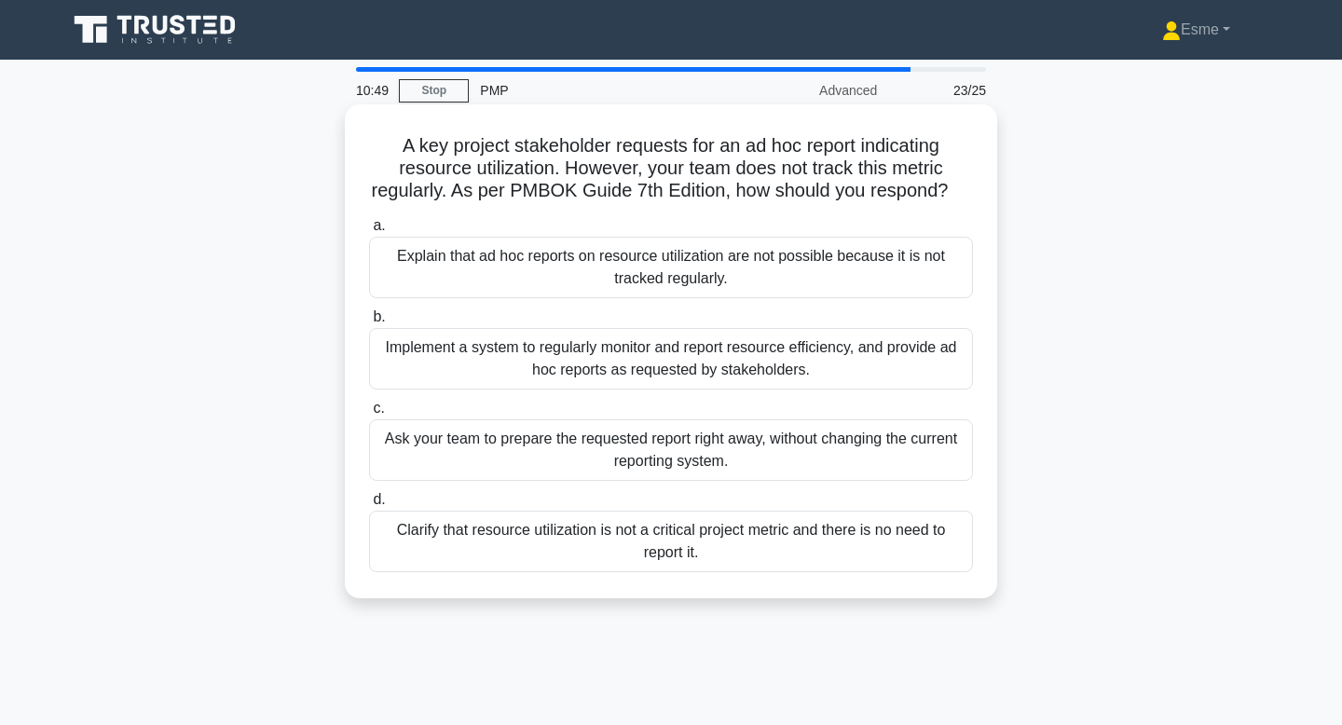
click at [920, 281] on div "Explain that ad hoc reports on resource utilization are not possible because it…" at bounding box center [671, 268] width 604 height 62
click at [369, 232] on input "a. Explain that ad hoc reports on resource utilization are not possible because…" at bounding box center [369, 226] width 0 height 12
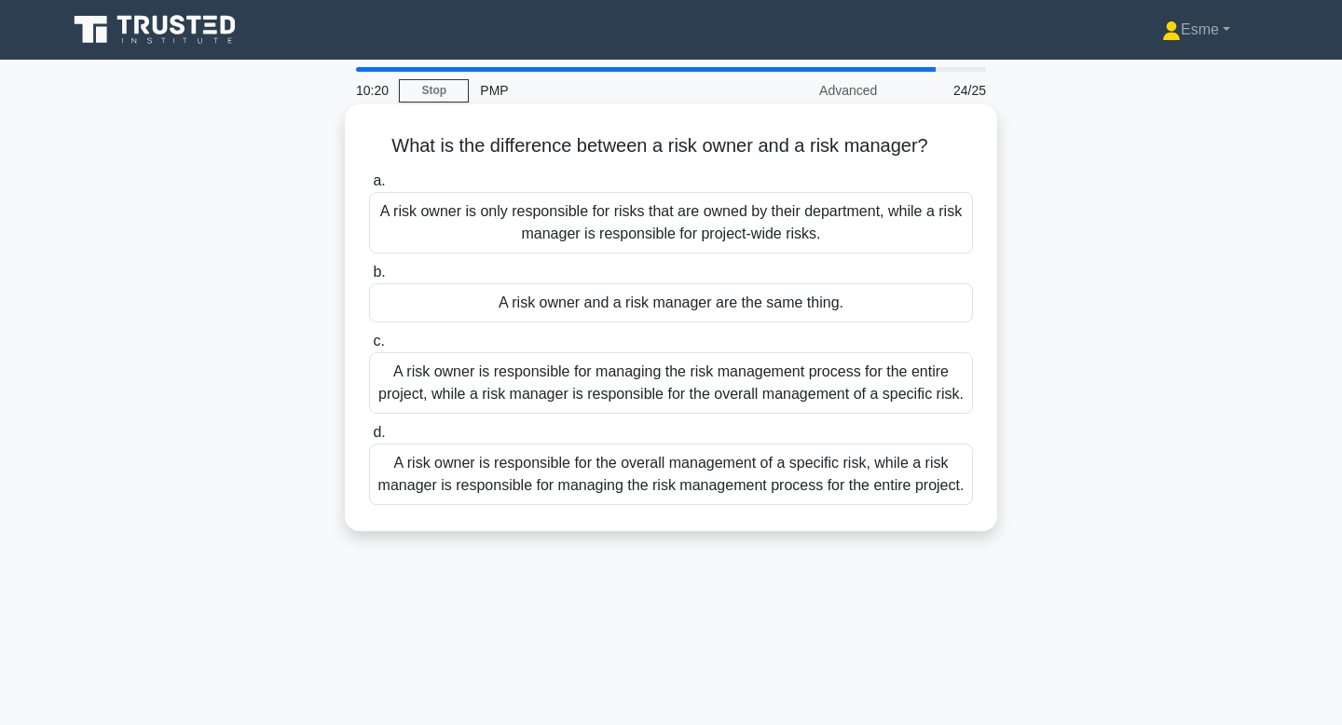
click at [748, 491] on div "A risk owner is responsible for the overall management of a specific risk, whil…" at bounding box center [671, 475] width 604 height 62
click at [369, 439] on input "d. A risk owner is responsible for the overall management of a specific risk, w…" at bounding box center [369, 433] width 0 height 12
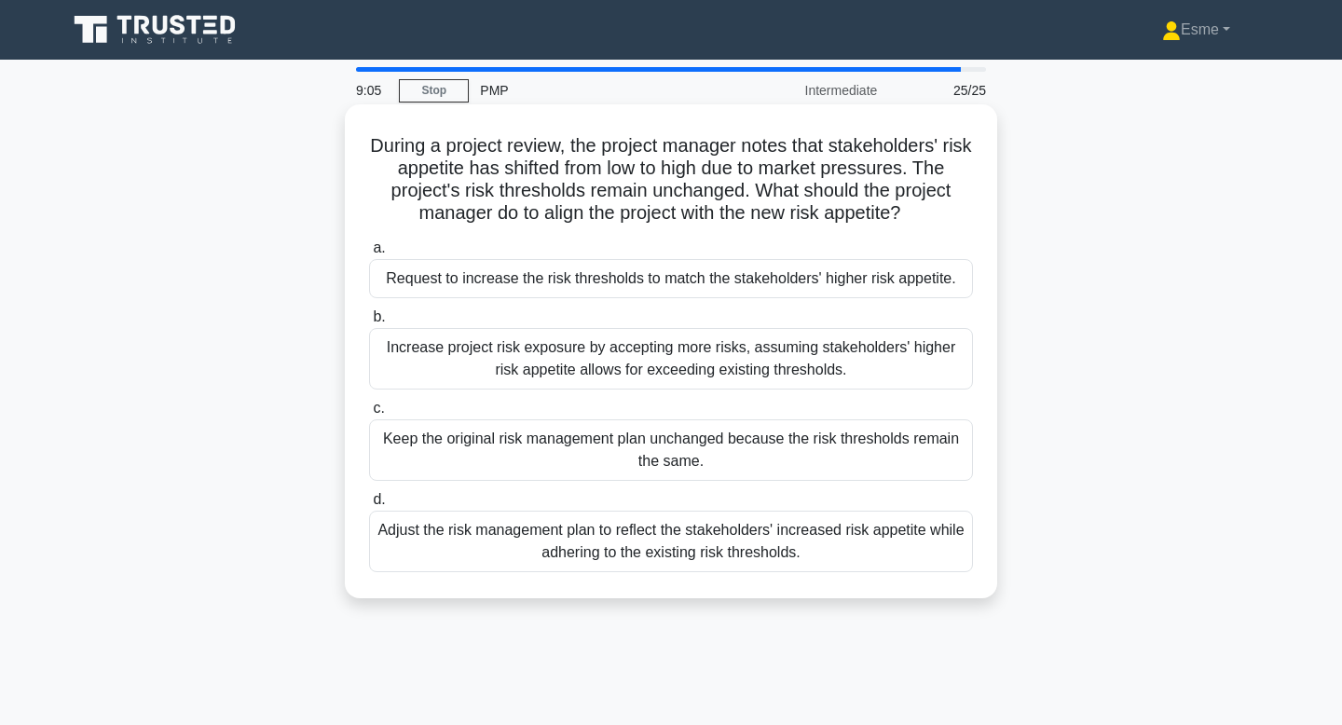
click at [778, 546] on div "Adjust the risk management plan to reflect the stakeholders' increased risk app…" at bounding box center [671, 542] width 604 height 62
click at [369, 506] on input "d. Adjust the risk management plan to reflect the stakeholders' increased risk …" at bounding box center [369, 500] width 0 height 12
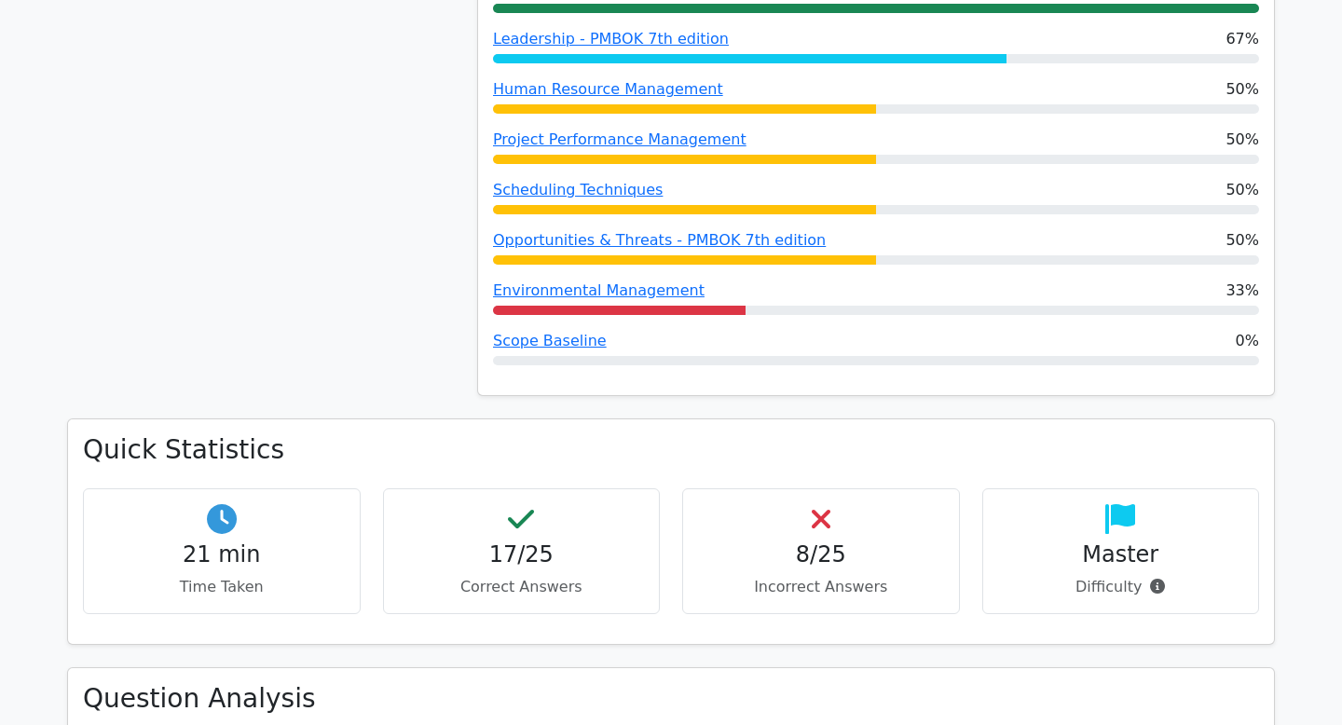
scroll to position [1352, 0]
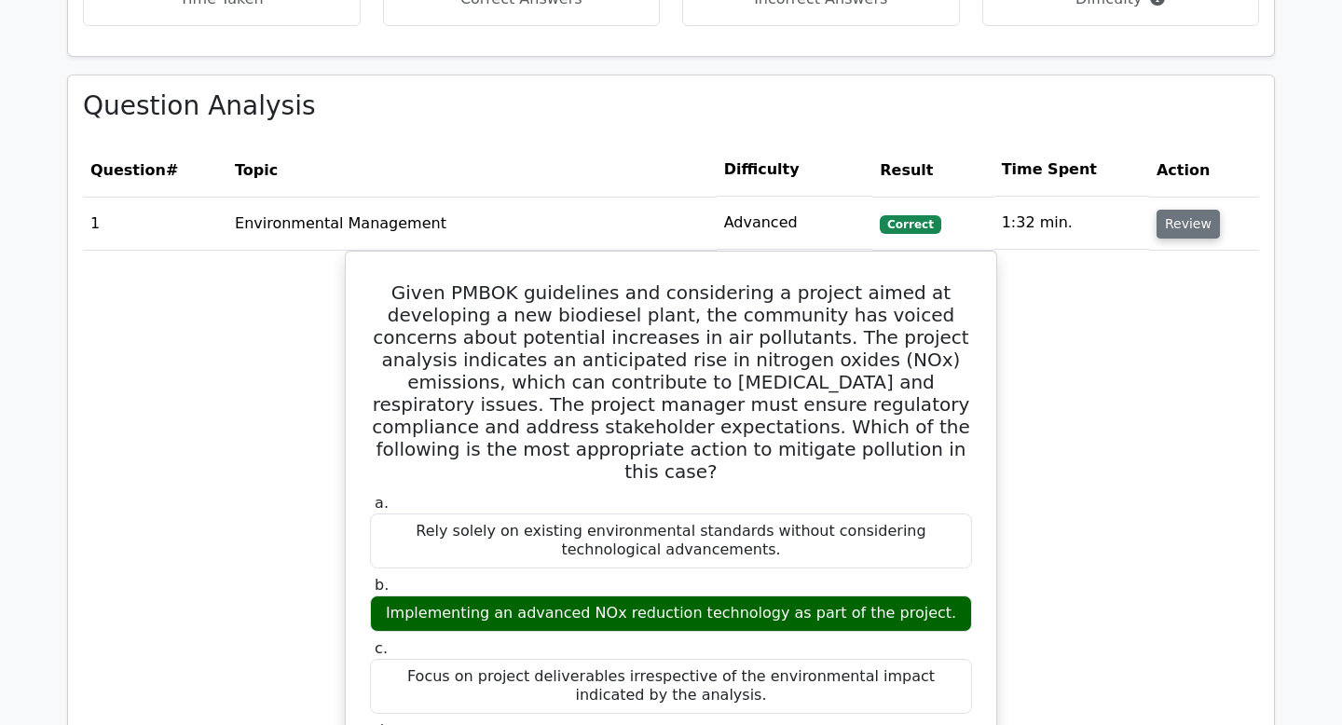
click at [1166, 224] on button "Review" at bounding box center [1188, 224] width 63 height 29
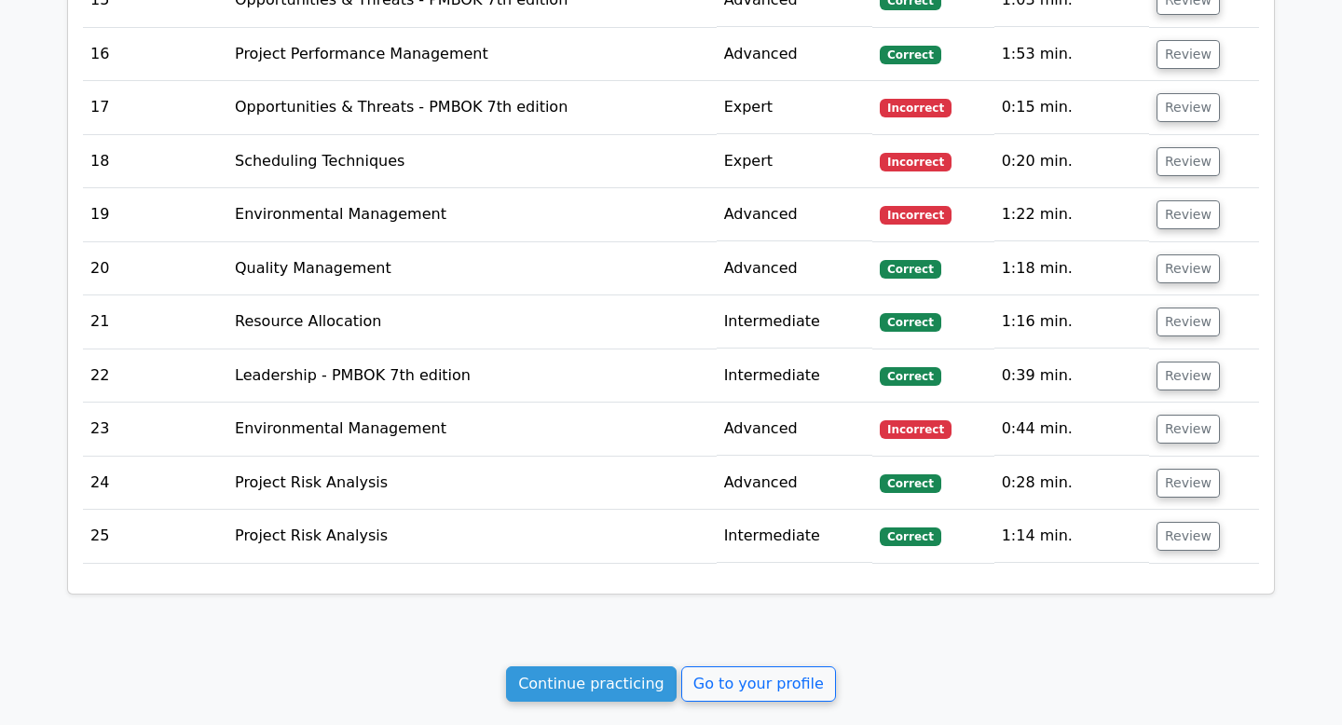
scroll to position [2326, 0]
click at [1177, 418] on button "Review" at bounding box center [1188, 428] width 63 height 29
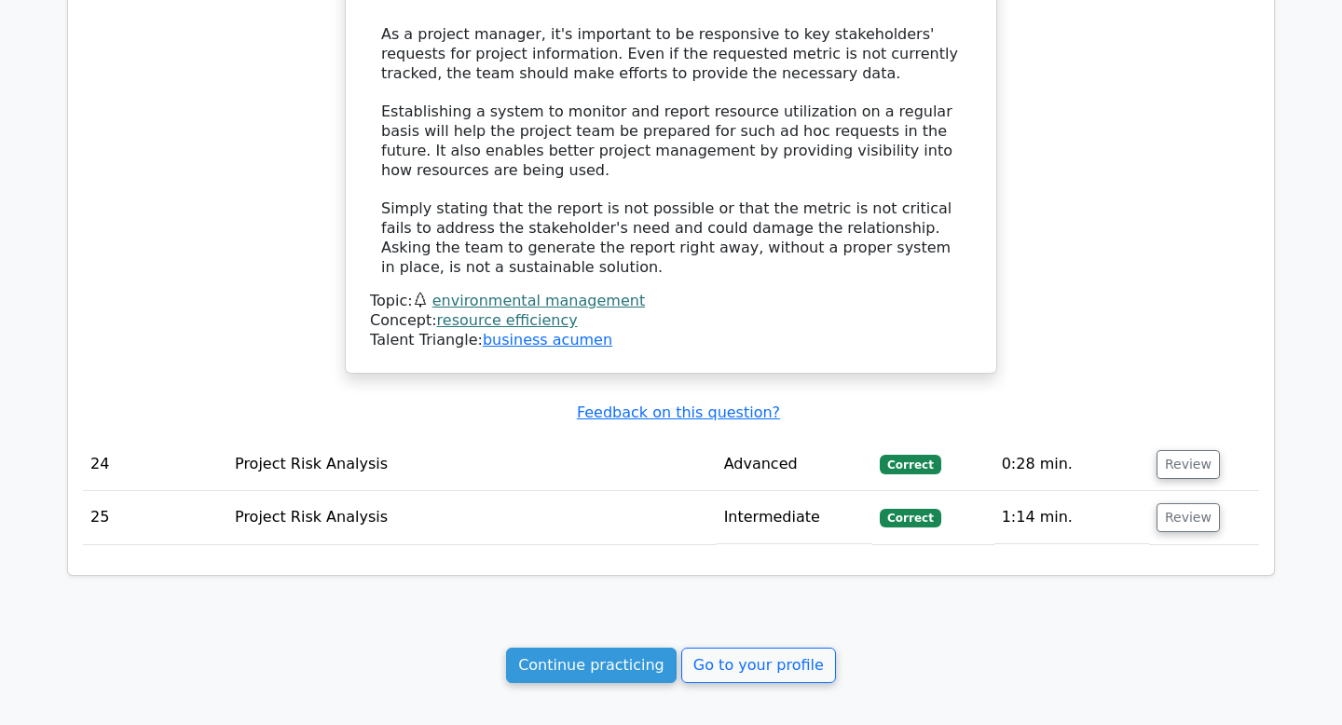
scroll to position [3389, 0]
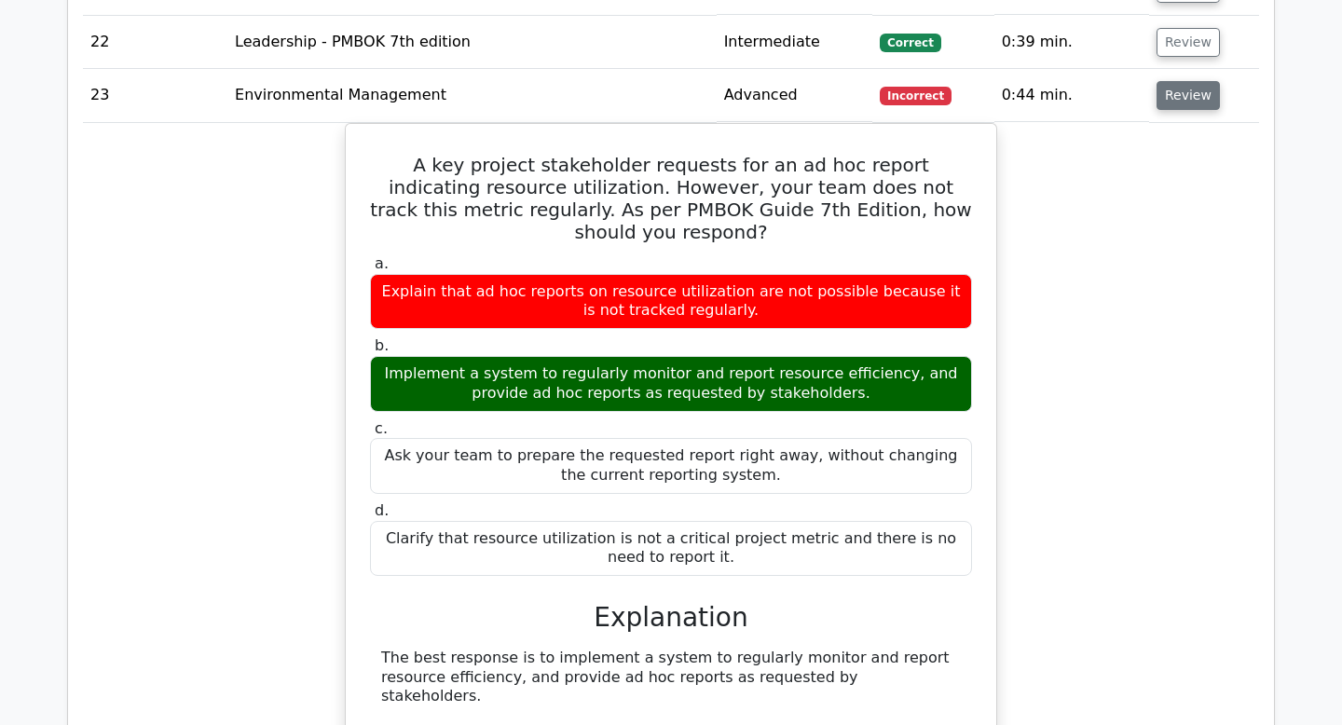
click at [1177, 92] on button "Review" at bounding box center [1188, 95] width 63 height 29
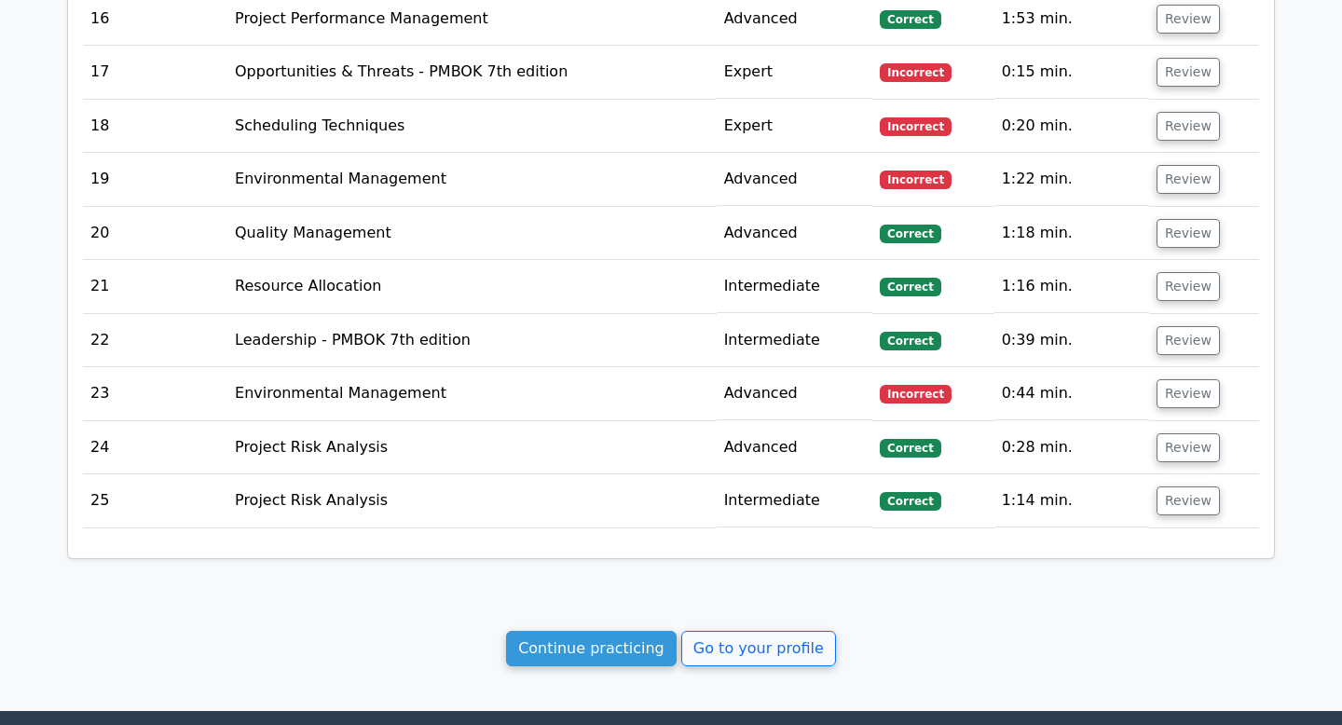
scroll to position [2337, 0]
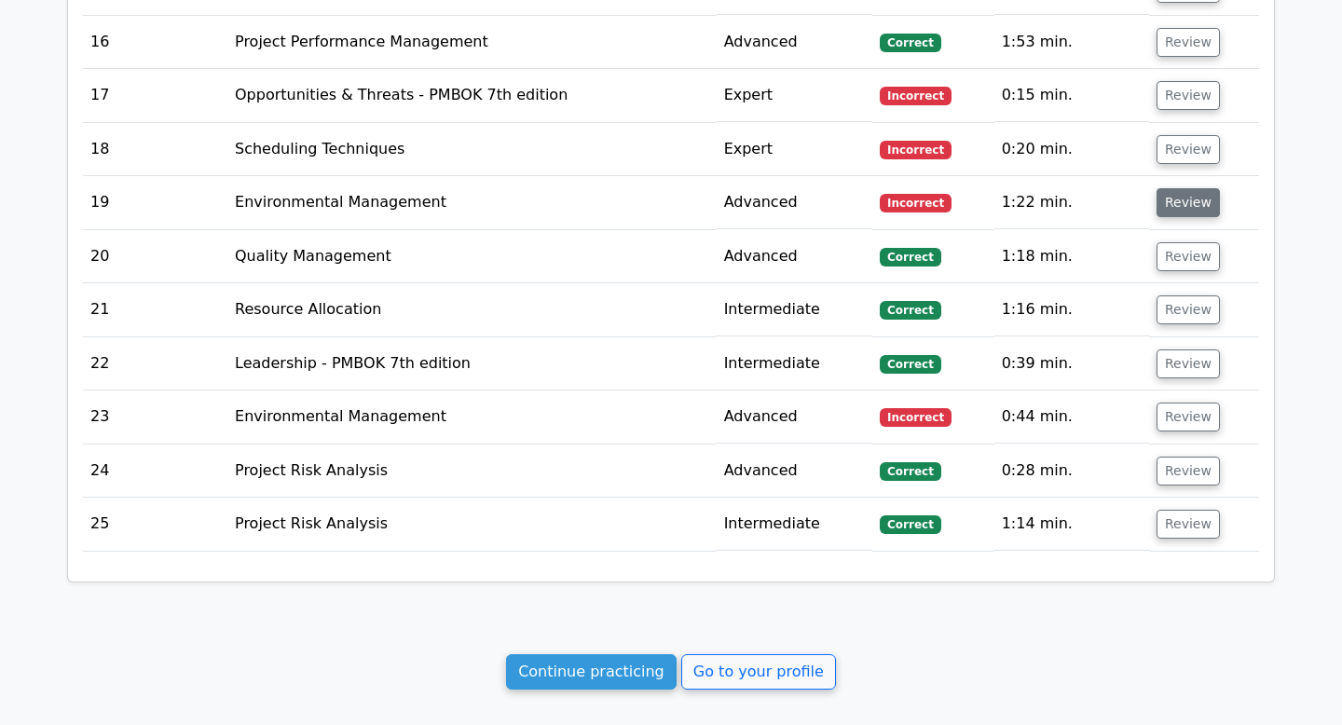
click at [1185, 204] on button "Review" at bounding box center [1188, 202] width 63 height 29
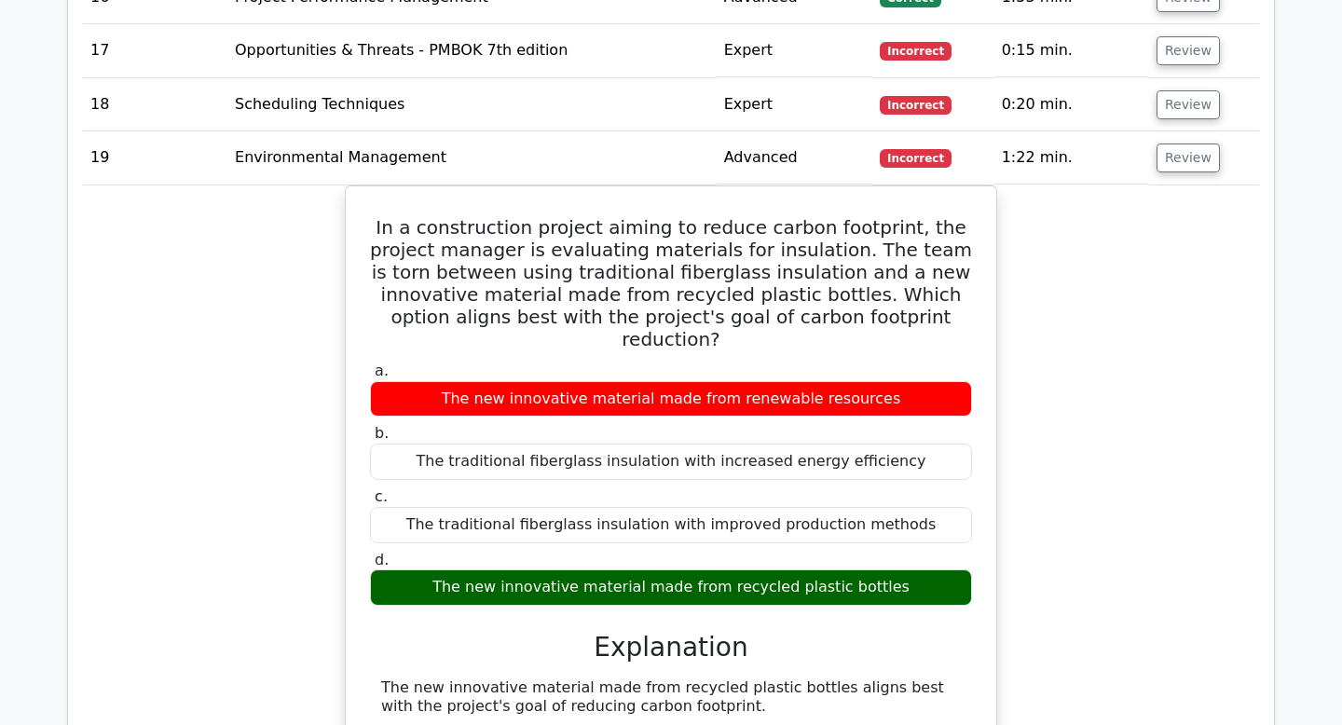
scroll to position [2379, 0]
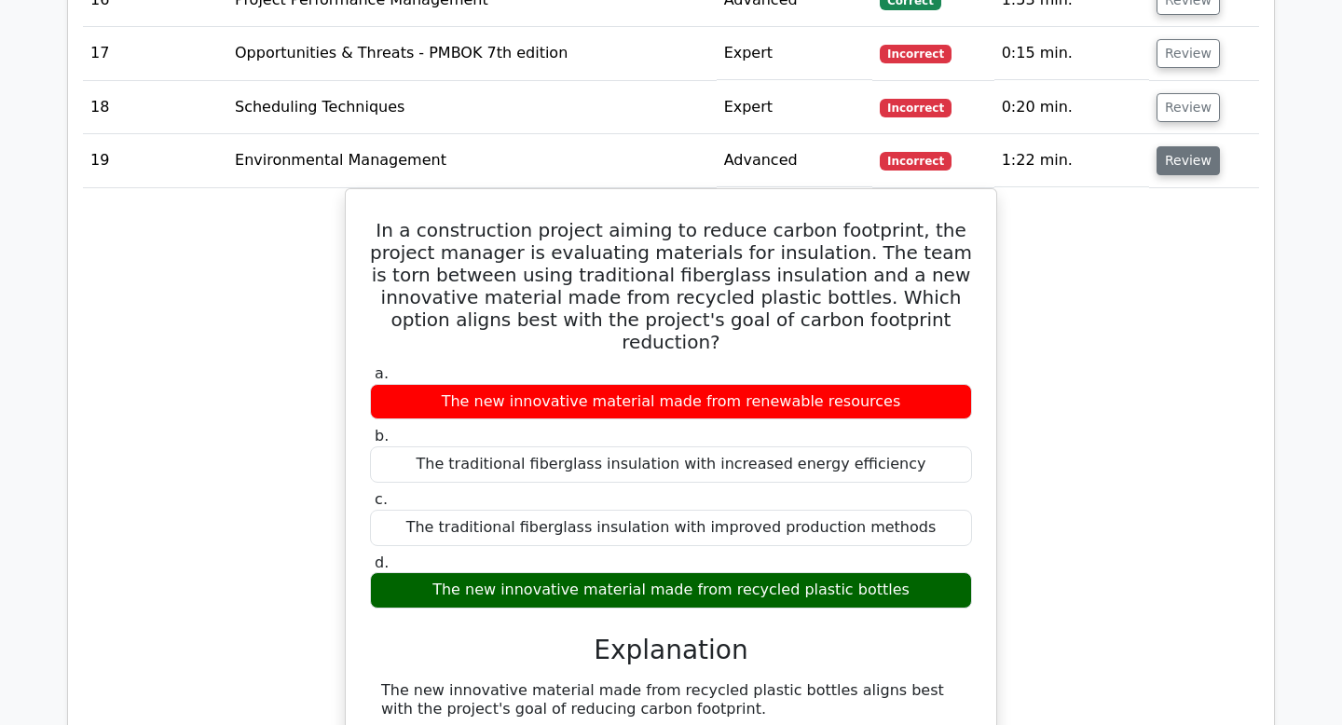
click at [1200, 161] on button "Review" at bounding box center [1188, 160] width 63 height 29
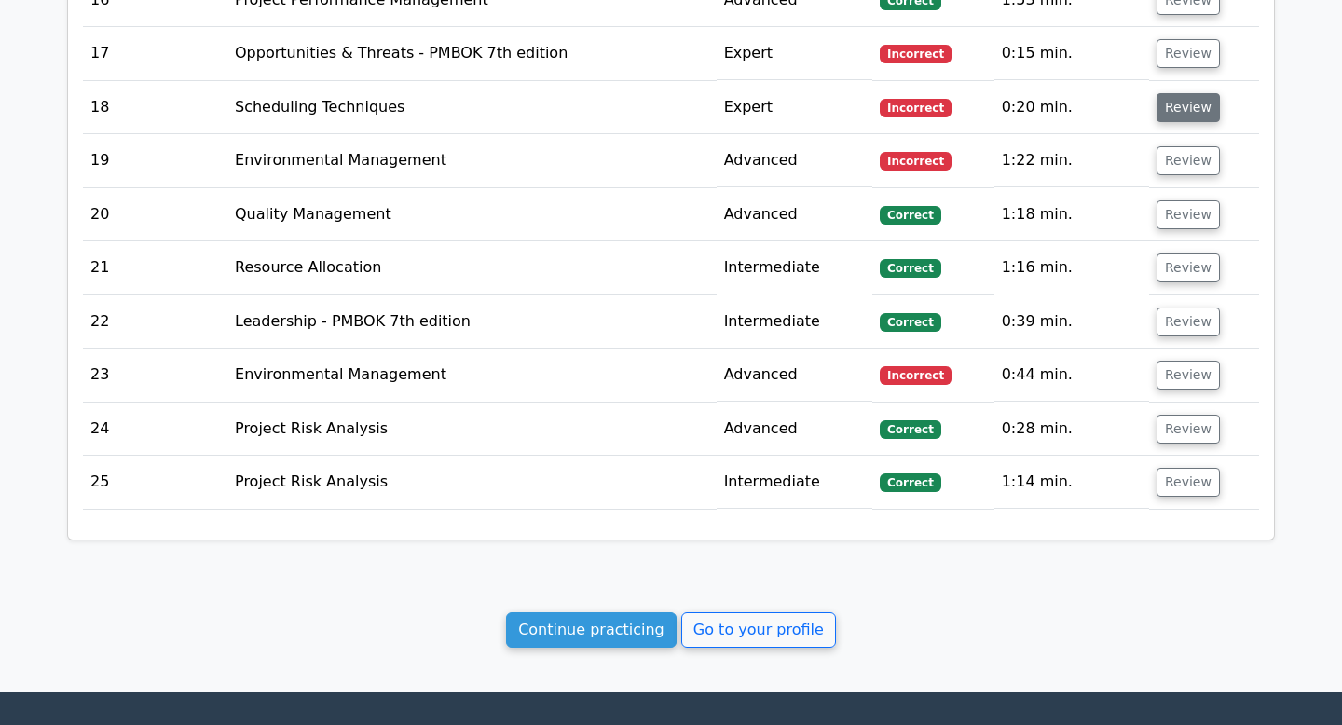
click at [1181, 106] on button "Review" at bounding box center [1188, 107] width 63 height 29
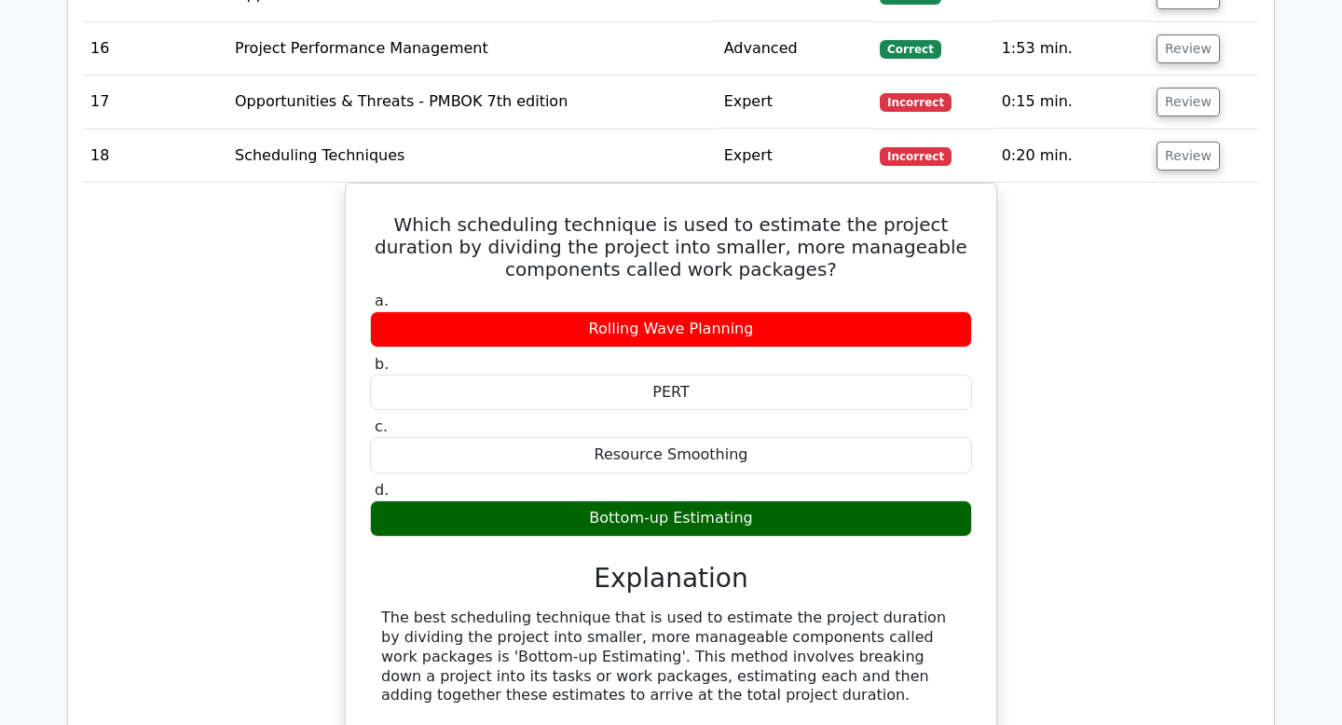
scroll to position [2297, 0]
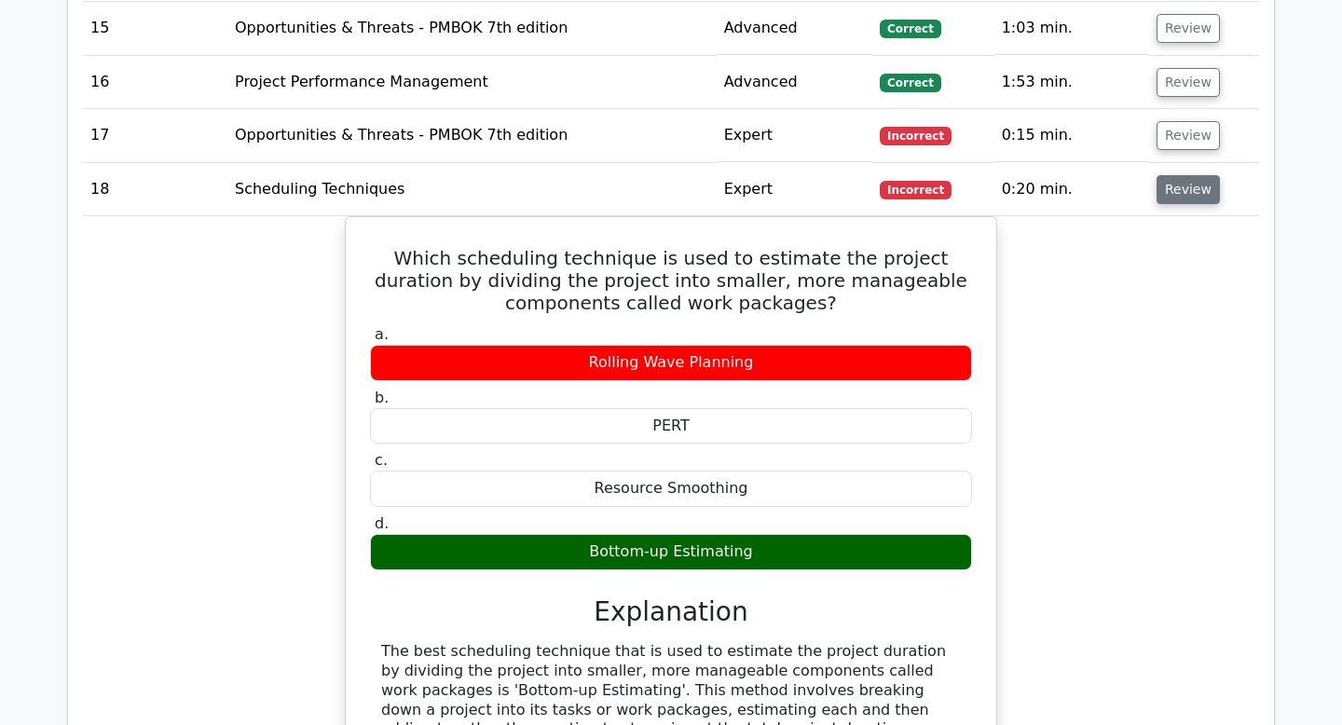
click at [1180, 193] on button "Review" at bounding box center [1188, 189] width 63 height 29
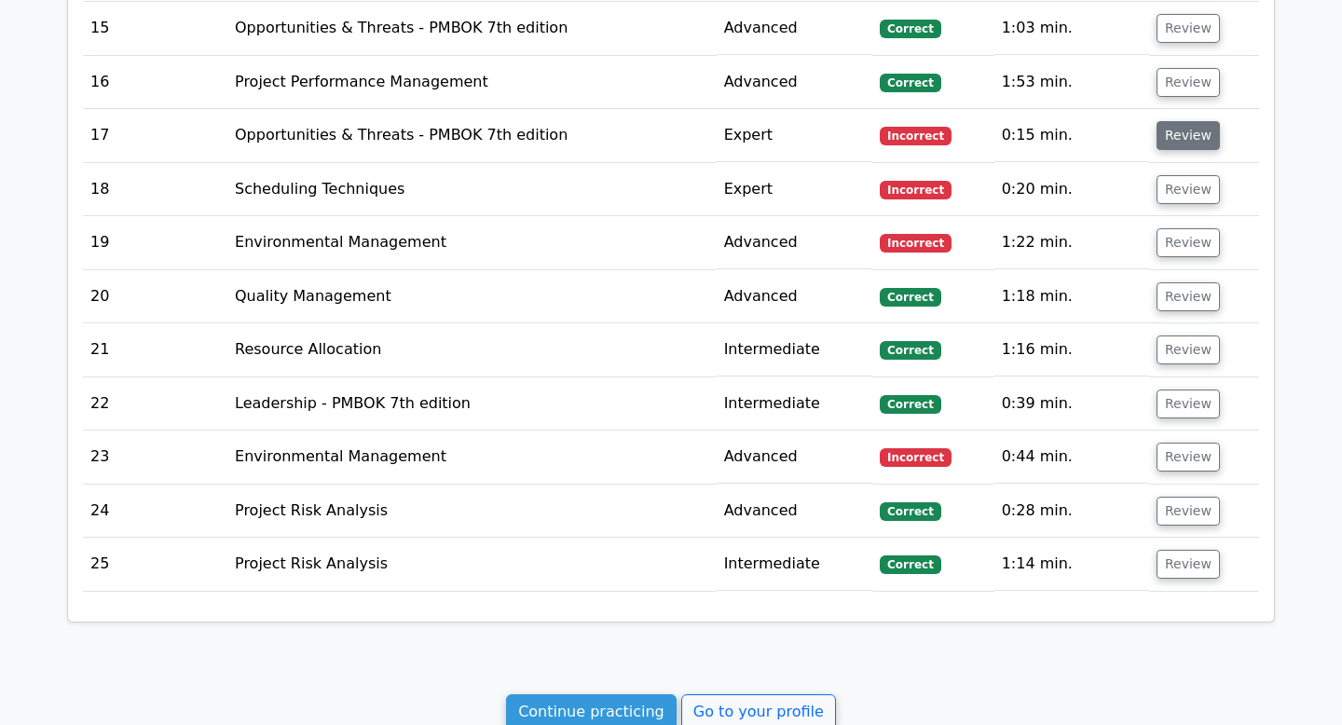
click at [1184, 138] on button "Review" at bounding box center [1188, 135] width 63 height 29
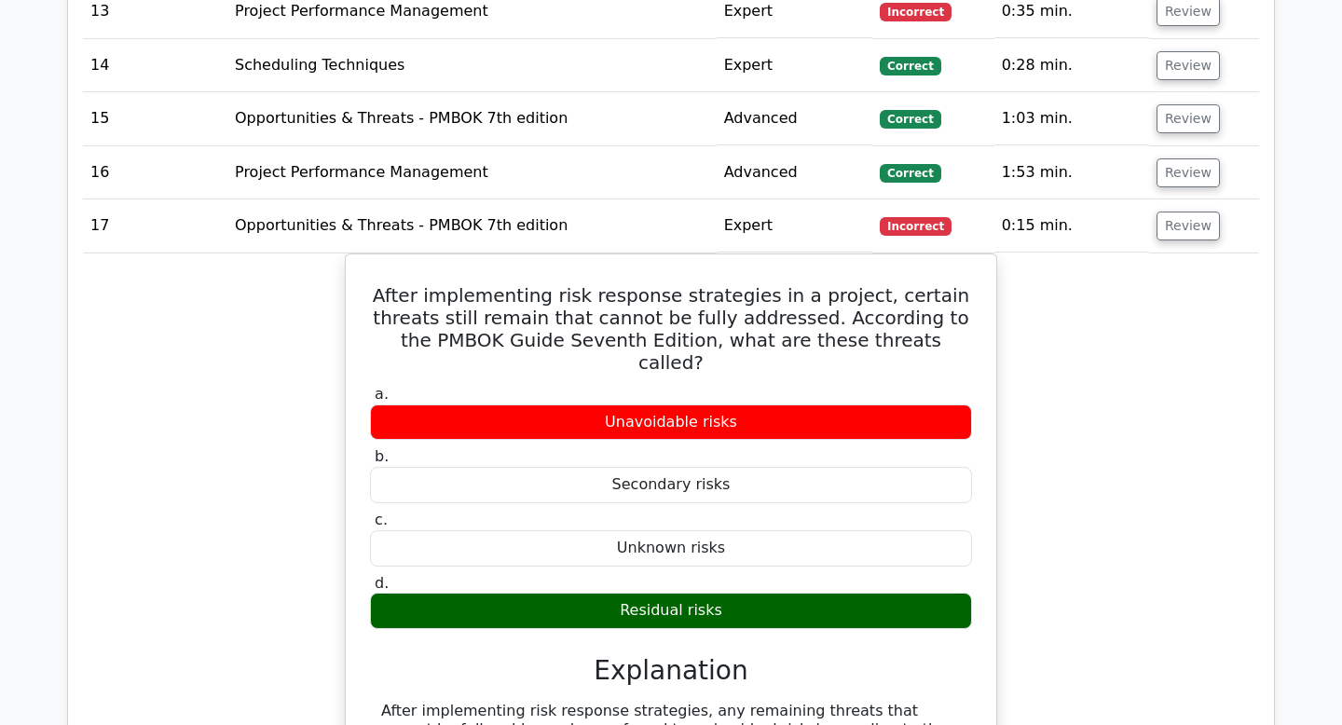
scroll to position [2208, 0]
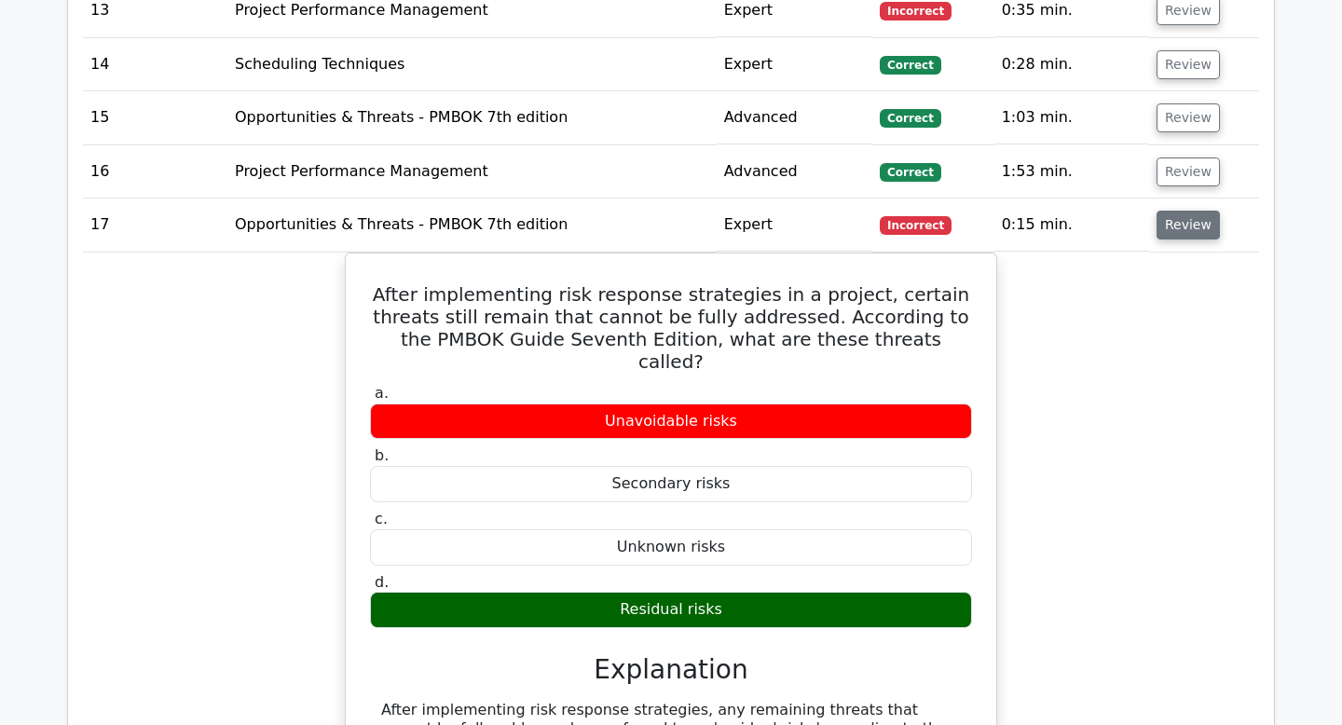
click at [1183, 235] on button "Review" at bounding box center [1188, 225] width 63 height 29
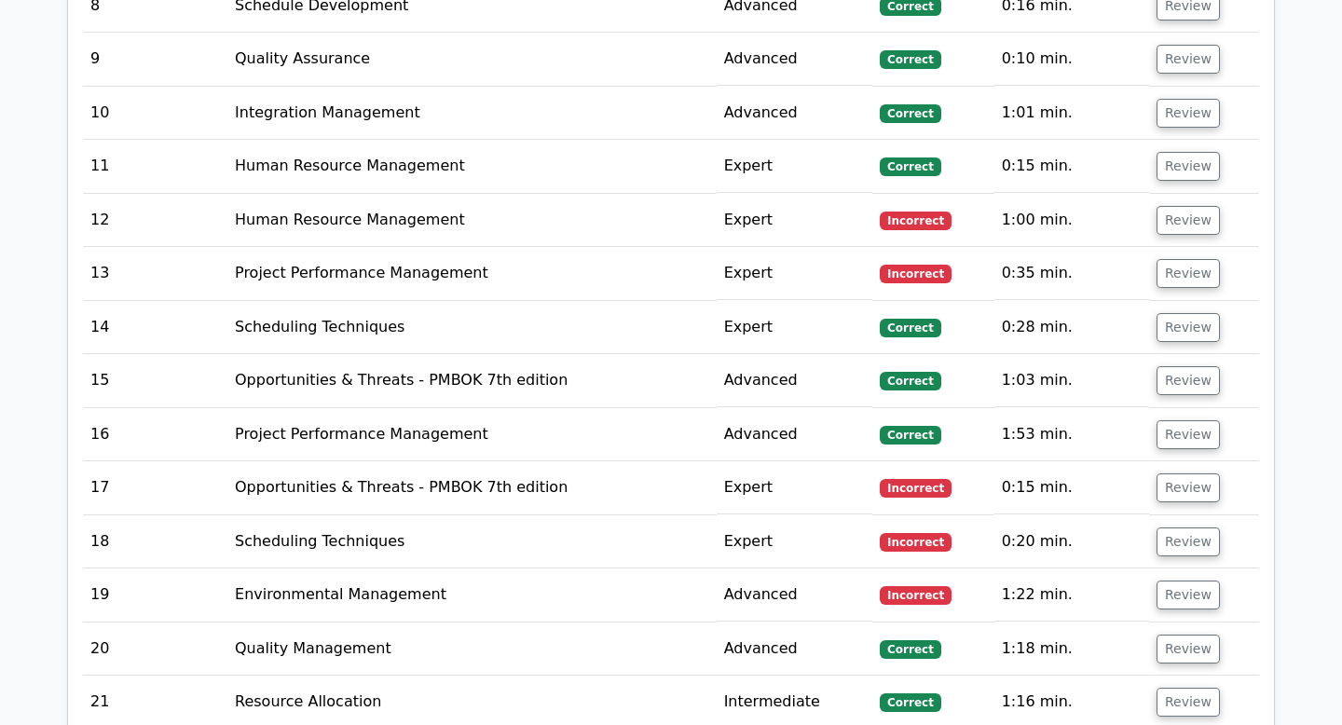
scroll to position [1942, 0]
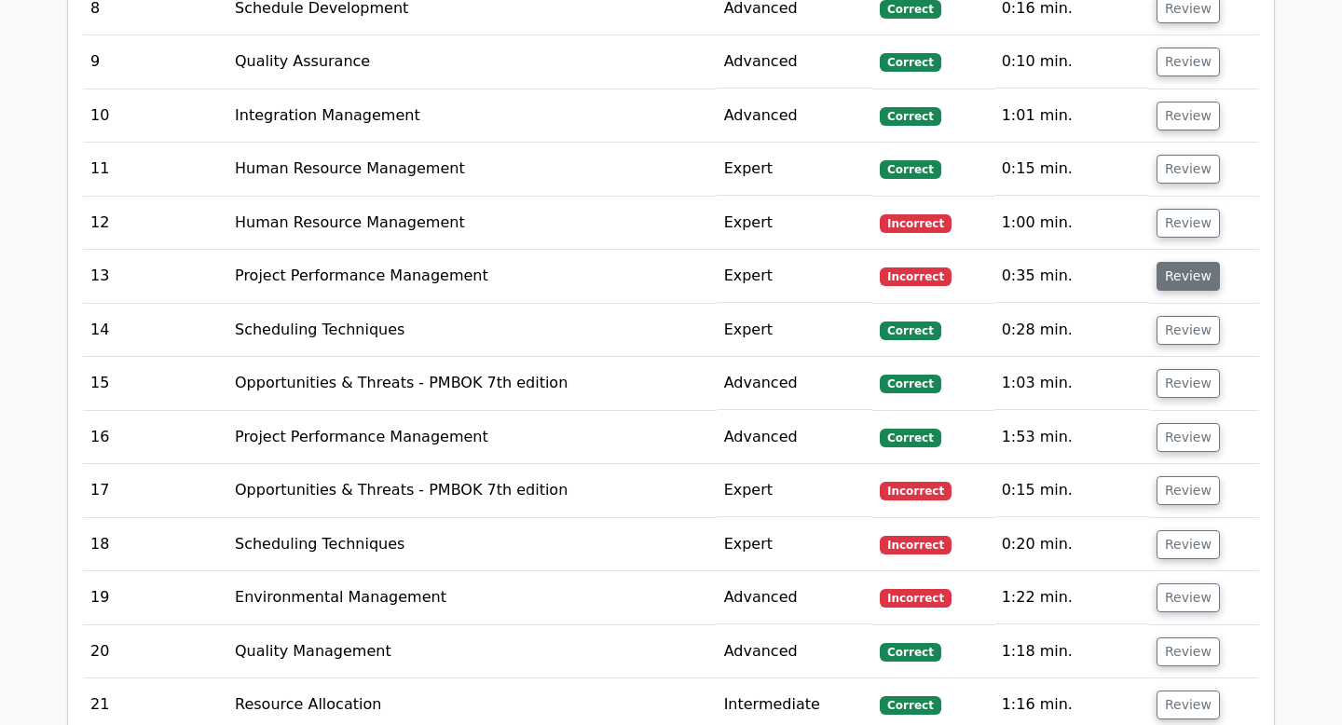
click at [1182, 277] on button "Review" at bounding box center [1188, 276] width 63 height 29
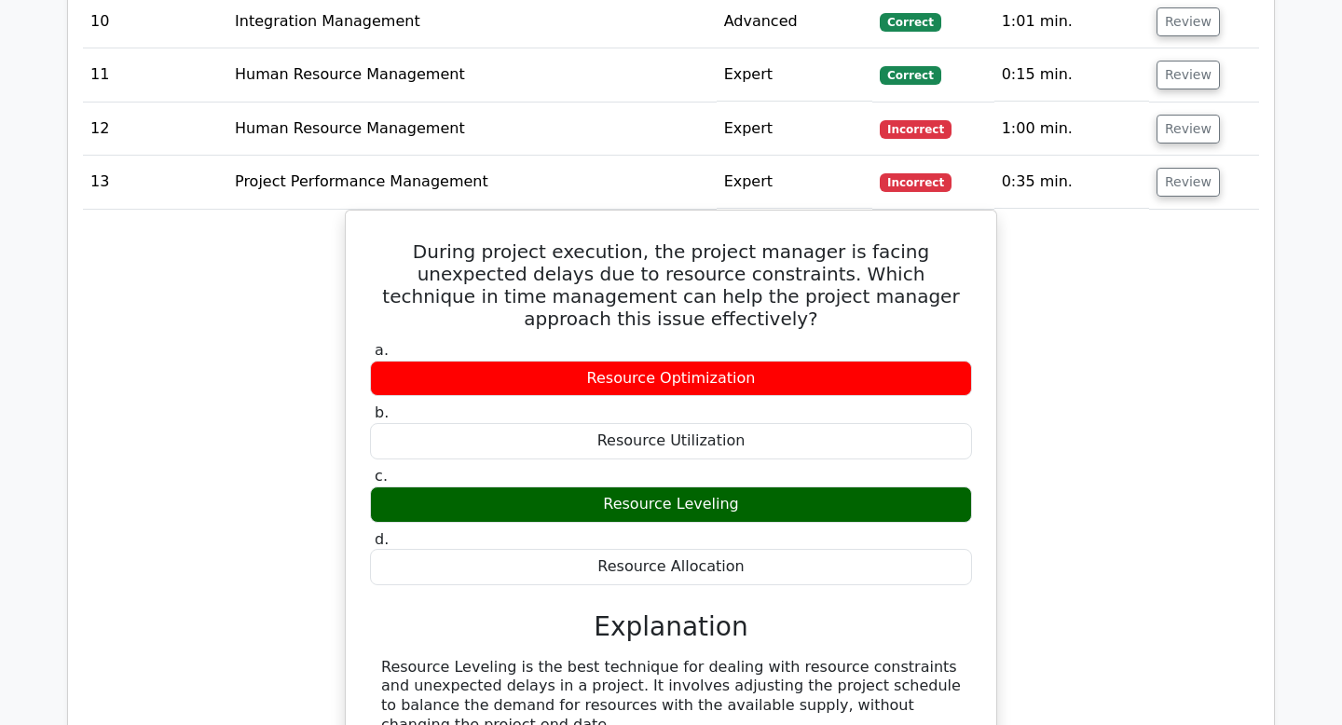
scroll to position [2023, 0]
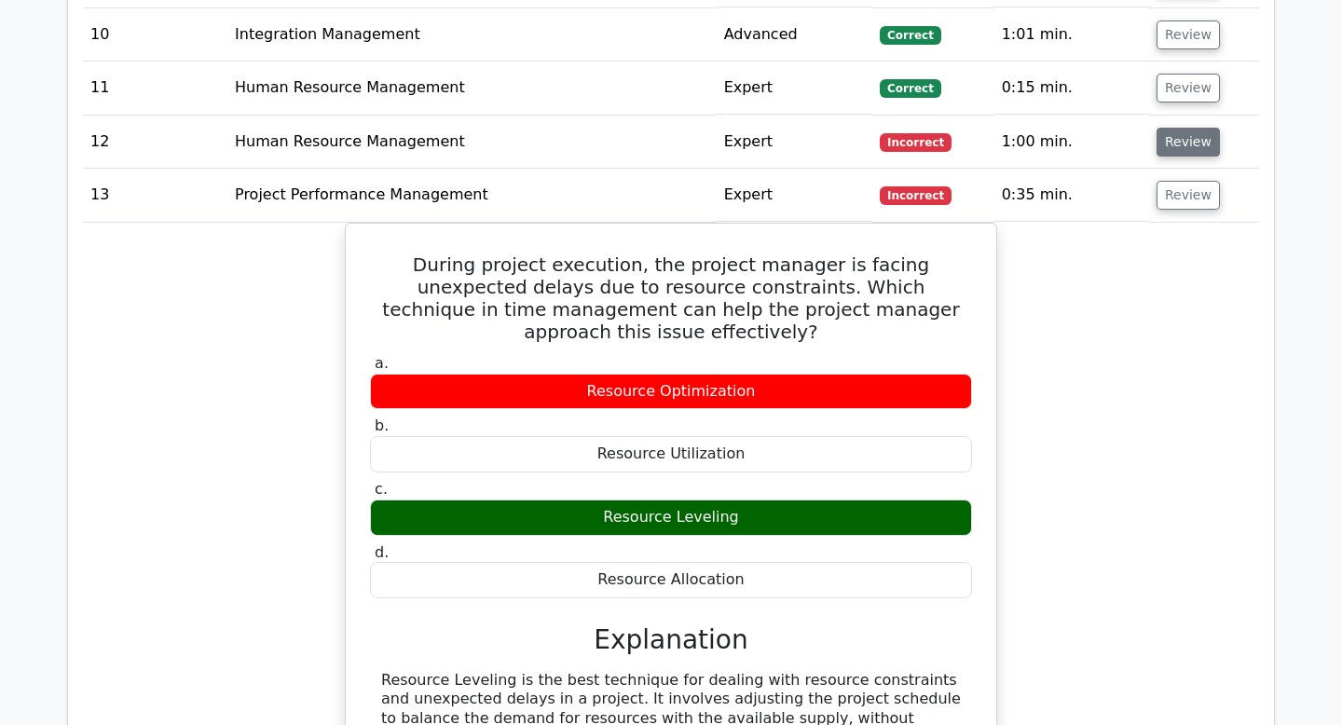
click at [1180, 145] on button "Review" at bounding box center [1188, 142] width 63 height 29
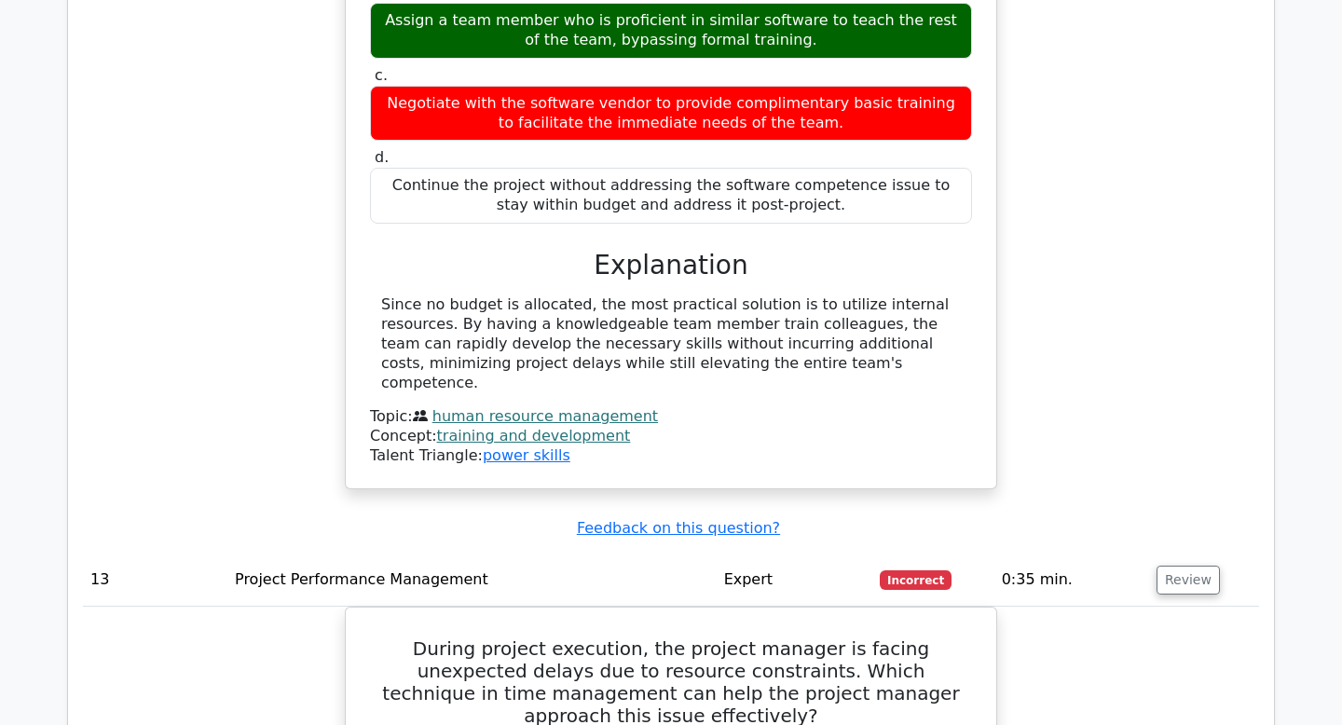
scroll to position [2491, 0]
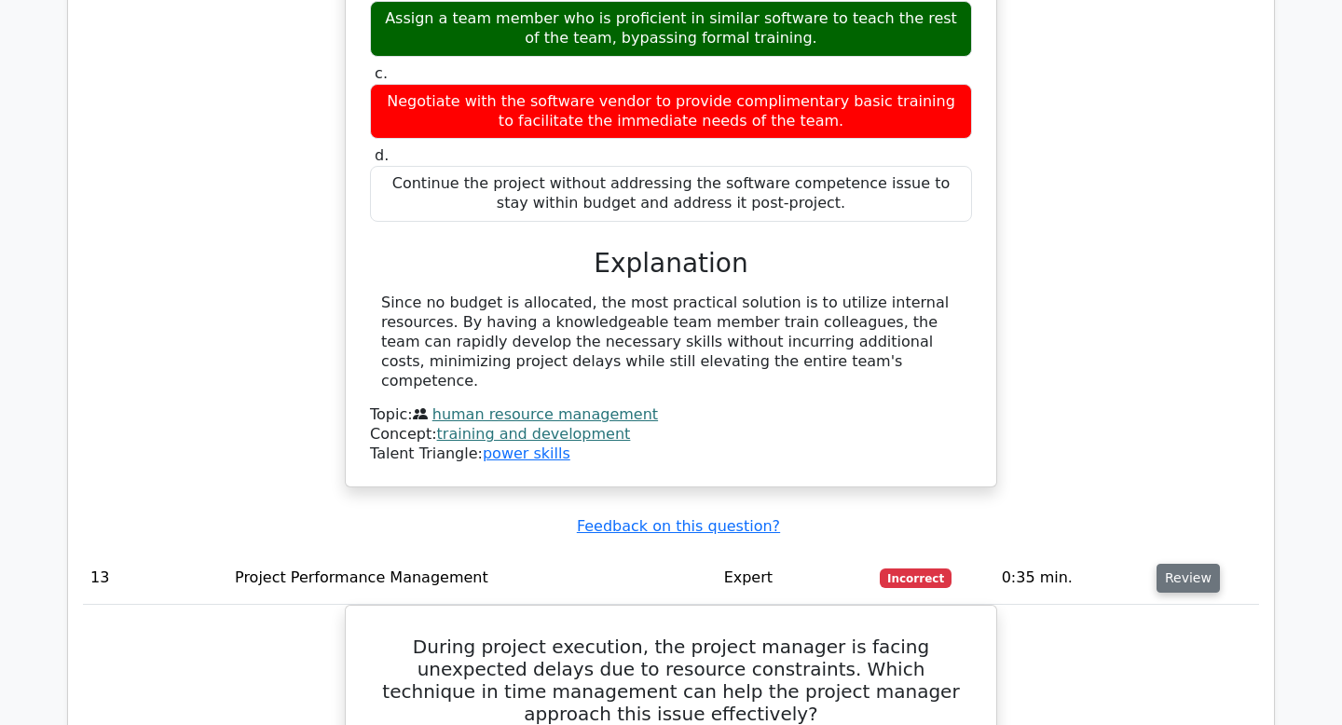
click at [1175, 564] on button "Review" at bounding box center [1188, 578] width 63 height 29
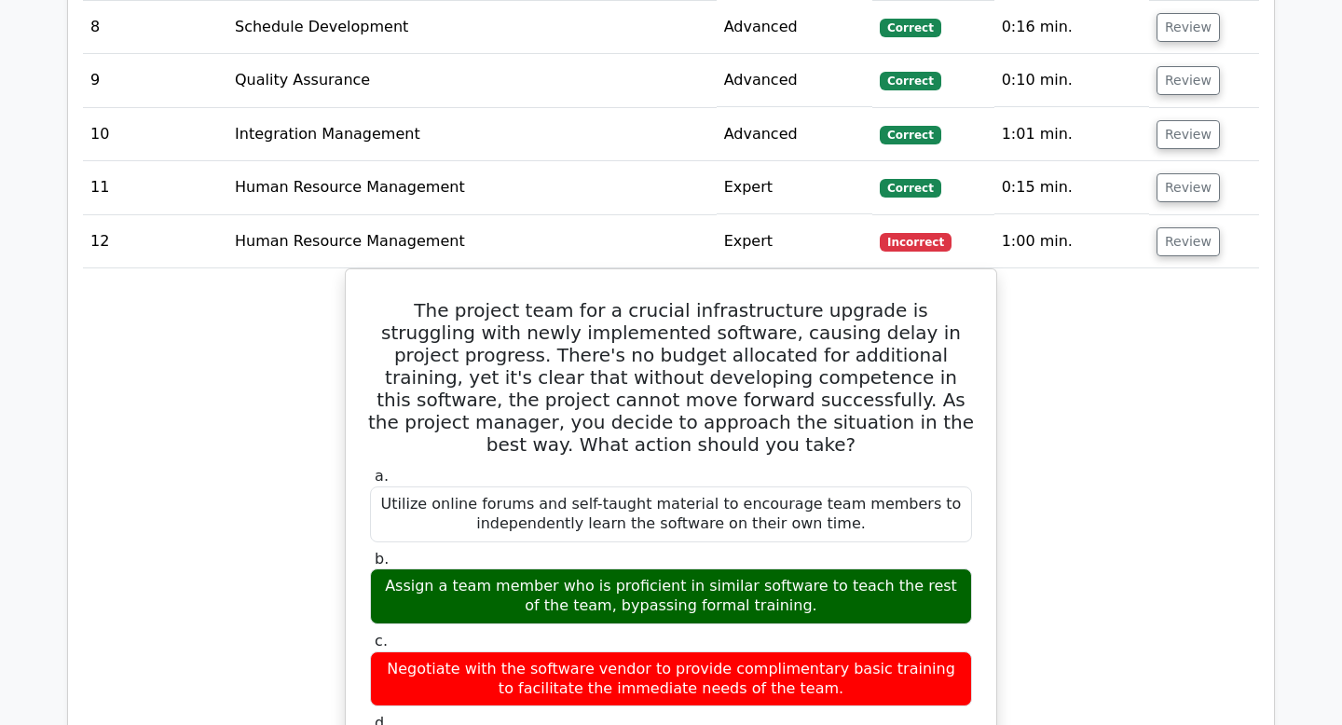
scroll to position [1925, 0]
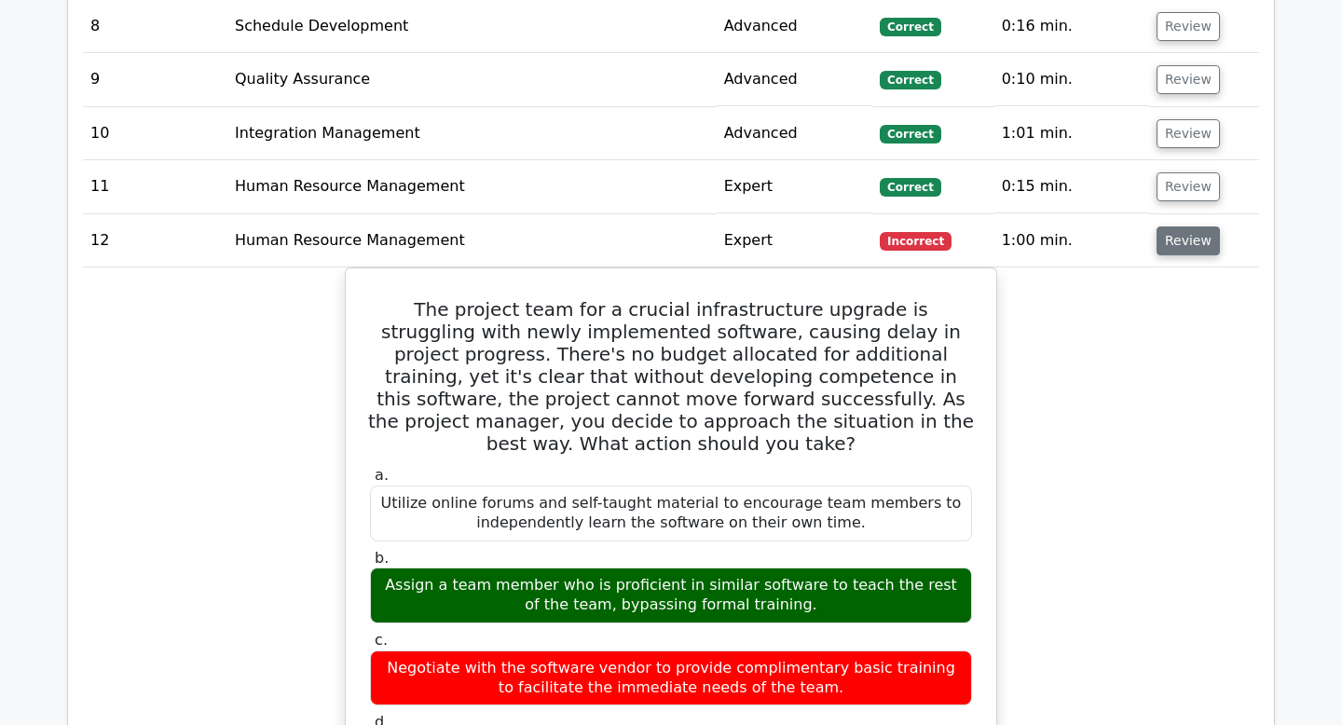
click at [1184, 247] on button "Review" at bounding box center [1188, 240] width 63 height 29
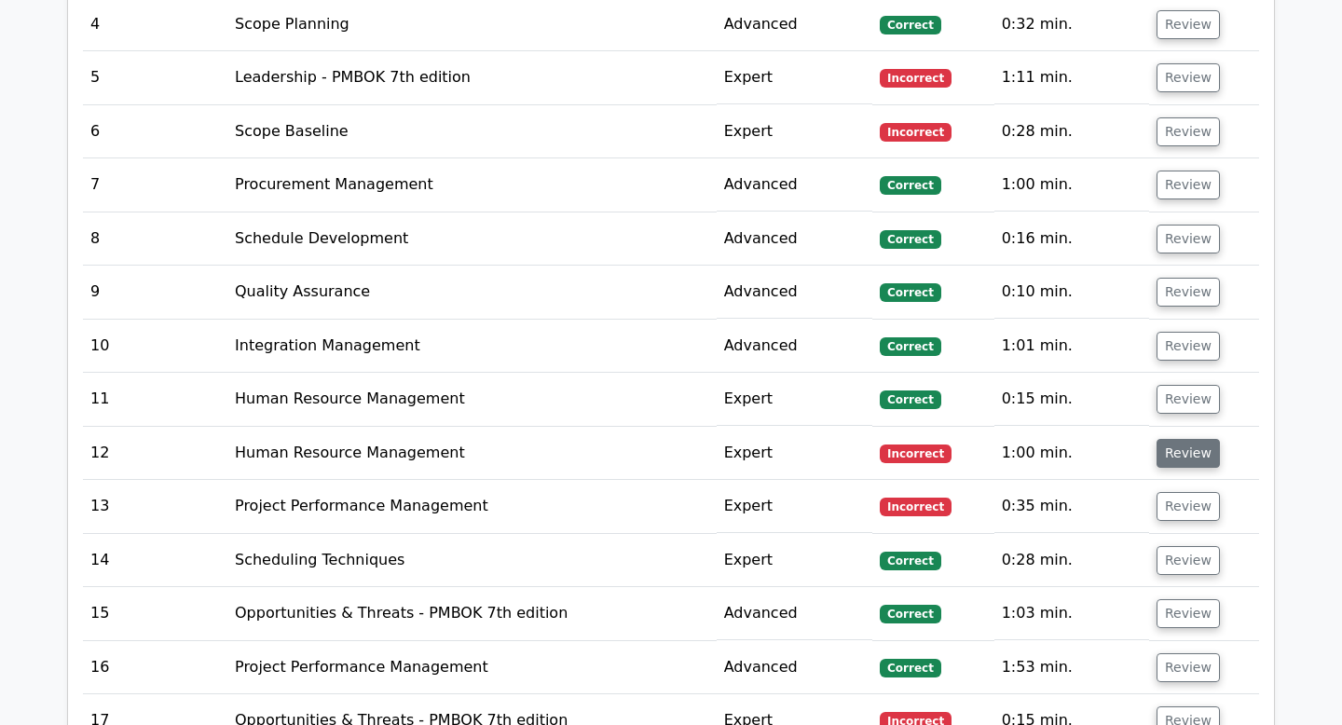
scroll to position [1682, 0]
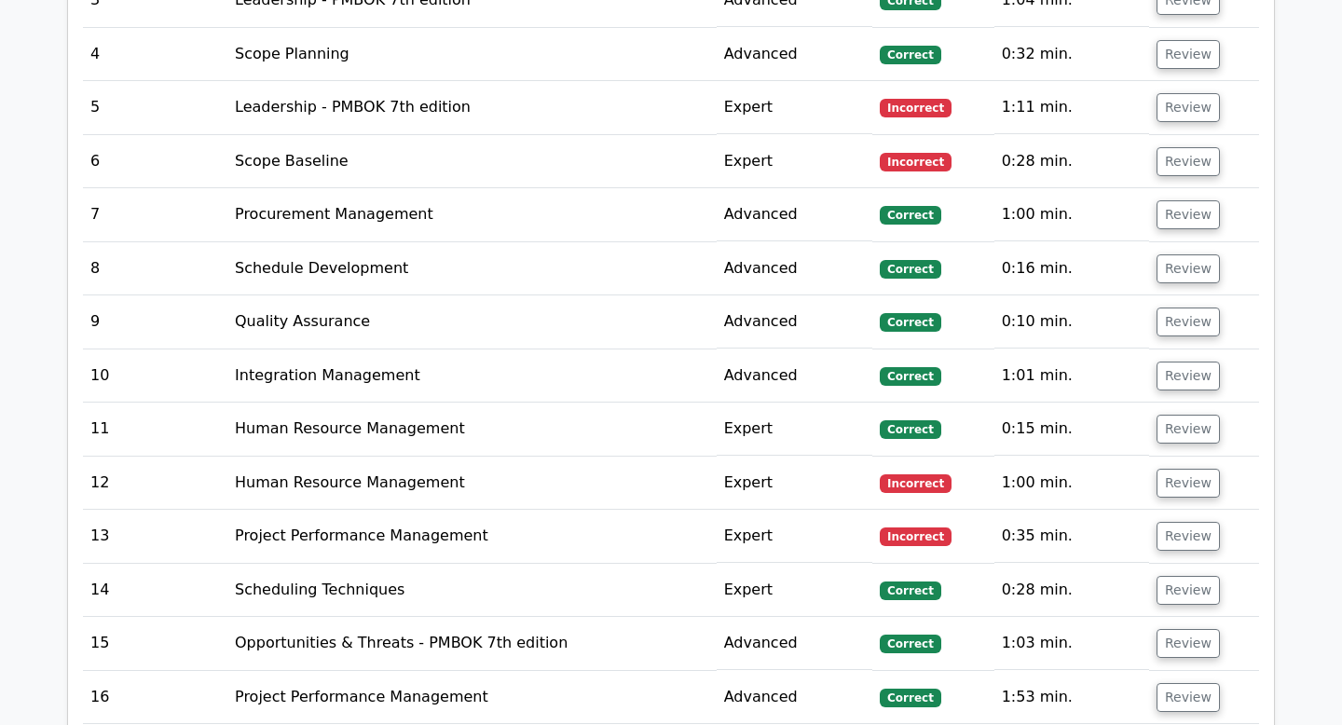
click at [1185, 179] on td "Review" at bounding box center [1204, 161] width 110 height 53
click at [1185, 165] on button "Review" at bounding box center [1188, 161] width 63 height 29
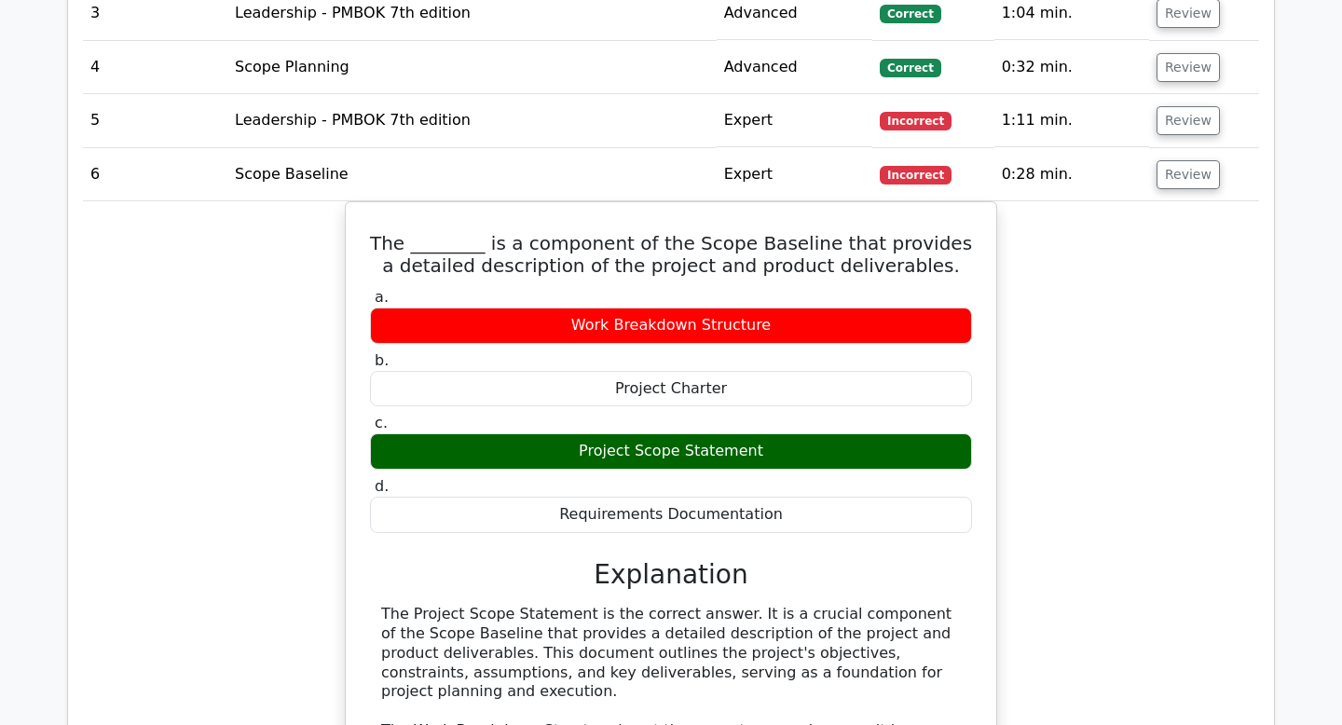
scroll to position [1656, 0]
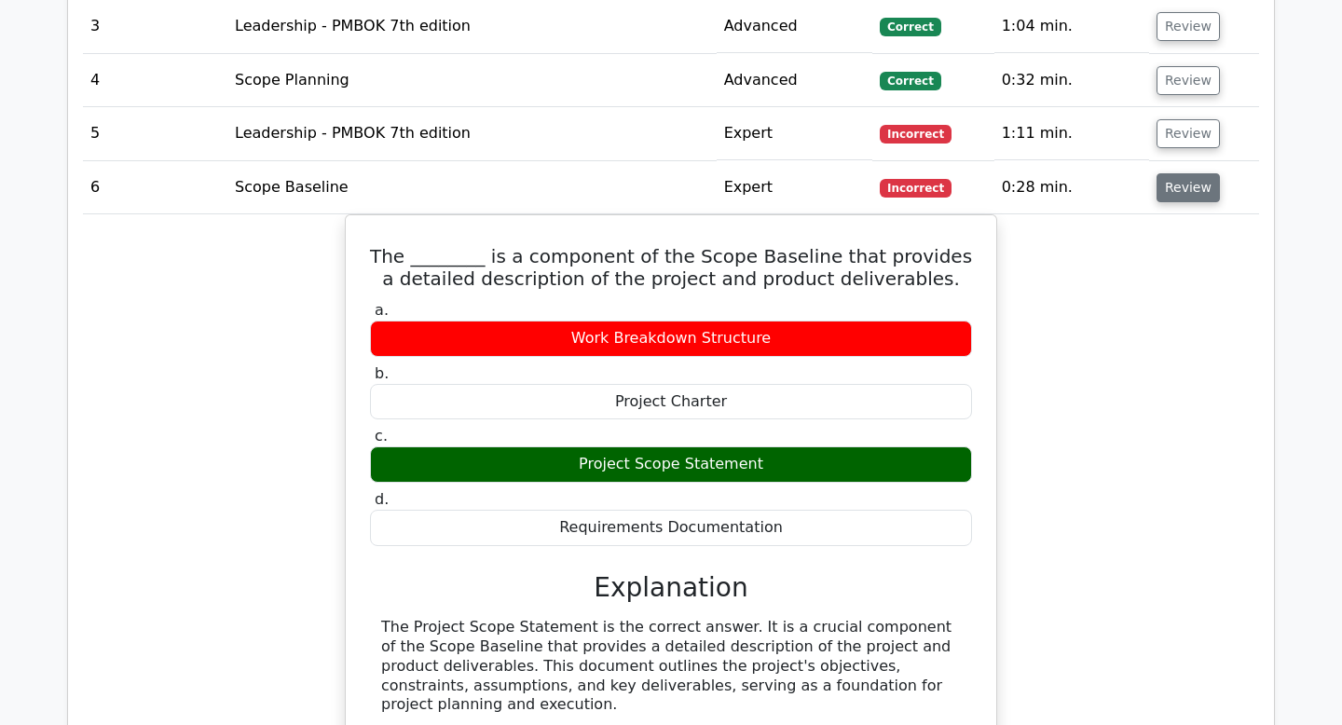
click at [1181, 180] on button "Review" at bounding box center [1188, 187] width 63 height 29
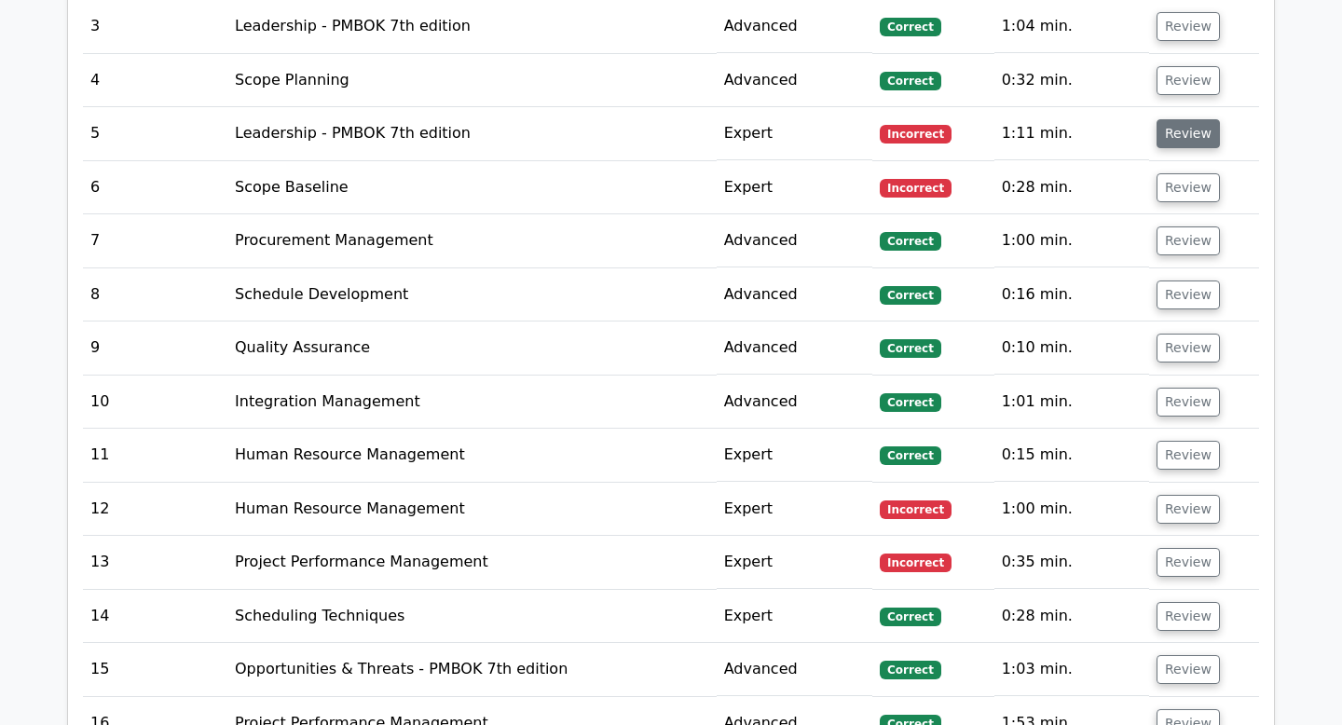
click at [1181, 132] on button "Review" at bounding box center [1188, 133] width 63 height 29
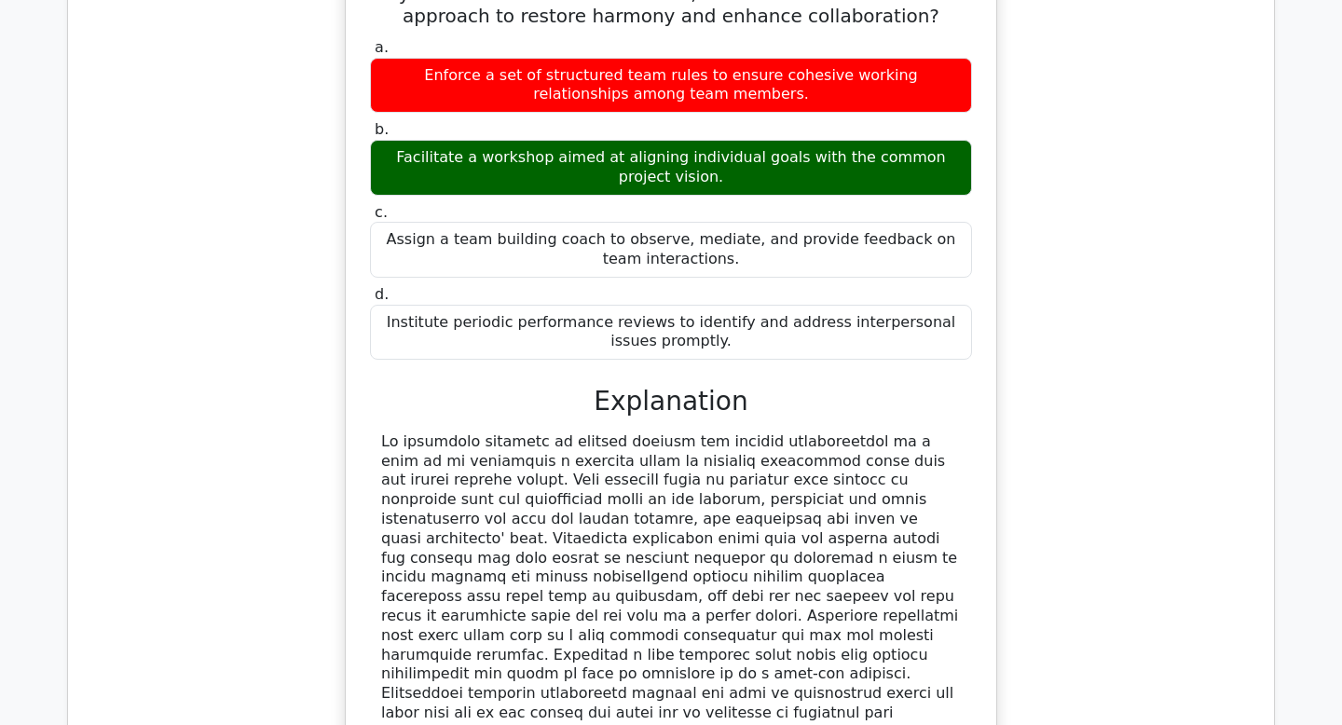
scroll to position [1884, 0]
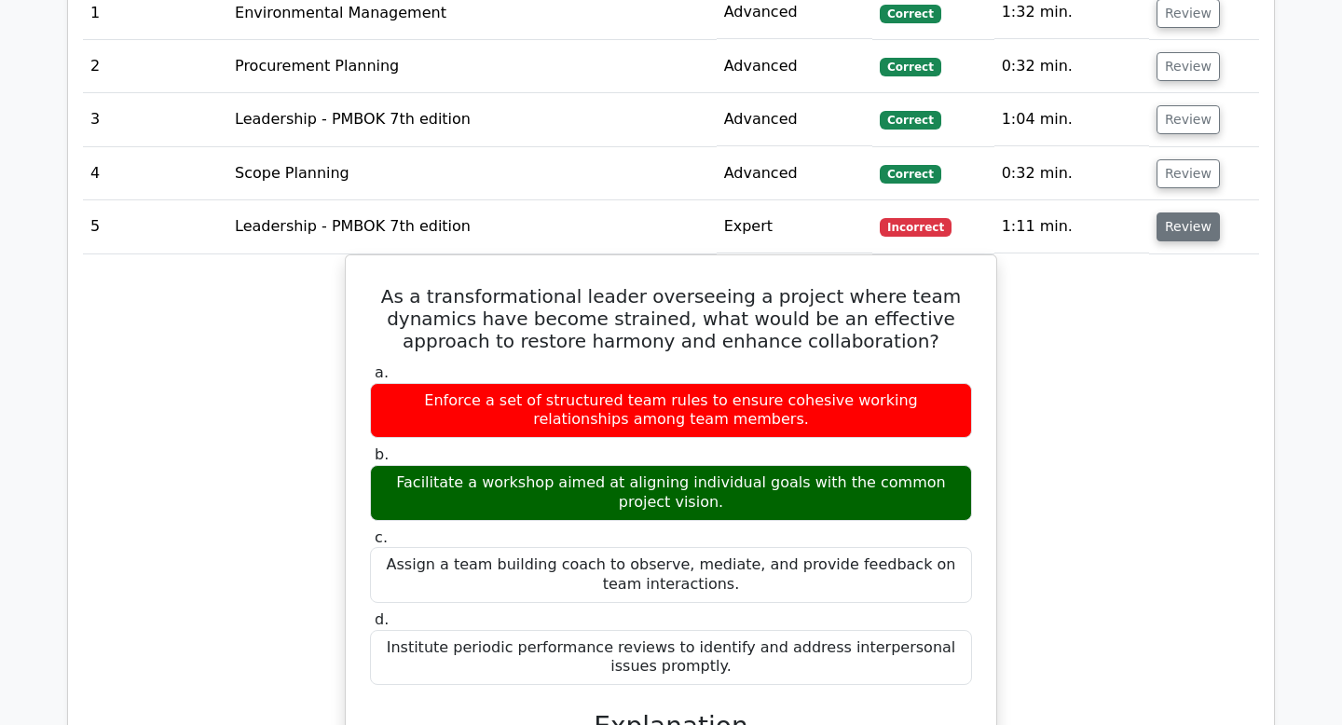
click at [1185, 221] on button "Review" at bounding box center [1188, 226] width 63 height 29
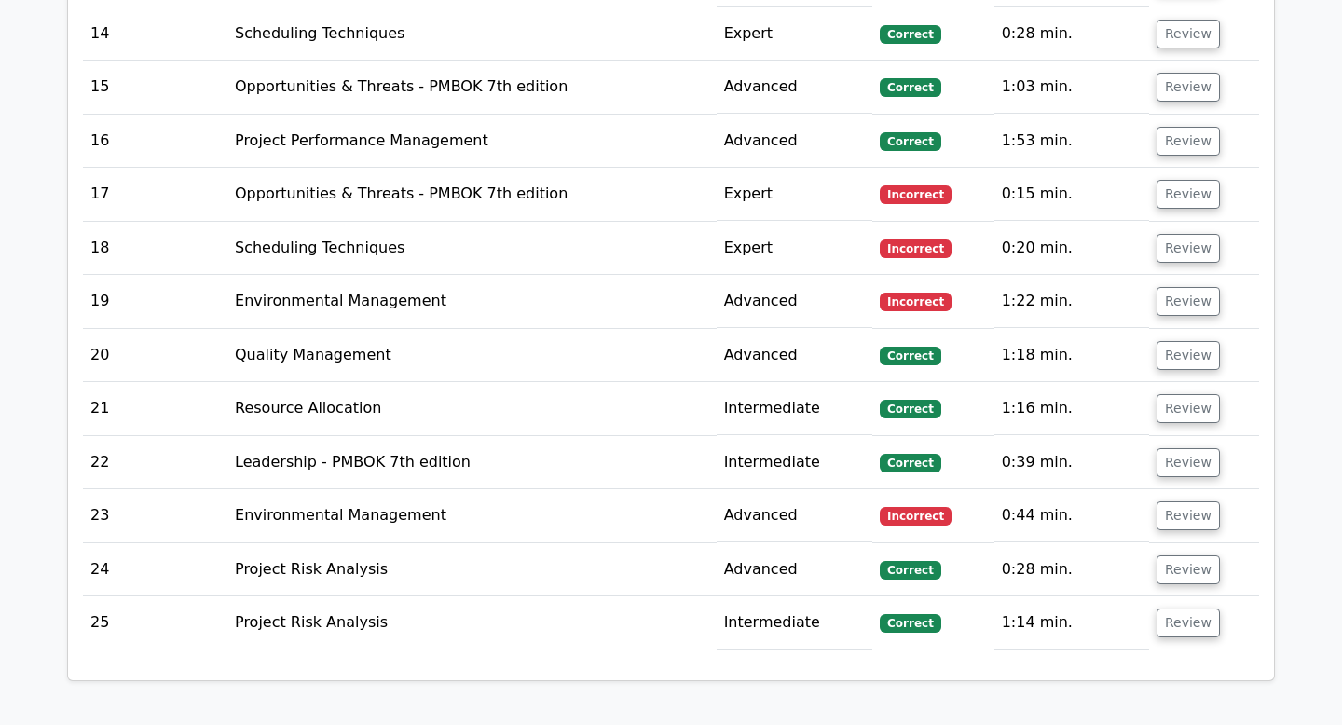
scroll to position [2567, 0]
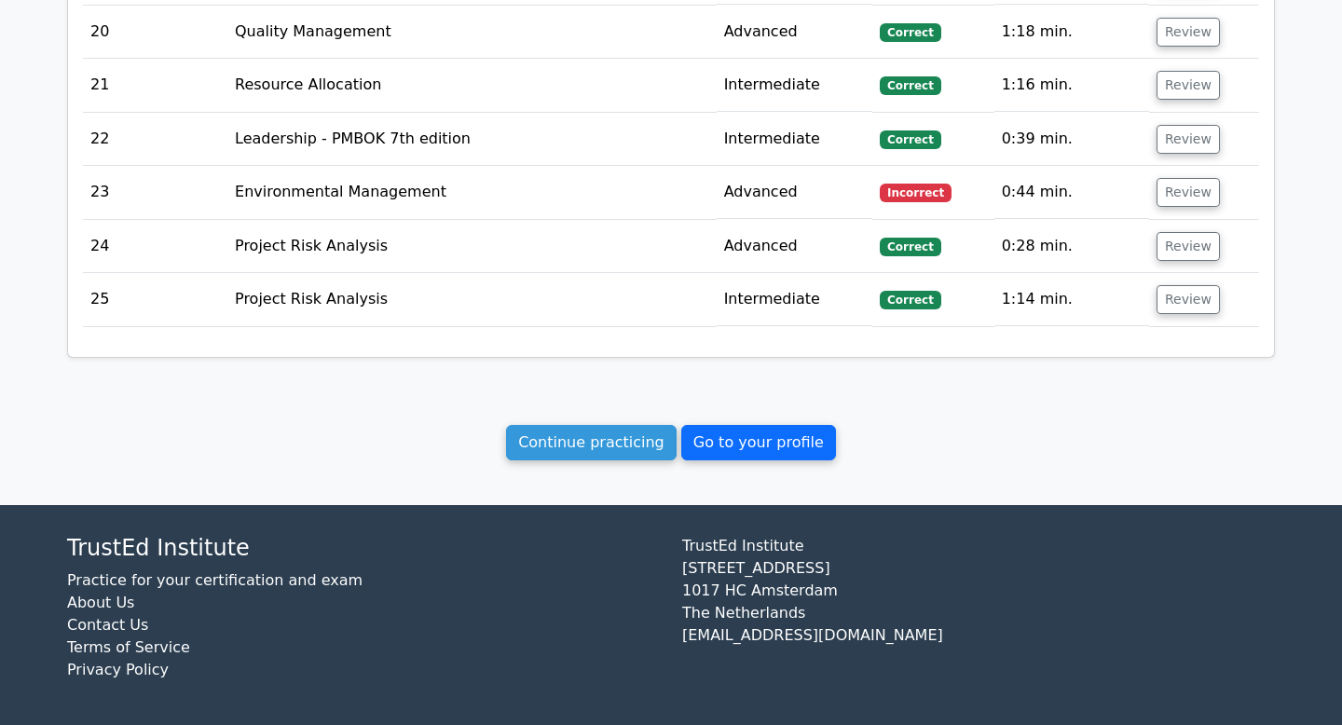
click at [737, 437] on link "Go to your profile" at bounding box center [758, 442] width 155 height 35
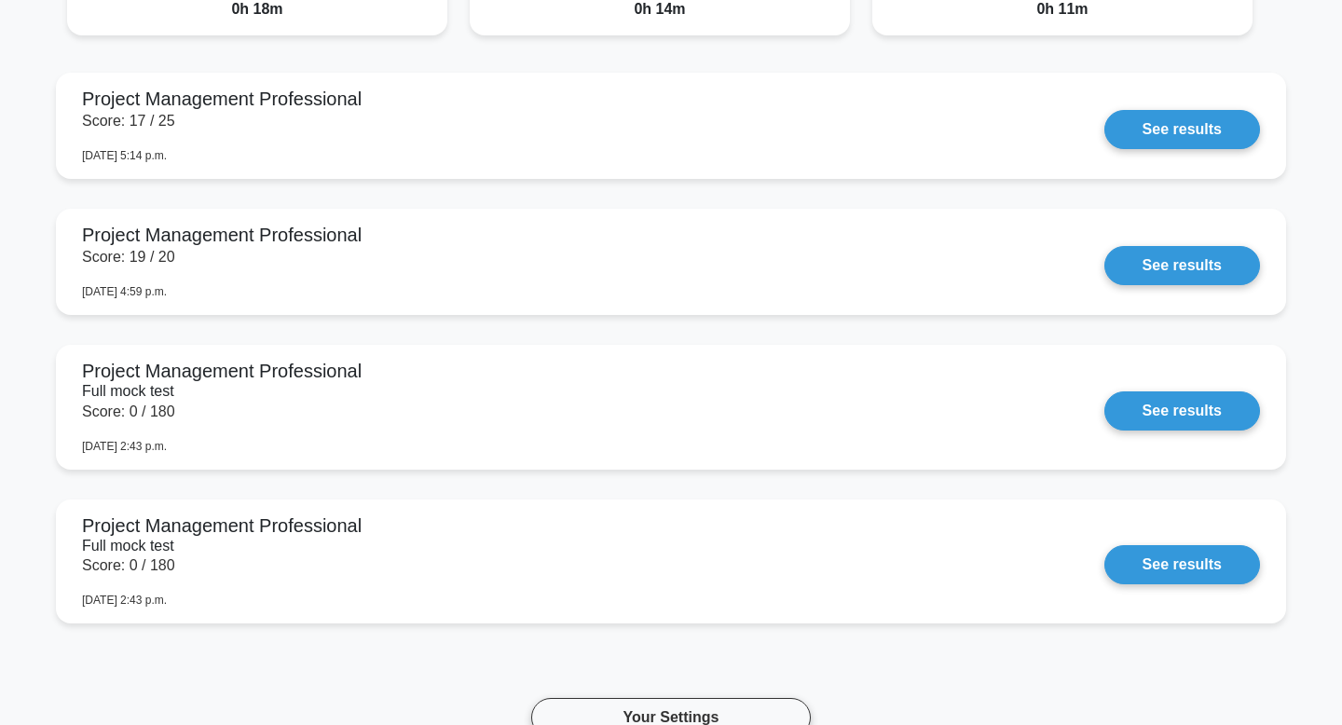
scroll to position [1287, 0]
